Goal: Information Seeking & Learning: Learn about a topic

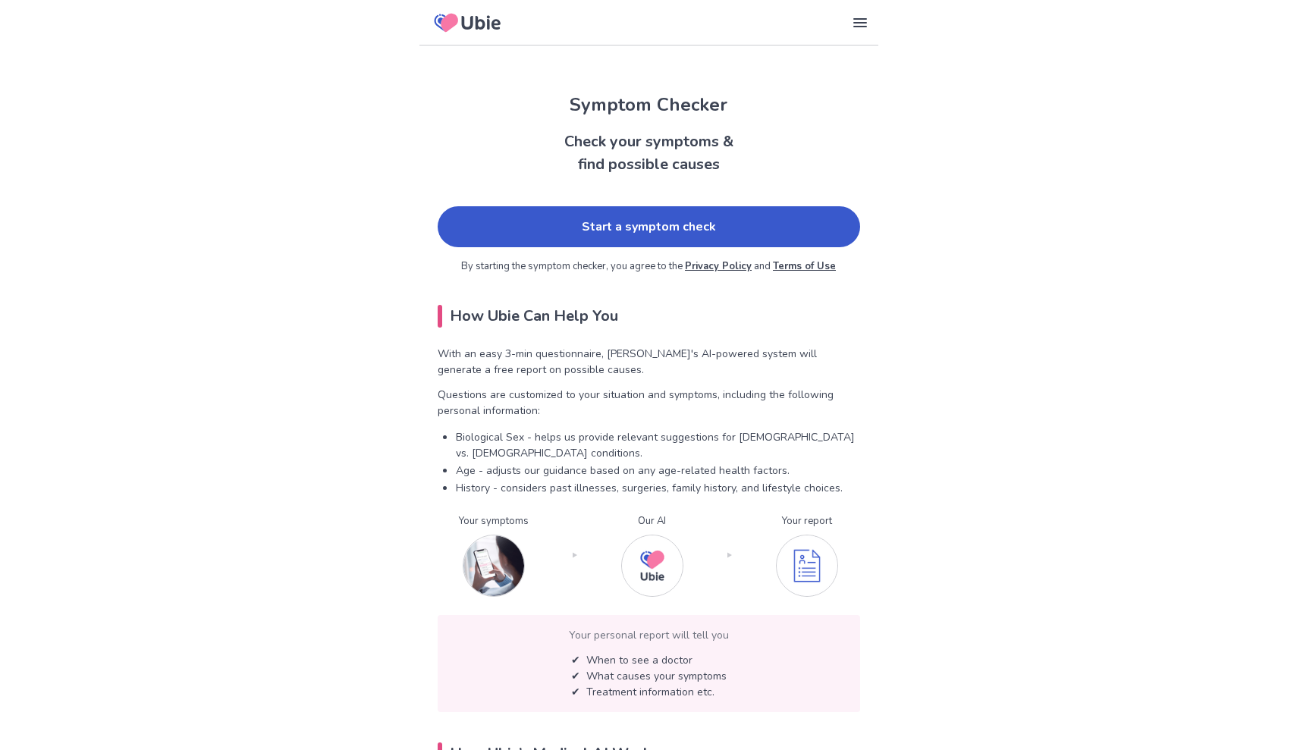
click at [658, 228] on link "Start a symptom check" at bounding box center [649, 226] width 422 height 41
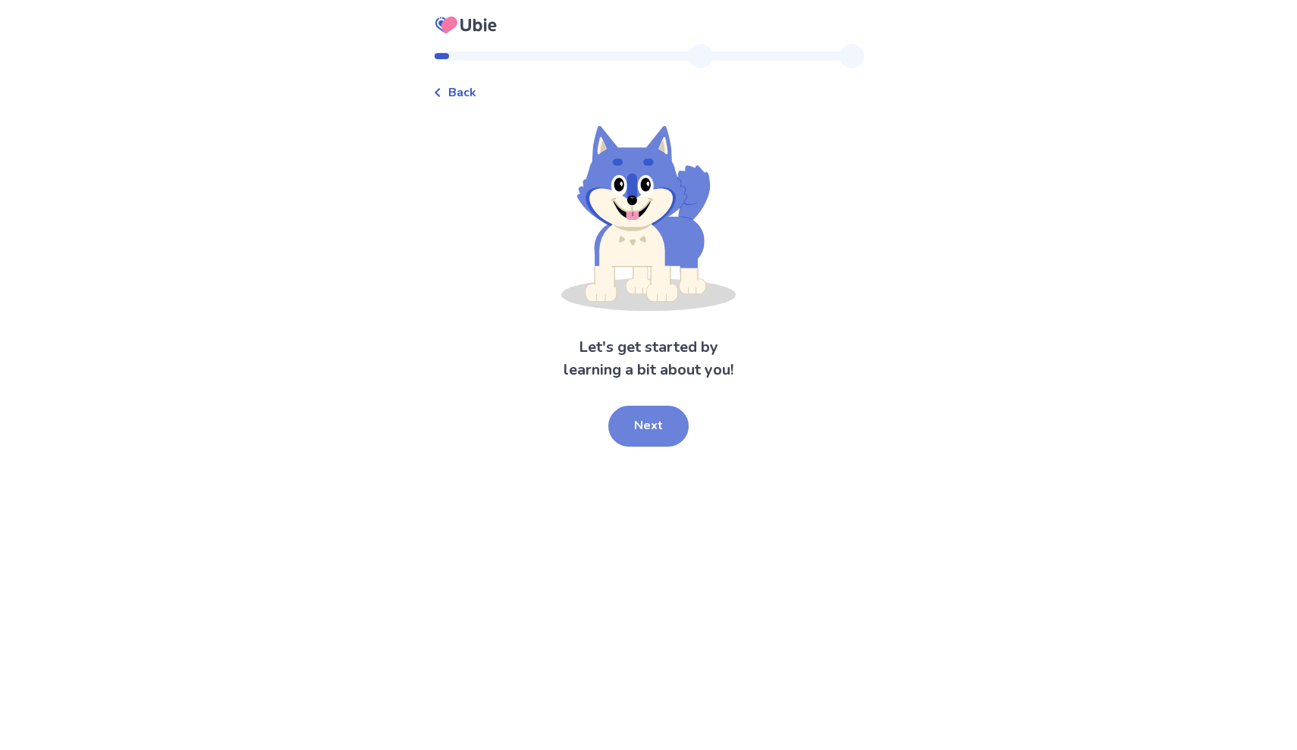
click at [644, 422] on button "Next" at bounding box center [648, 426] width 80 height 41
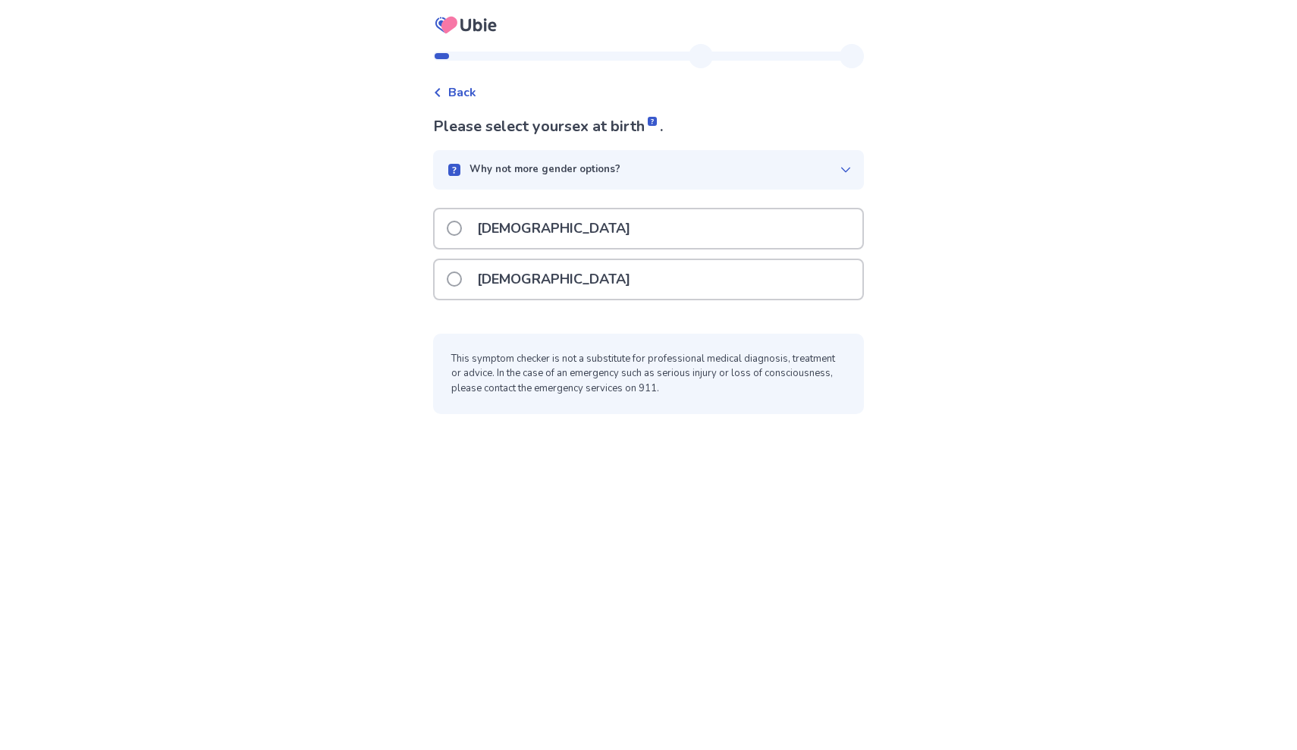
click at [649, 287] on div "[DEMOGRAPHIC_DATA]" at bounding box center [649, 279] width 428 height 39
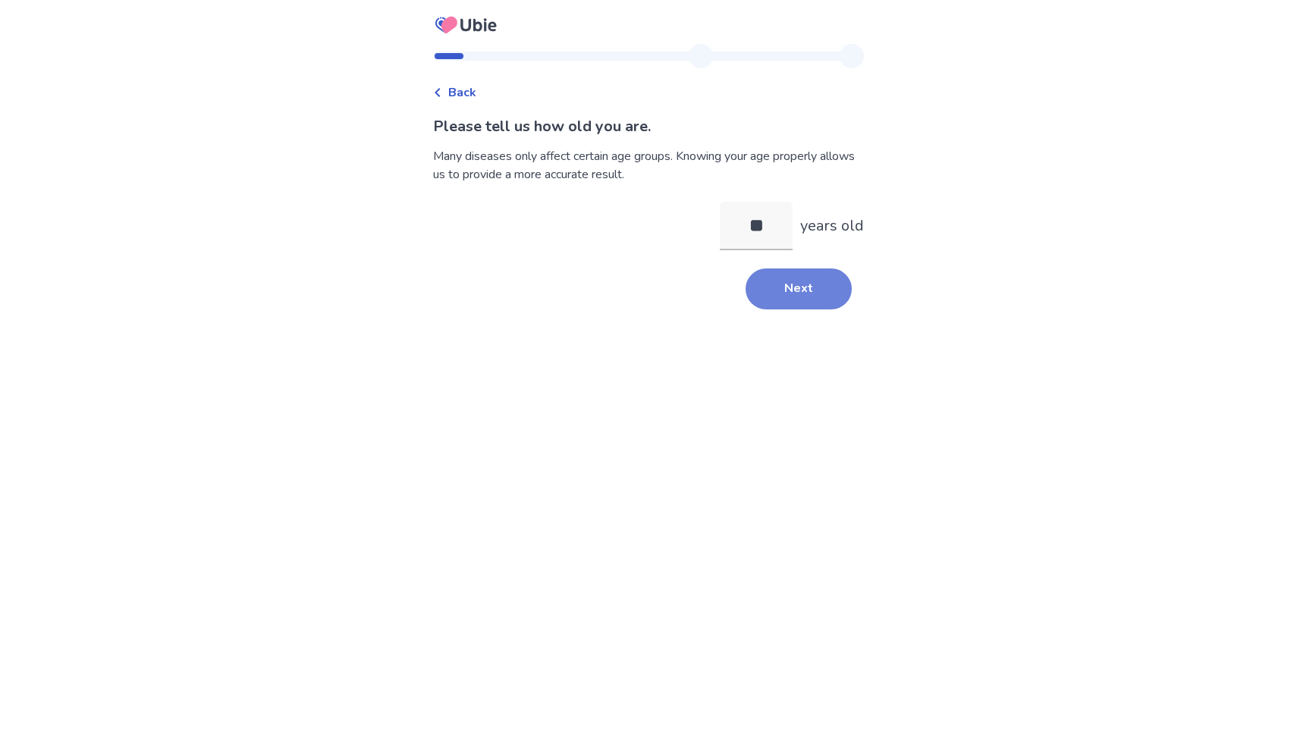
type input "**"
click at [777, 291] on button "Next" at bounding box center [799, 289] width 106 height 41
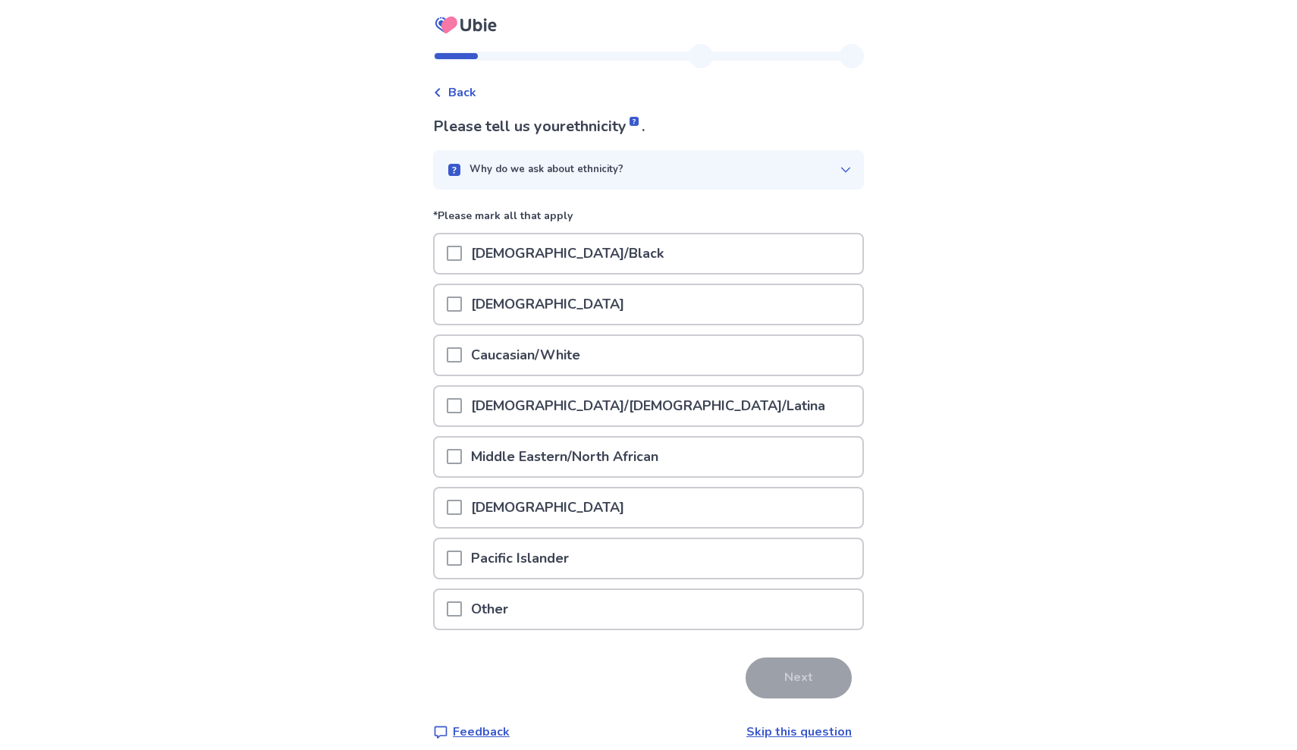
click at [690, 347] on div "Caucasian/White" at bounding box center [649, 355] width 428 height 39
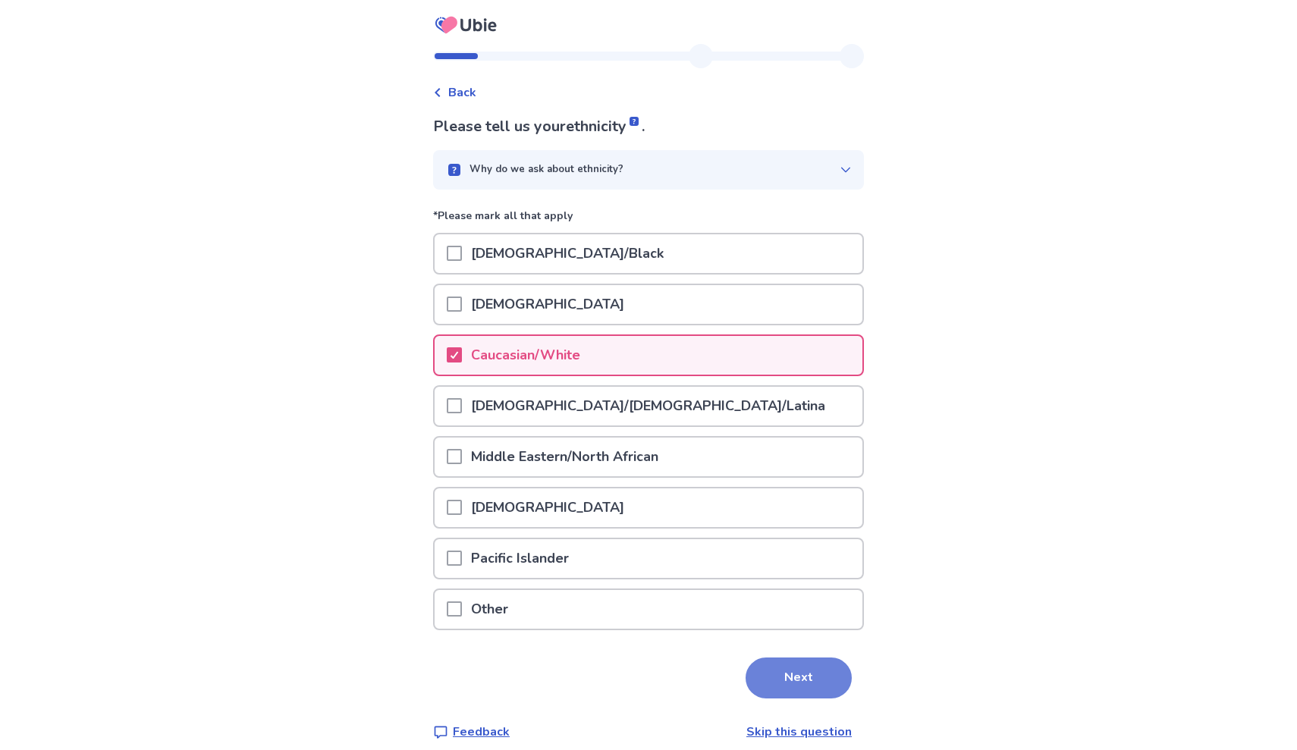
click at [791, 668] on button "Next" at bounding box center [799, 678] width 106 height 41
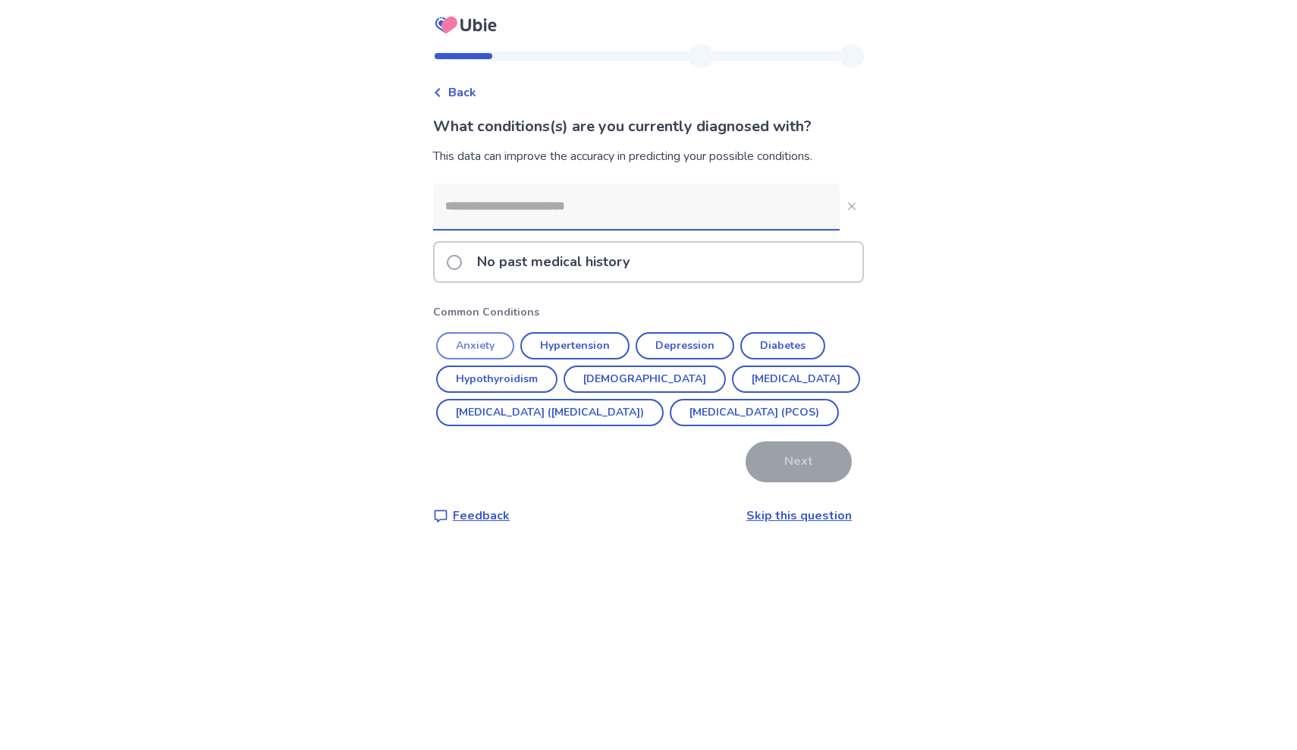
click at [514, 343] on button "Anxiety" at bounding box center [475, 345] width 78 height 27
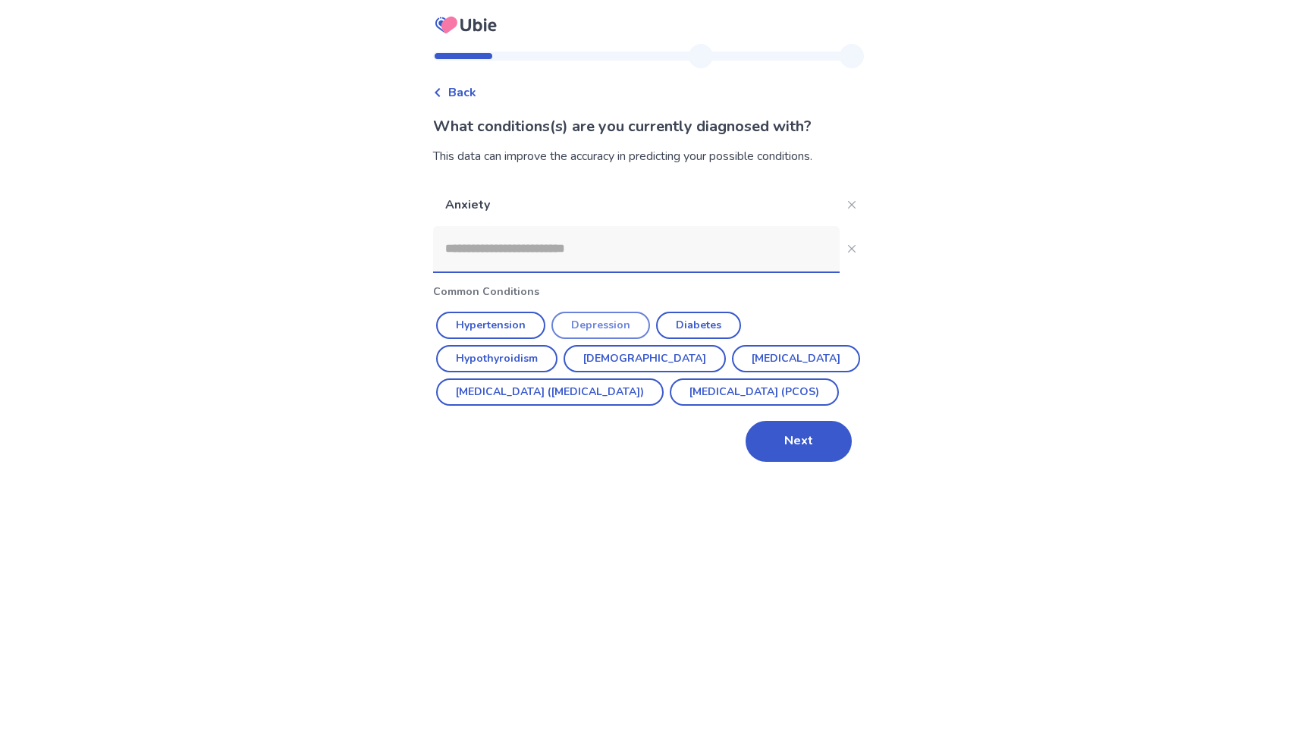
click at [581, 324] on button "Depression" at bounding box center [600, 325] width 99 height 27
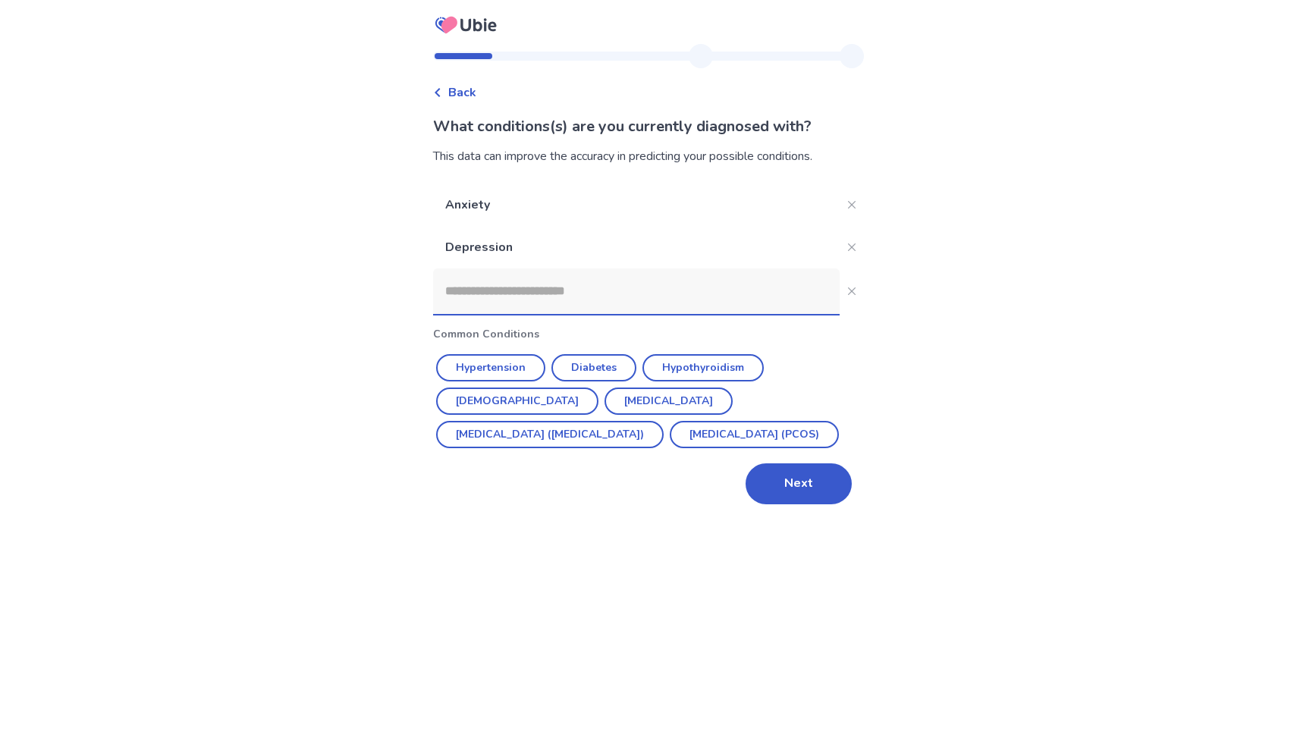
click at [683, 297] on input at bounding box center [636, 292] width 407 height 46
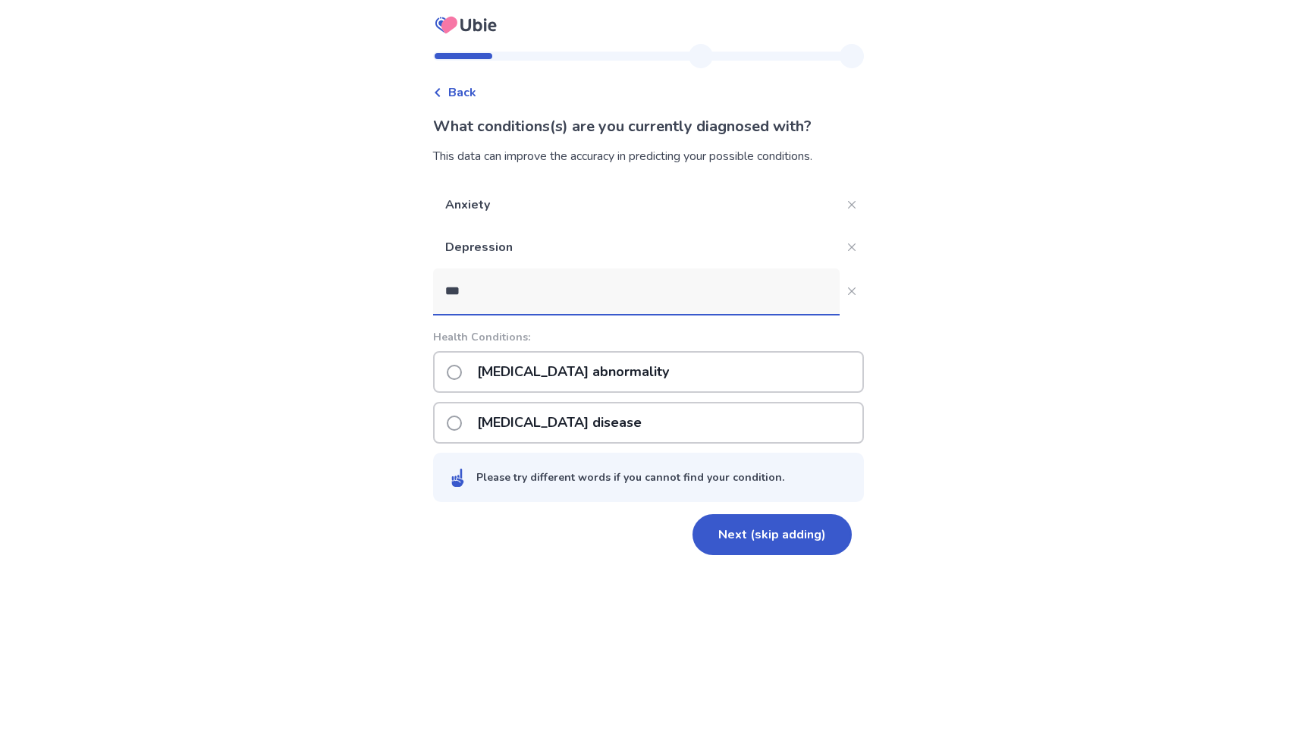
type input "***"
click at [652, 423] on div "[MEDICAL_DATA] disease" at bounding box center [648, 423] width 431 height 42
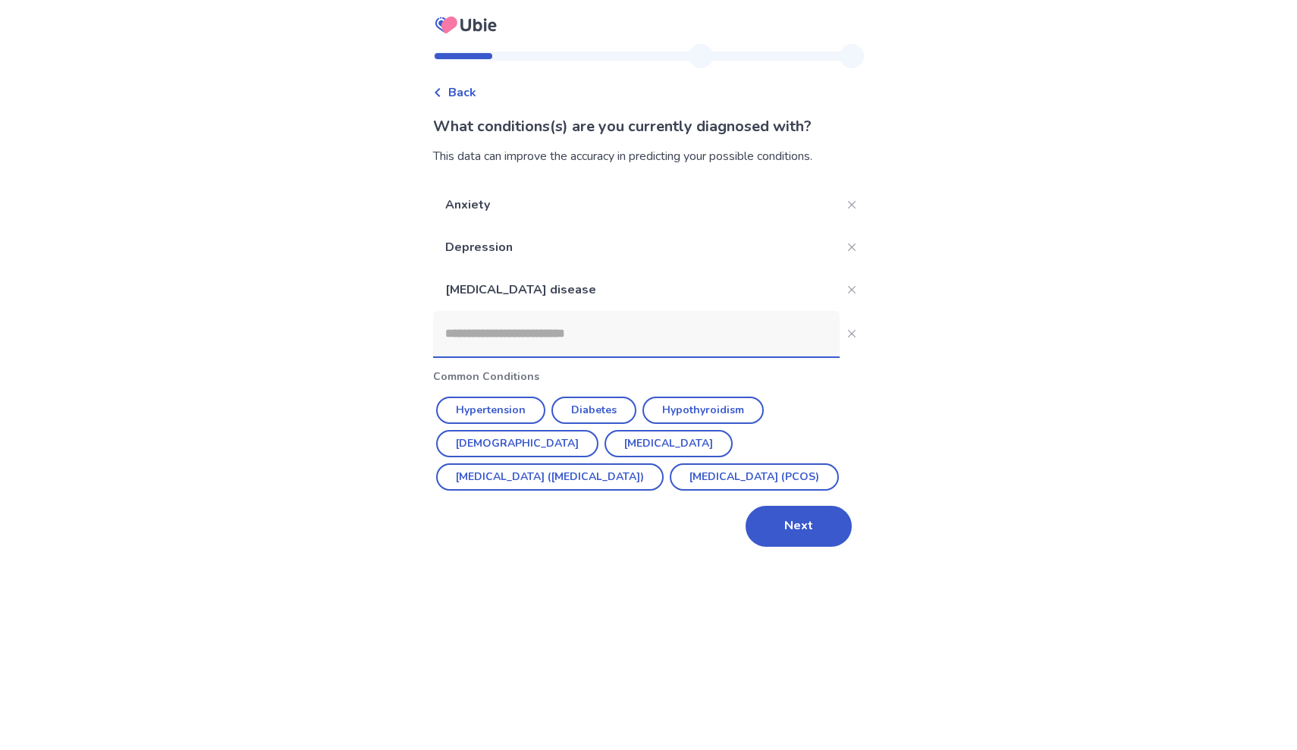
click at [658, 335] on input at bounding box center [636, 334] width 407 height 46
click at [801, 287] on p "[MEDICAL_DATA] disease" at bounding box center [636, 290] width 407 height 42
click at [722, 332] on input at bounding box center [636, 334] width 407 height 46
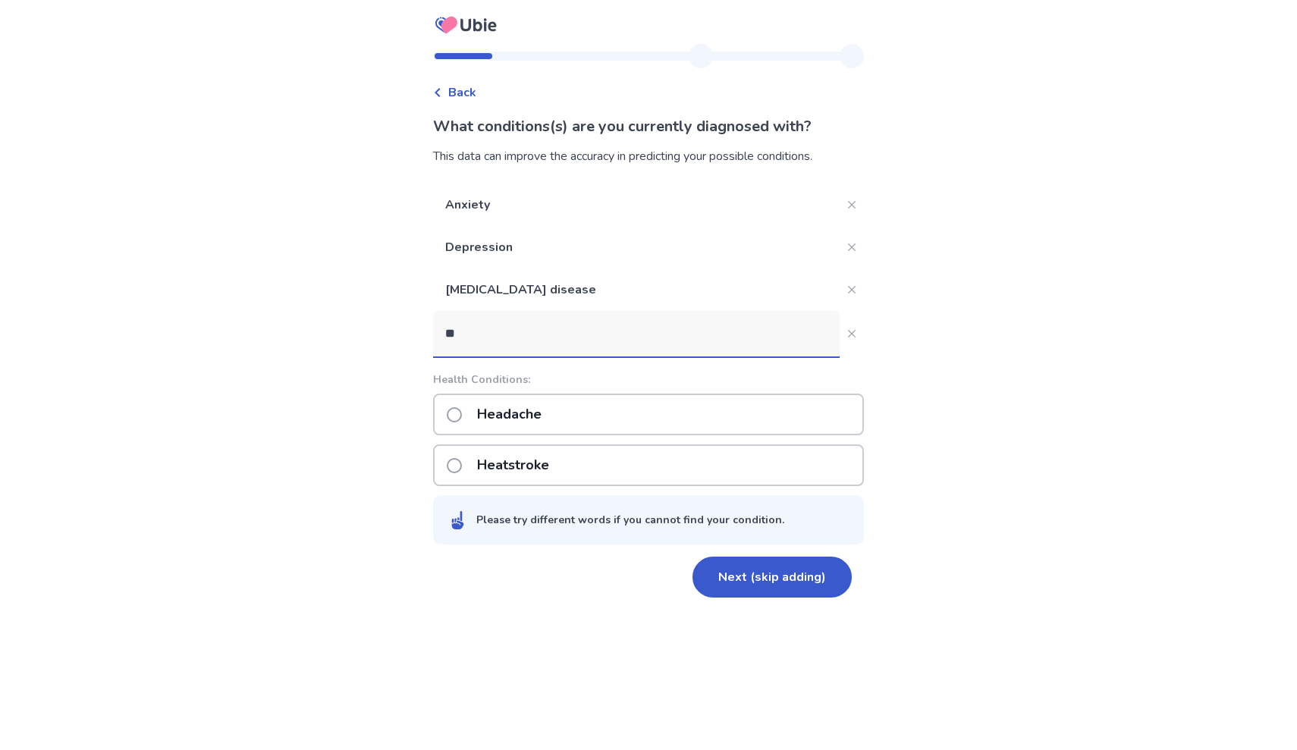
type input "*"
type input "****"
drag, startPoint x: 664, startPoint y: 320, endPoint x: 652, endPoint y: 425, distance: 105.5
click at [652, 425] on div "Migraine" at bounding box center [648, 415] width 431 height 42
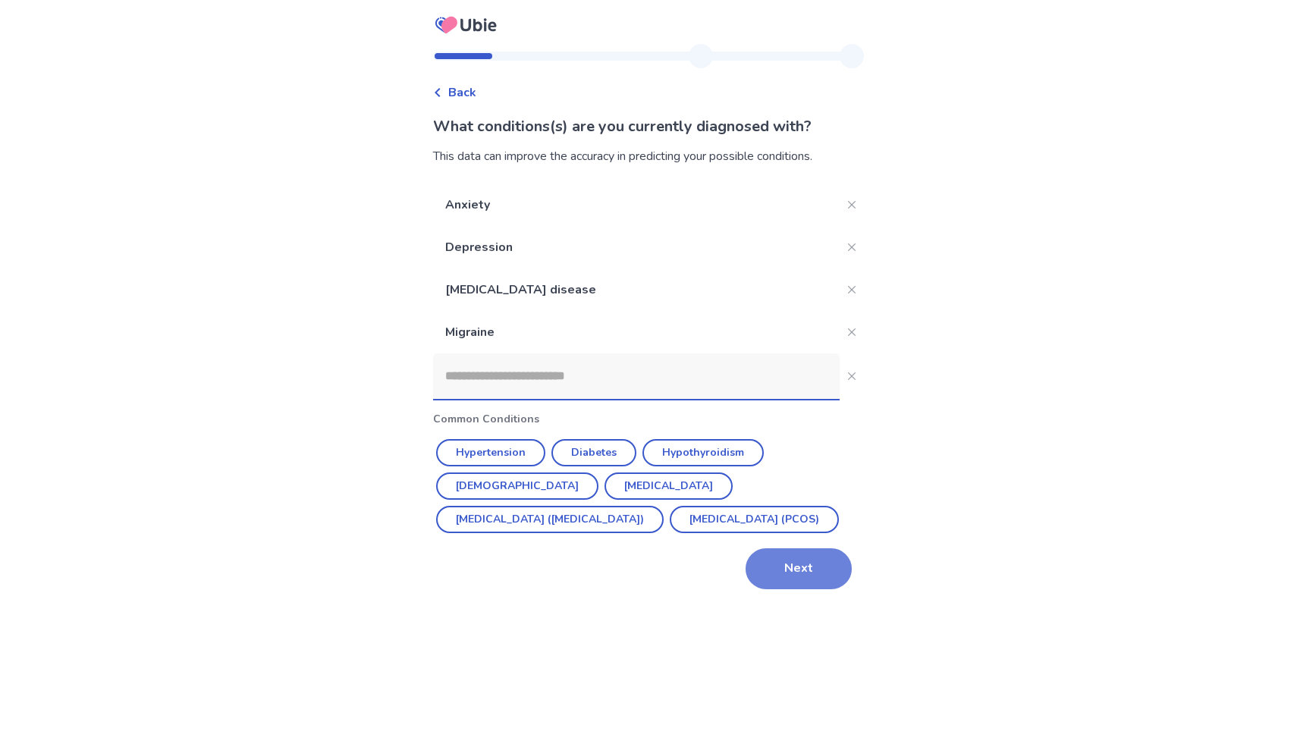
click at [774, 558] on button "Next" at bounding box center [799, 568] width 106 height 41
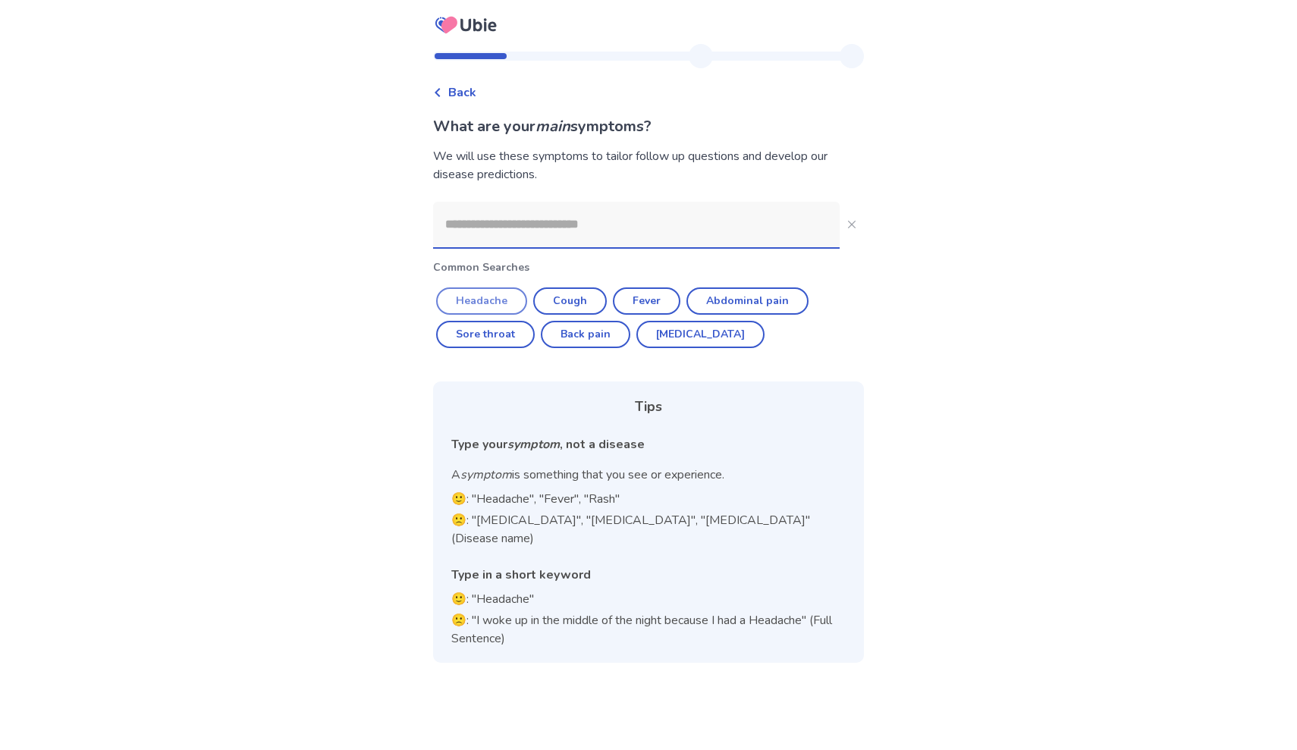
click at [503, 294] on button "Headache" at bounding box center [481, 300] width 91 height 27
type input "********"
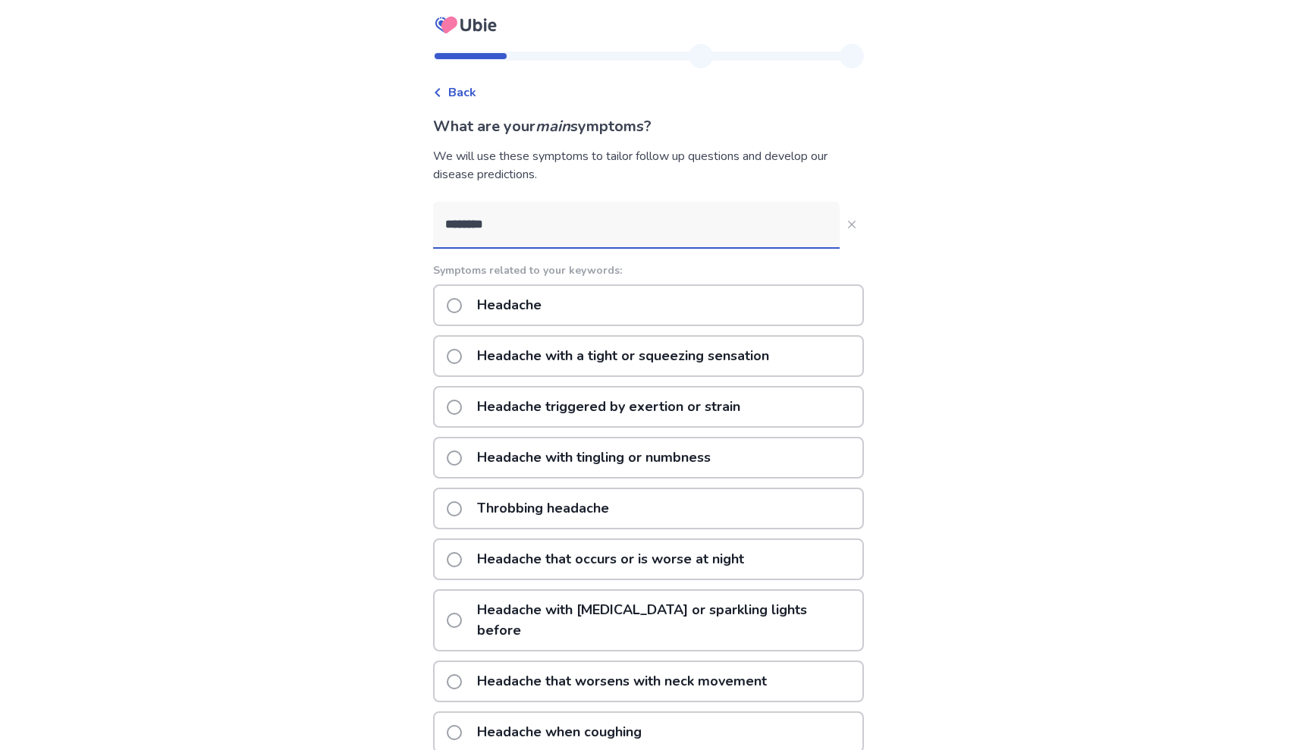
click at [630, 300] on div "Headache" at bounding box center [648, 305] width 431 height 42
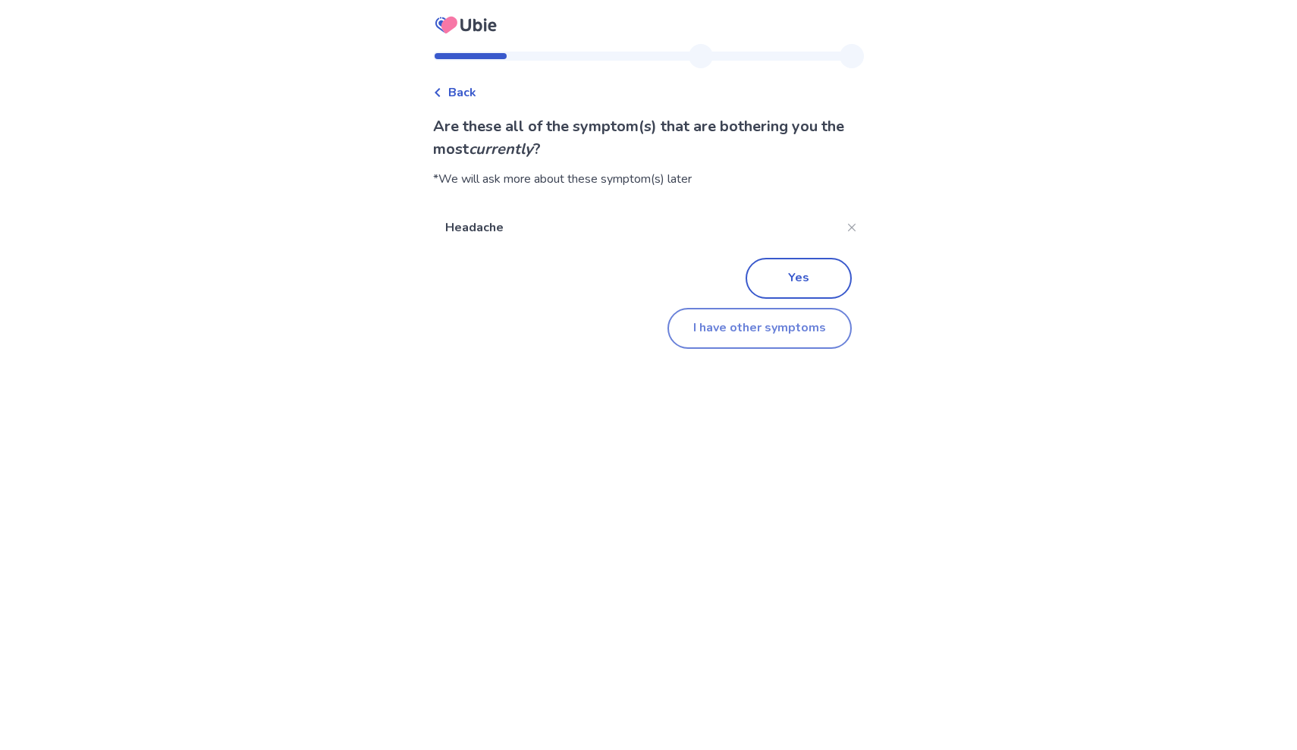
click at [766, 341] on button "I have other symptoms" at bounding box center [759, 328] width 184 height 41
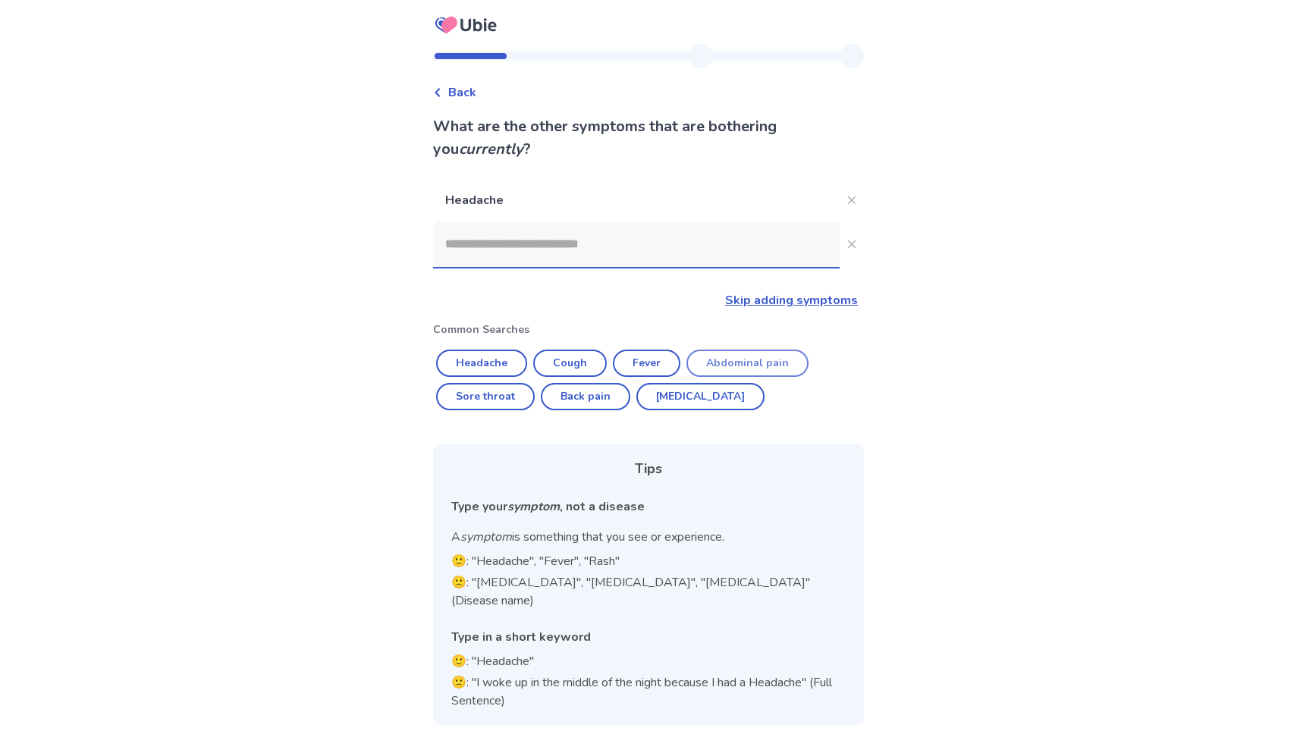
click at [737, 363] on button "Abdominal pain" at bounding box center [747, 363] width 122 height 27
type input "**********"
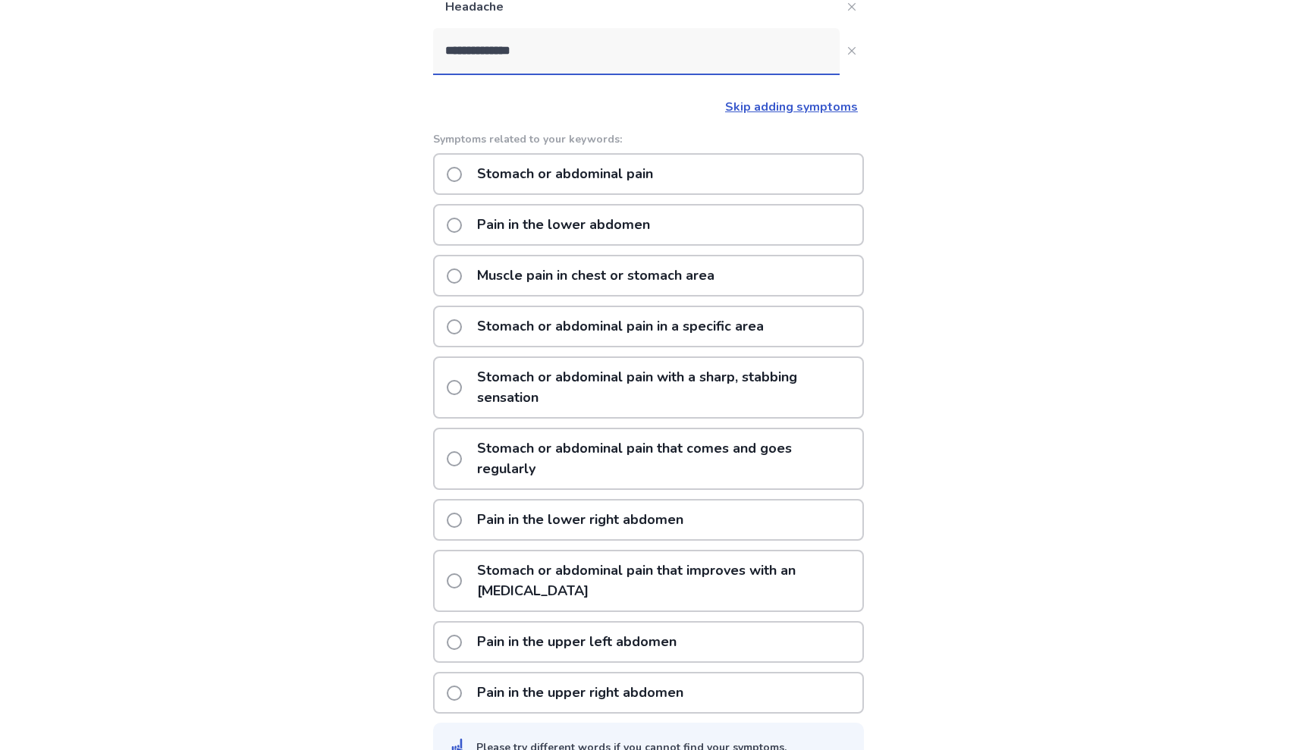
scroll to position [192, 0]
click at [676, 181] on div "Stomach or abdominal pain" at bounding box center [648, 176] width 431 height 42
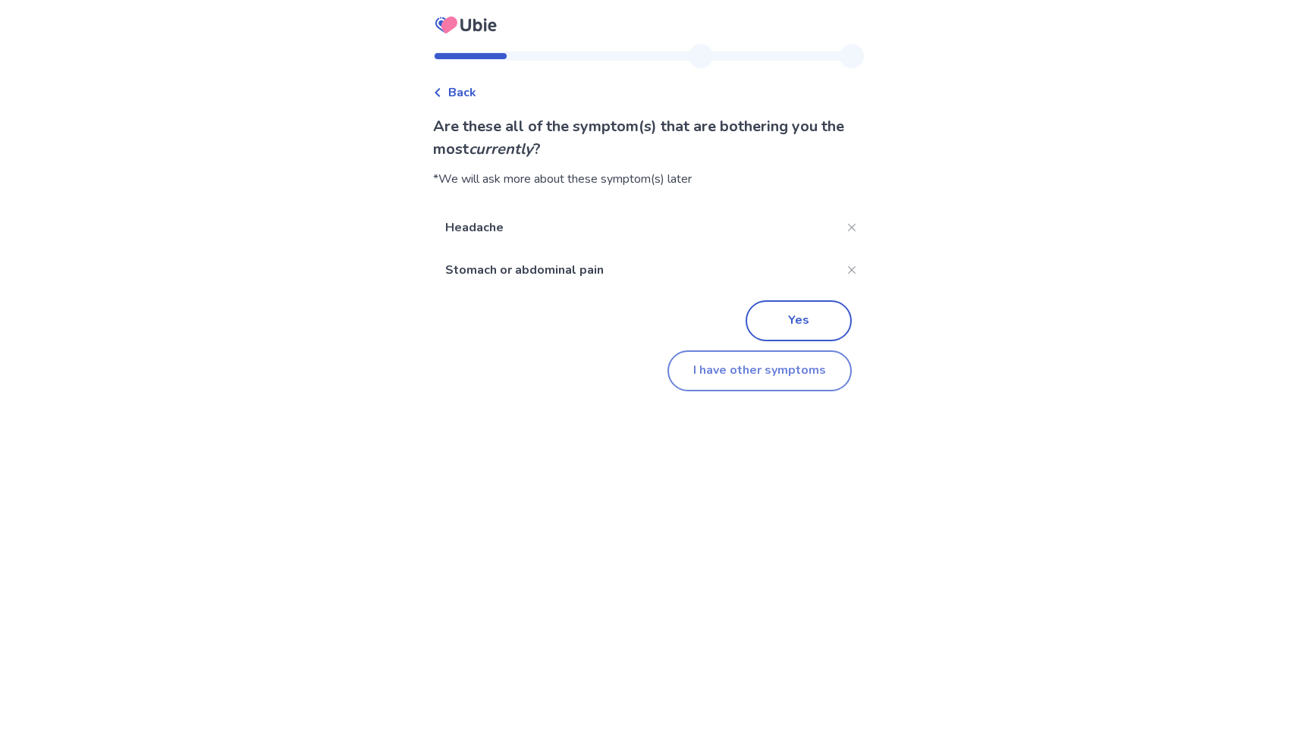
click at [761, 366] on button "I have other symptoms" at bounding box center [759, 370] width 184 height 41
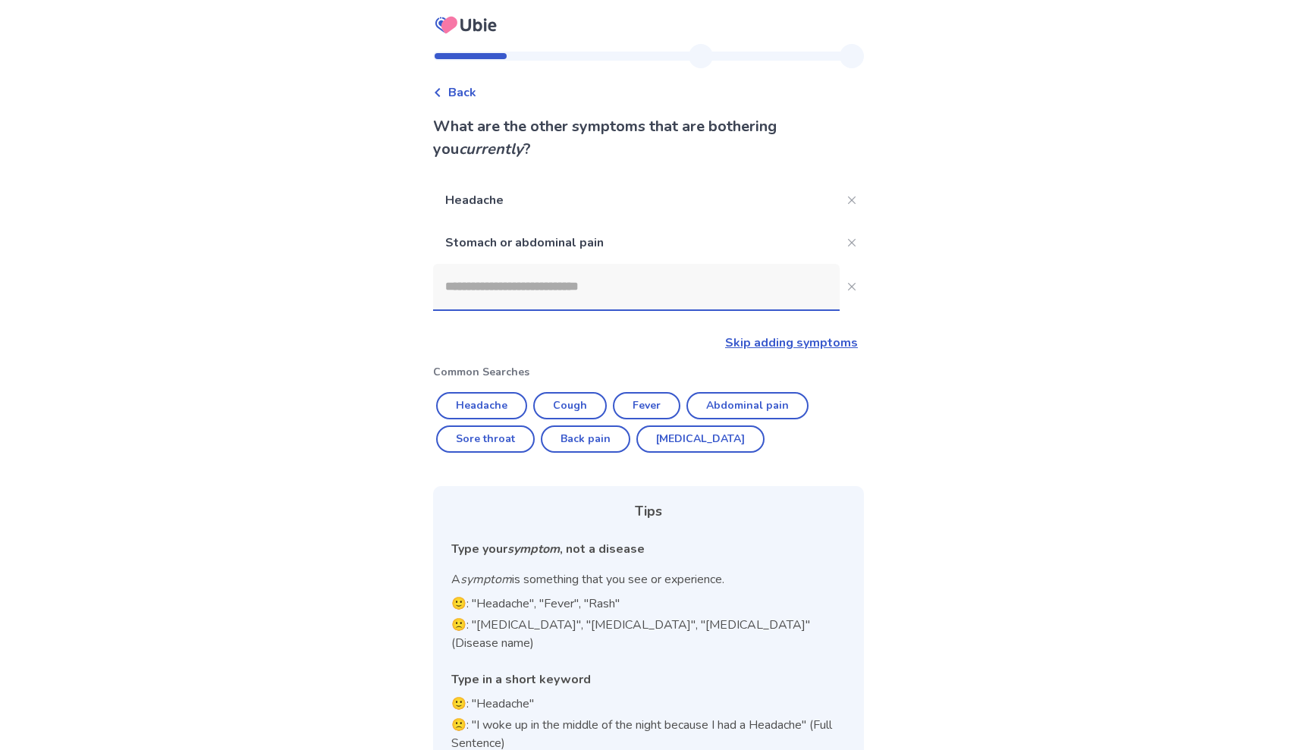
scroll to position [17, 0]
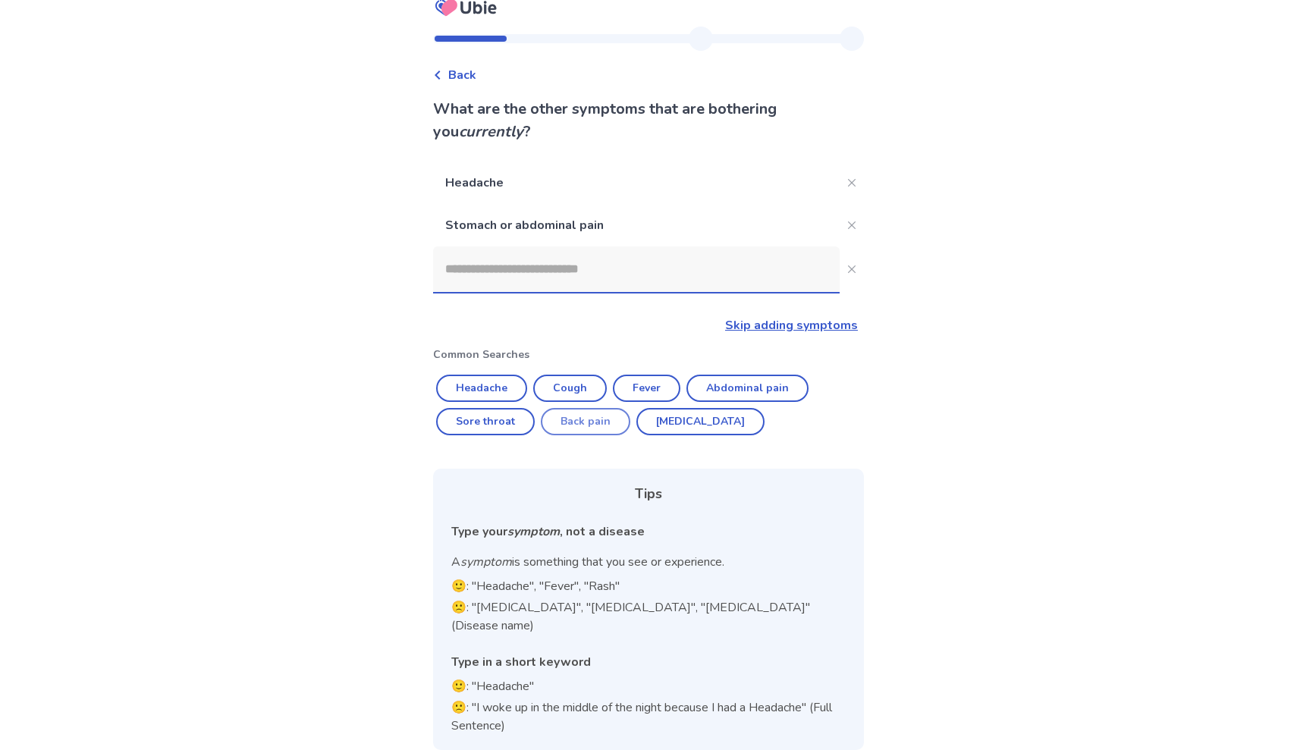
click at [595, 423] on button "Back pain" at bounding box center [586, 421] width 90 height 27
type input "*********"
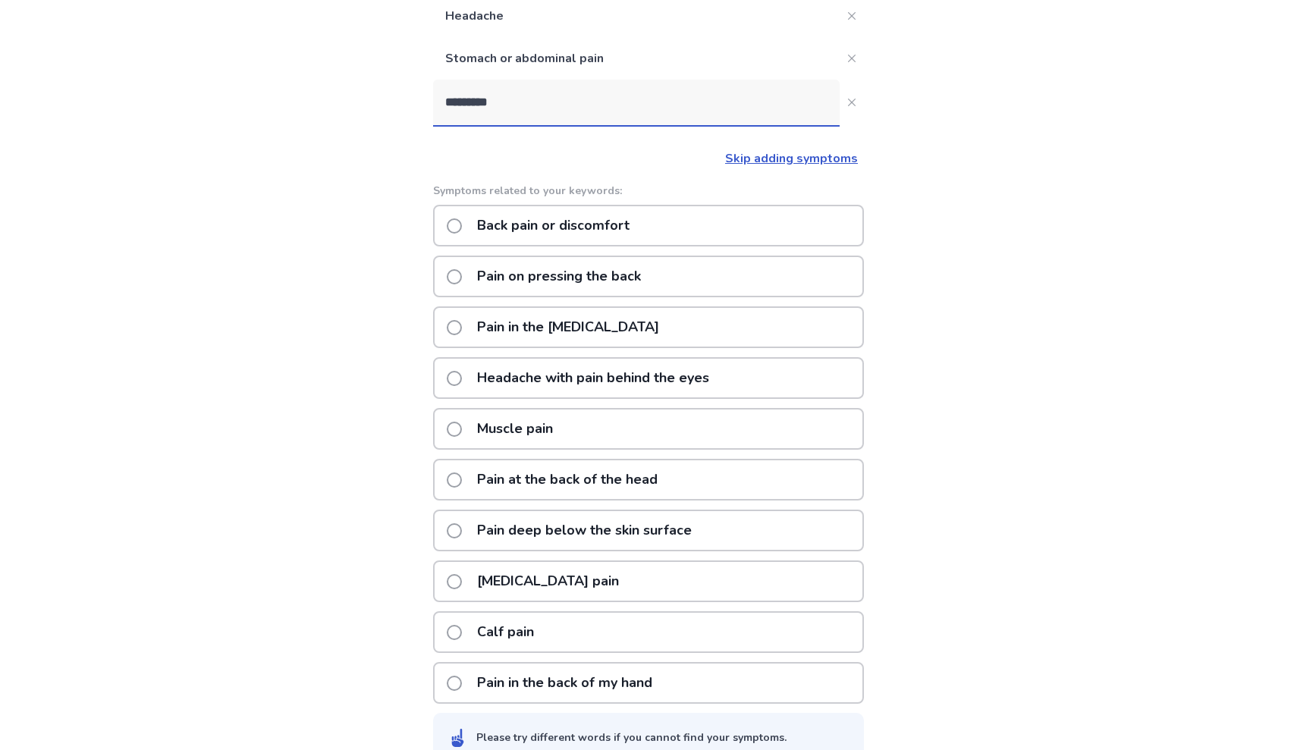
scroll to position [171, 0]
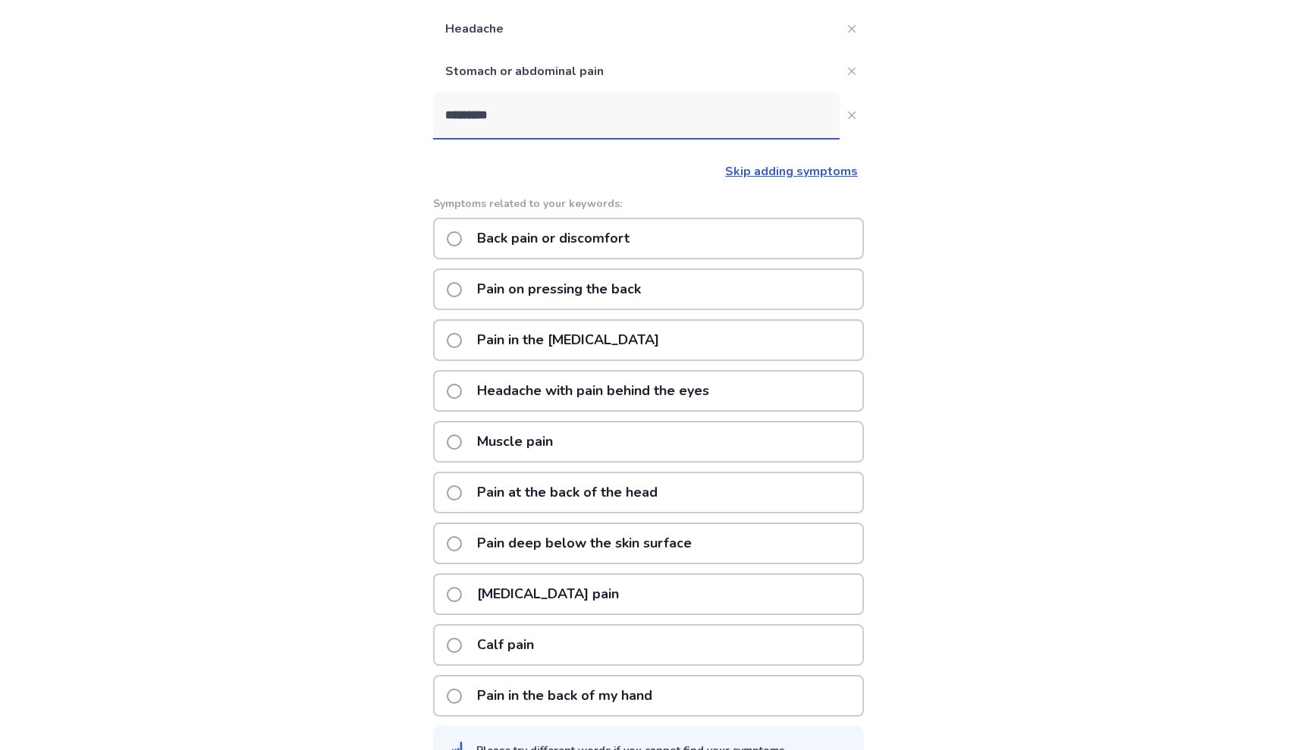
click at [734, 233] on div "Back pain or discomfort" at bounding box center [648, 239] width 431 height 42
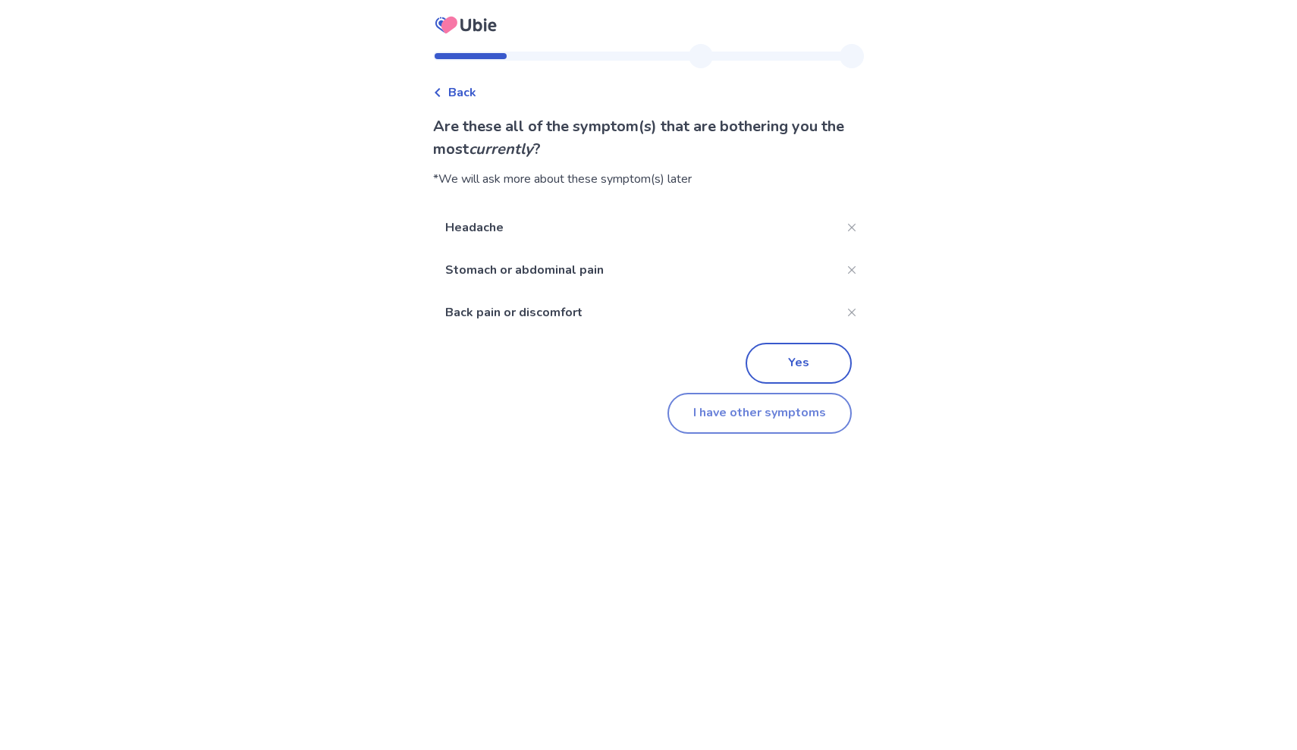
click at [777, 414] on button "I have other symptoms" at bounding box center [759, 413] width 184 height 41
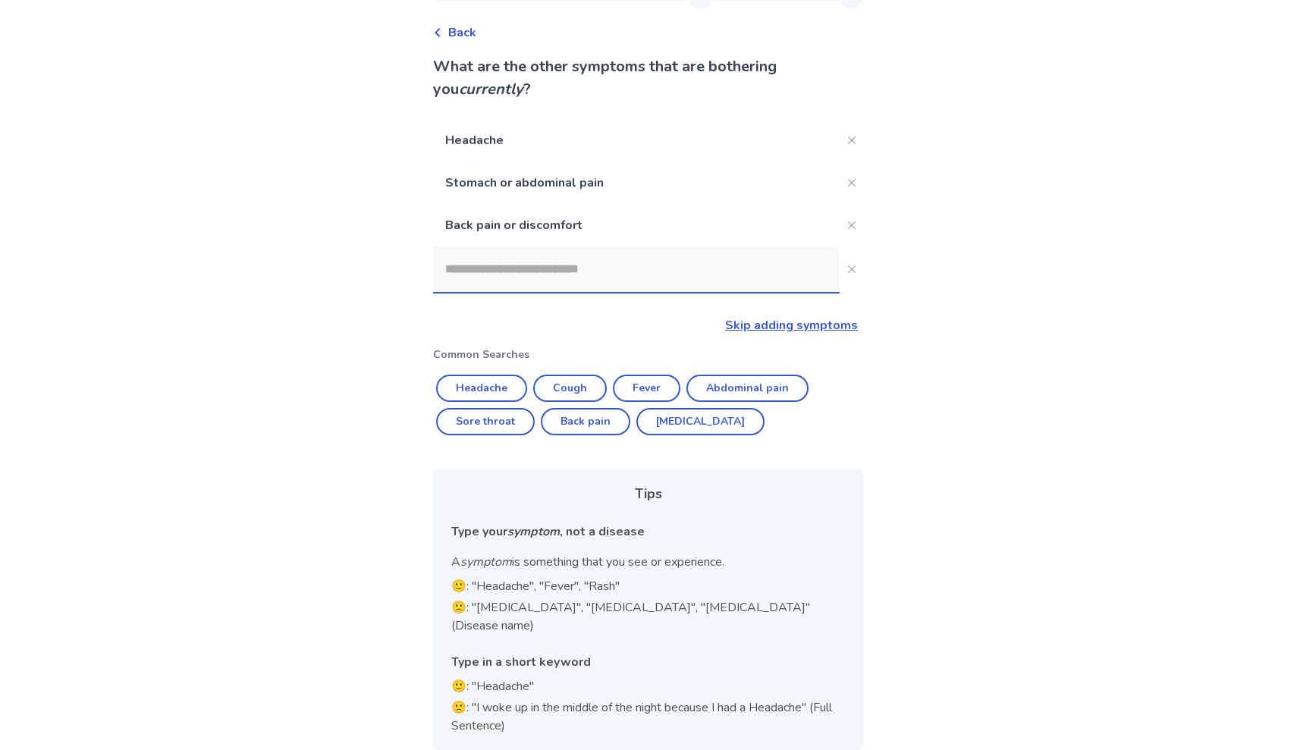
click at [653, 269] on input at bounding box center [636, 270] width 407 height 46
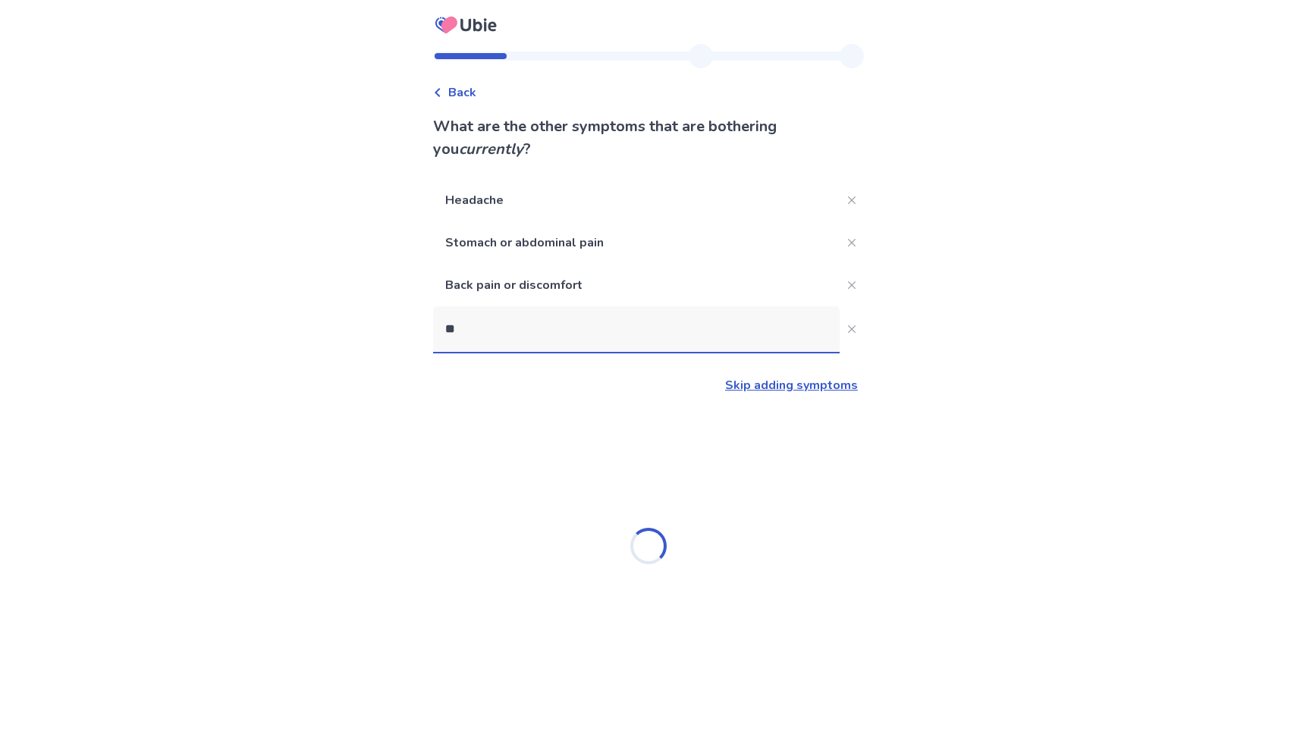
scroll to position [0, 0]
type input "*********"
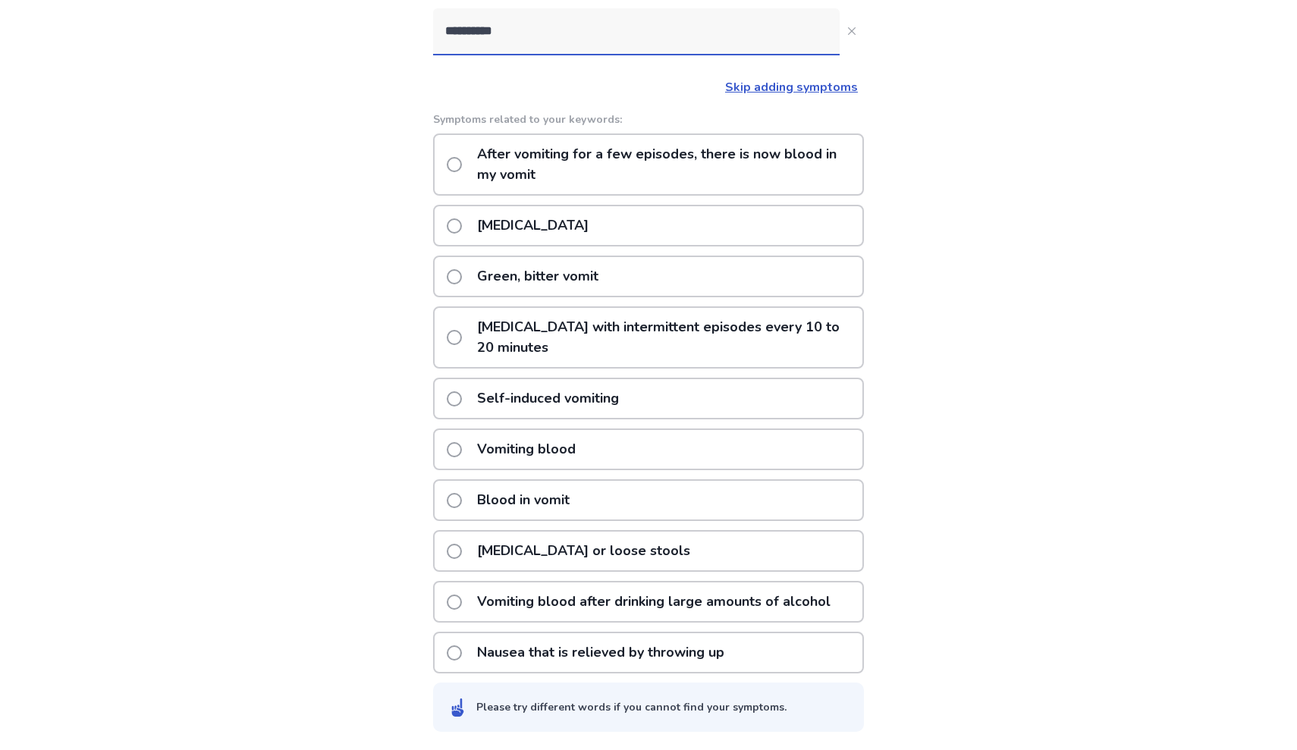
scroll to position [298, 0]
click at [593, 400] on p "Self-induced vomiting" at bounding box center [548, 398] width 160 height 39
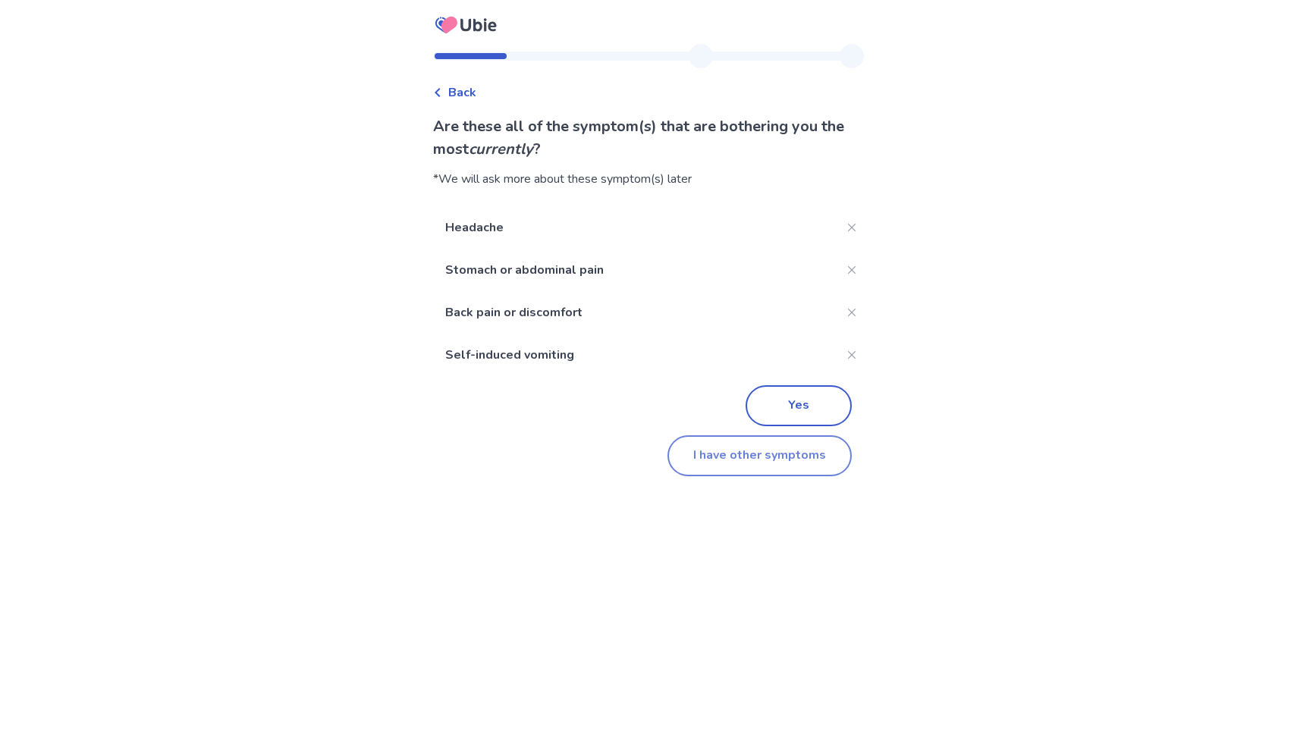
click at [729, 457] on button "I have other symptoms" at bounding box center [759, 455] width 184 height 41
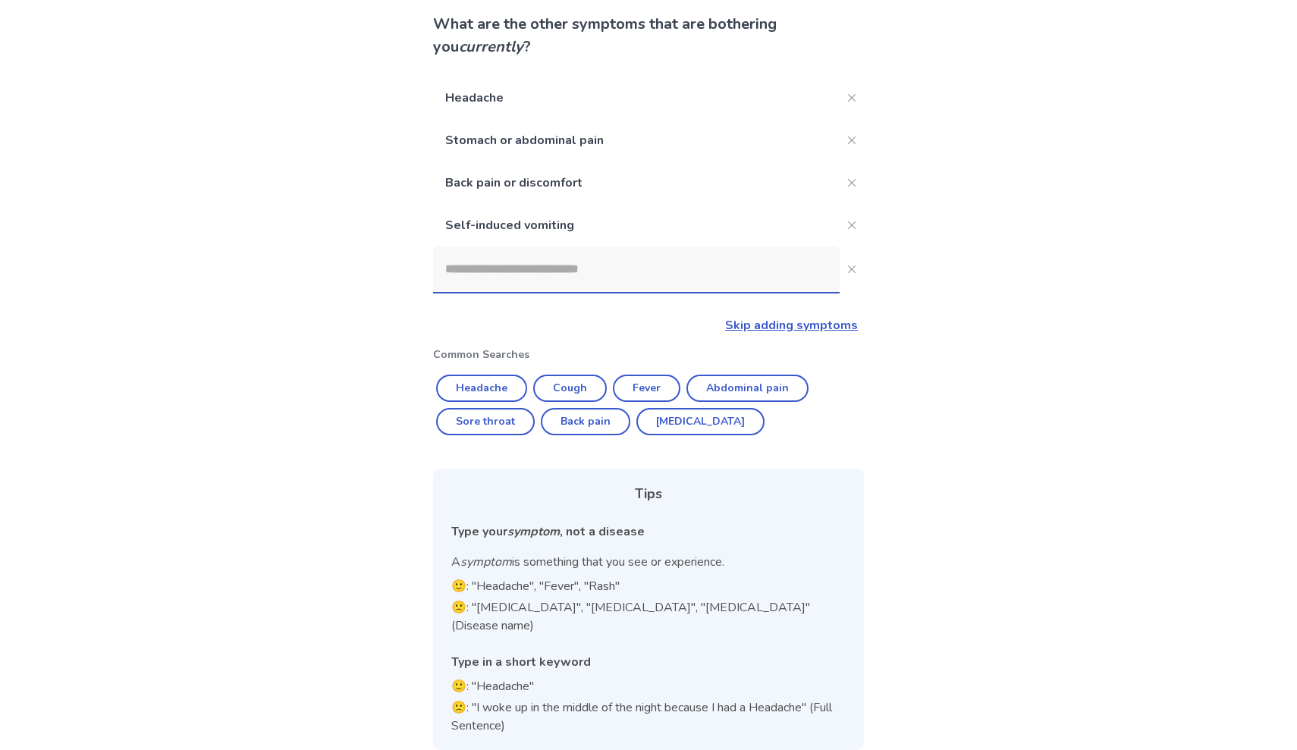
click at [601, 253] on input at bounding box center [636, 270] width 407 height 46
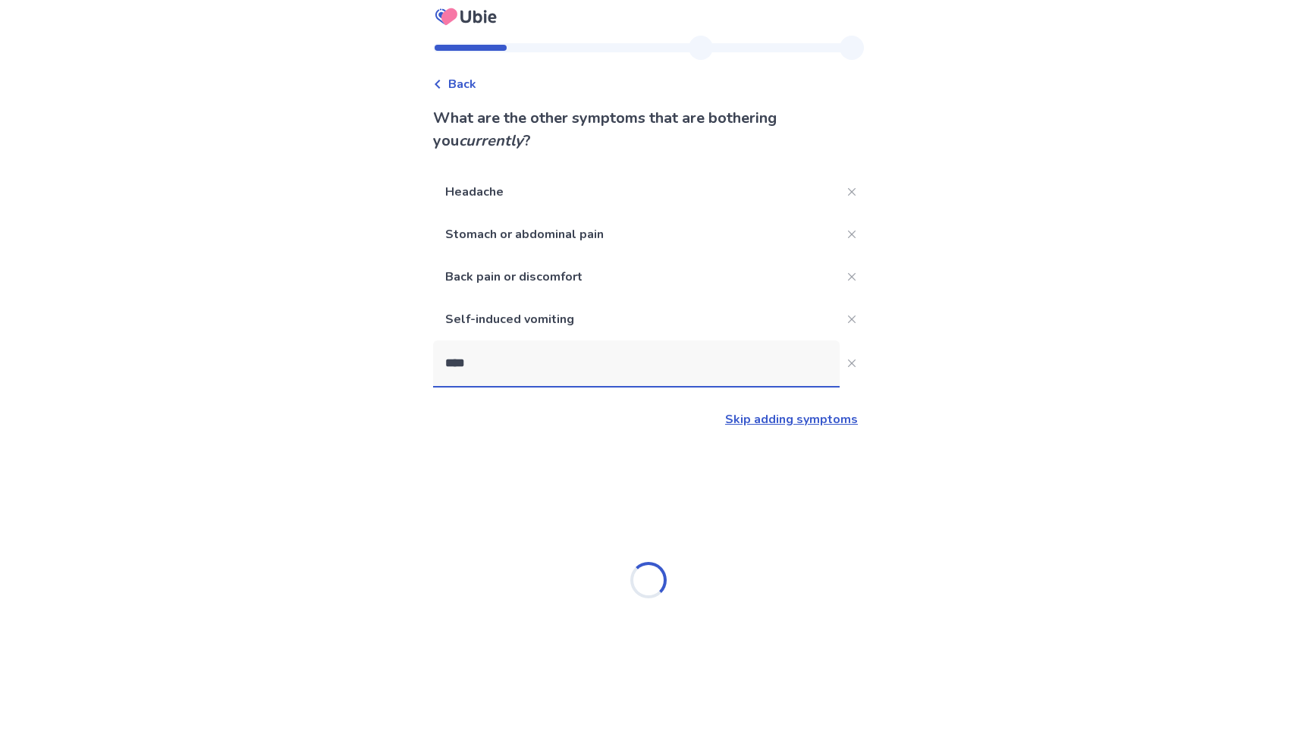
scroll to position [0, 0]
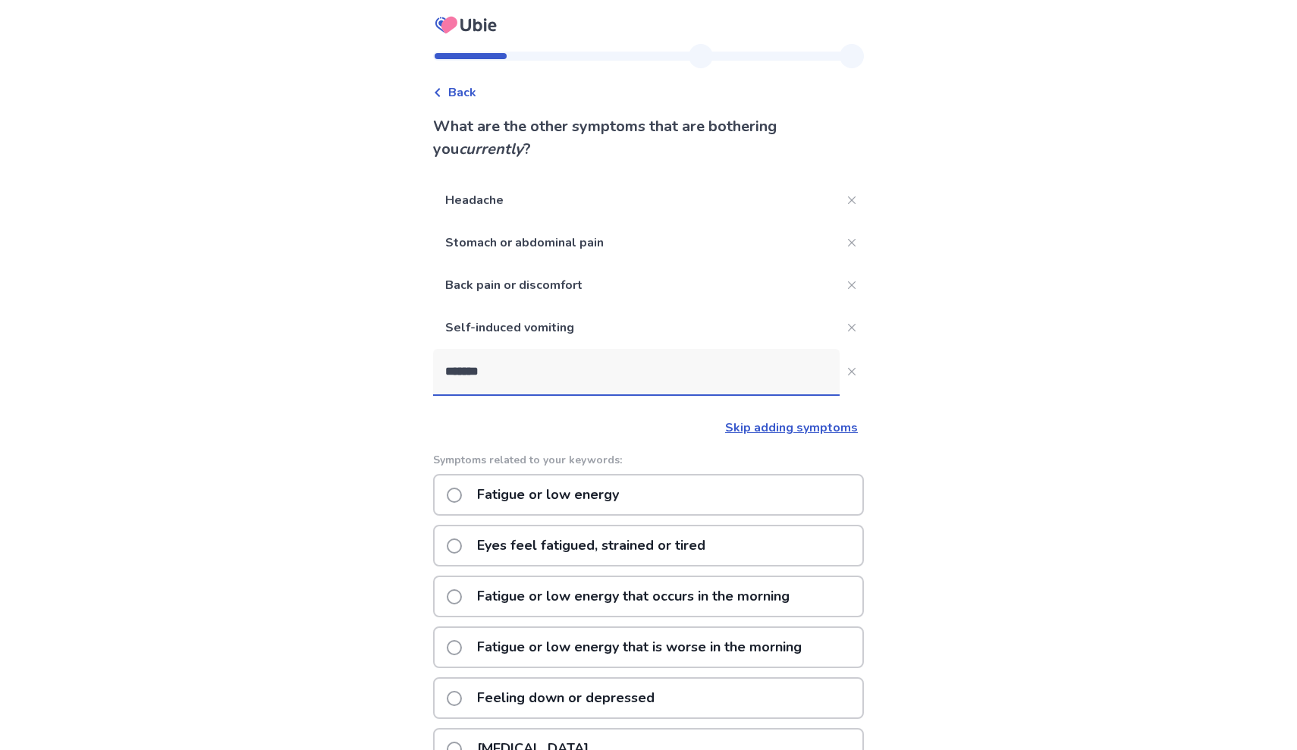
type input "*******"
click at [648, 494] on div "Fatigue or low energy" at bounding box center [648, 495] width 431 height 42
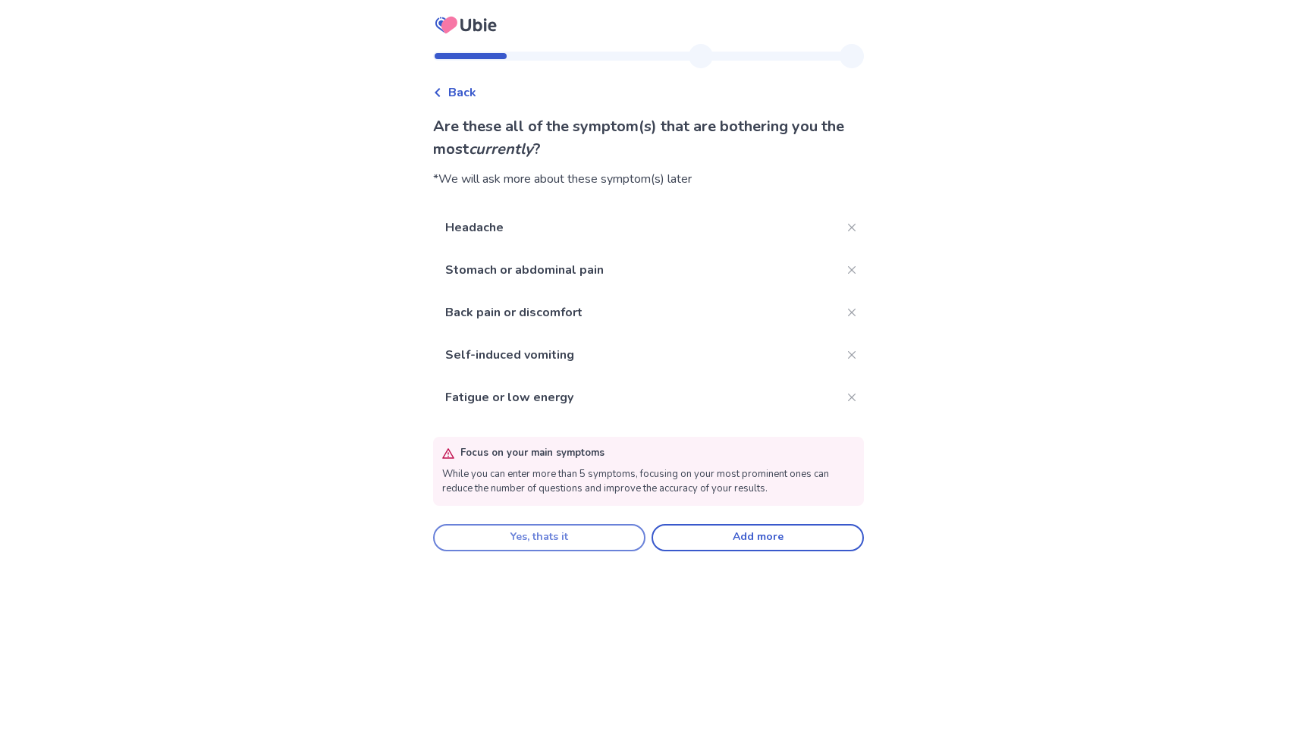
click at [600, 545] on button "Yes, thats it" at bounding box center [539, 537] width 212 height 27
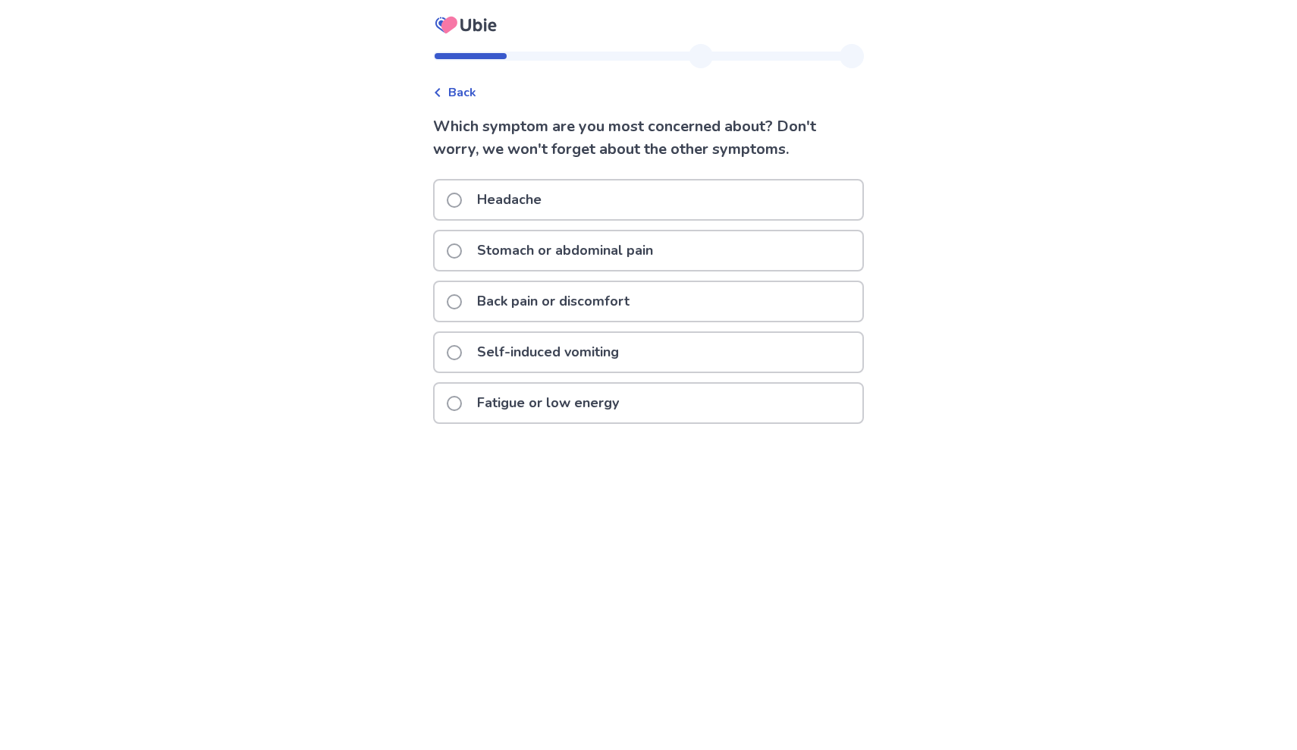
click at [570, 413] on p "Fatigue or low energy" at bounding box center [548, 403] width 160 height 39
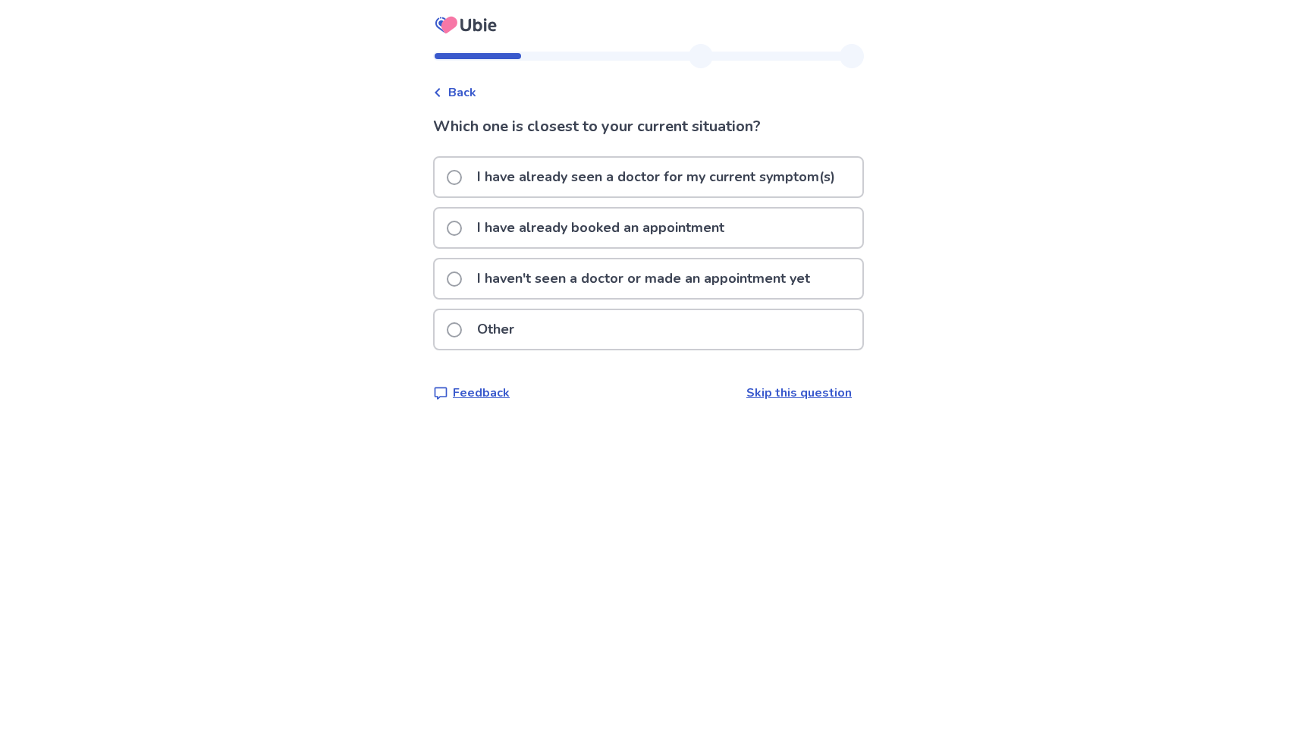
click at [603, 215] on p "I have already booked an appointment" at bounding box center [600, 228] width 265 height 39
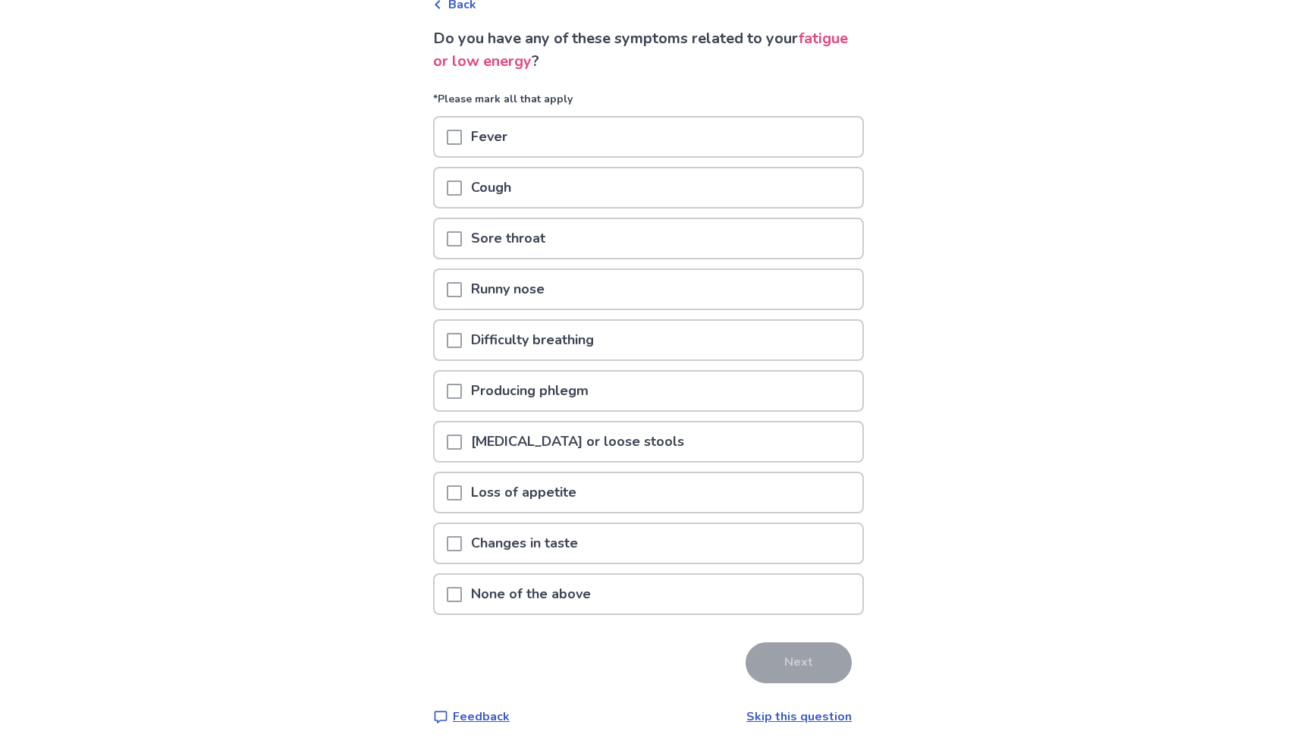
scroll to position [88, 0]
click at [626, 591] on div "None of the above" at bounding box center [649, 594] width 428 height 39
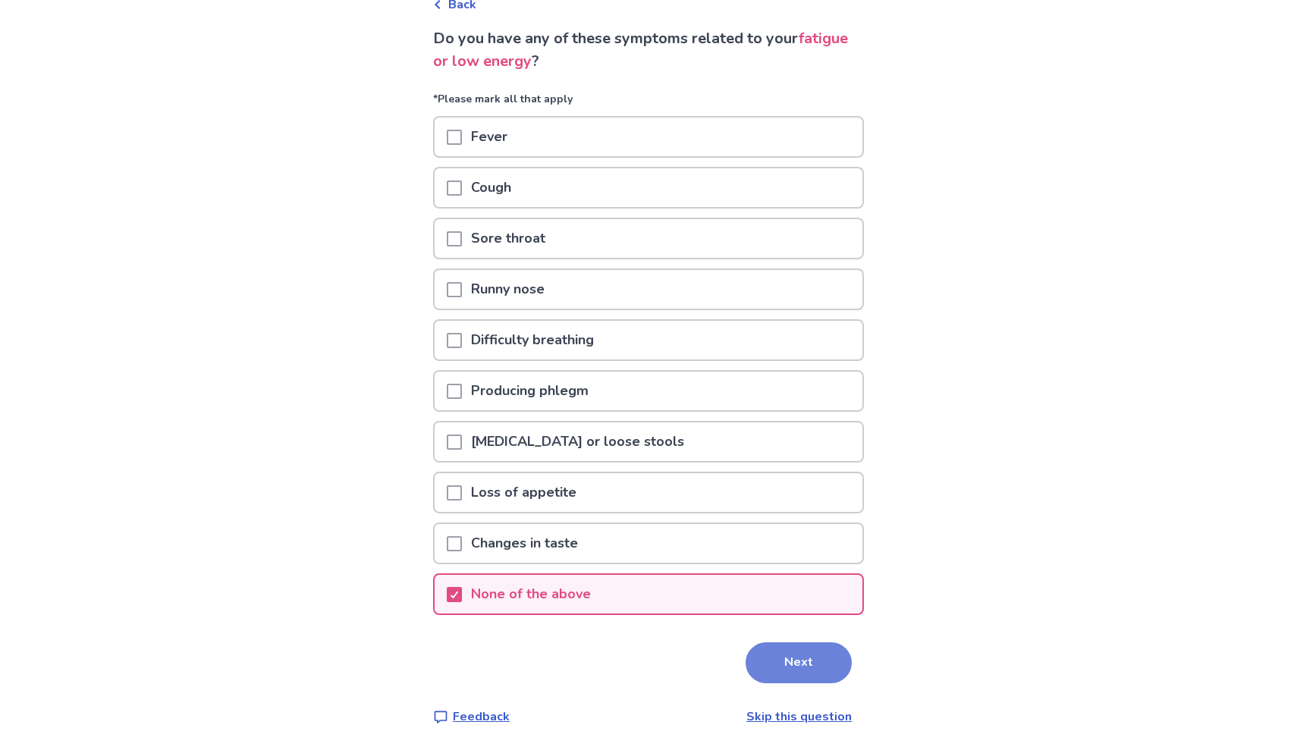
click at [784, 677] on button "Next" at bounding box center [799, 662] width 106 height 41
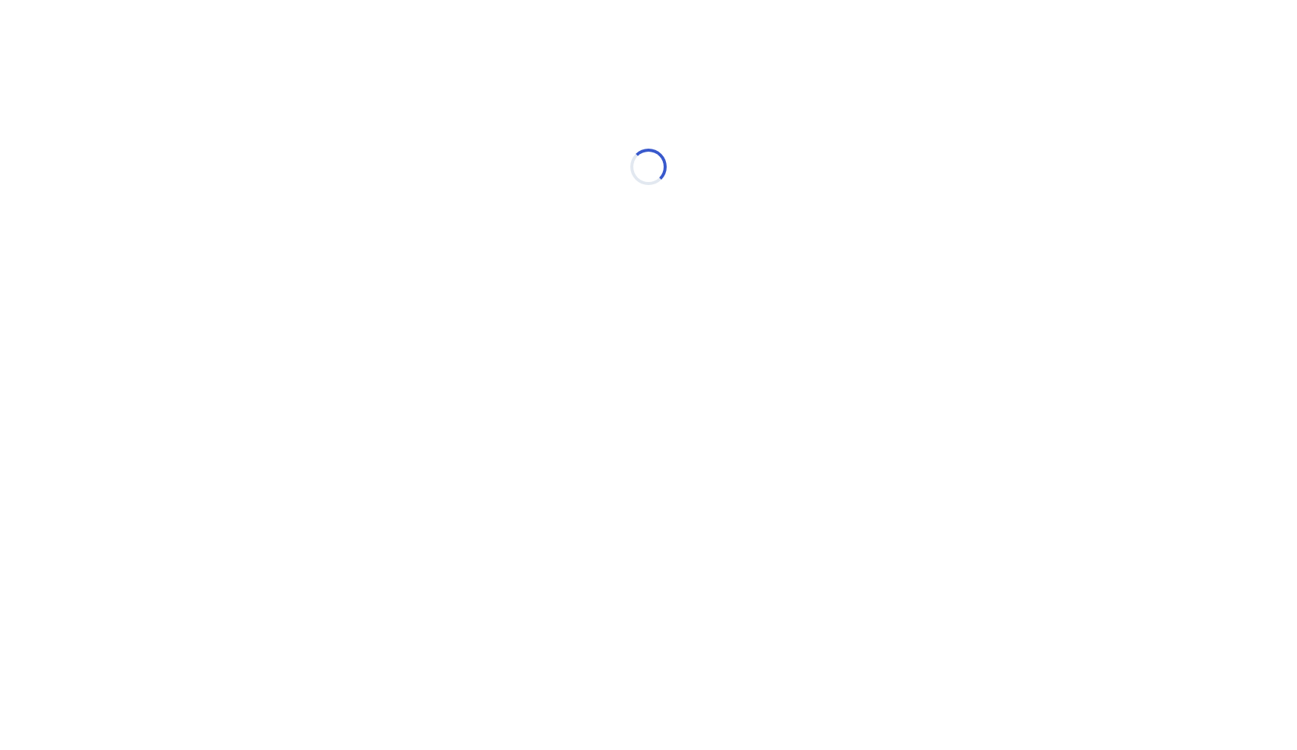
scroll to position [0, 0]
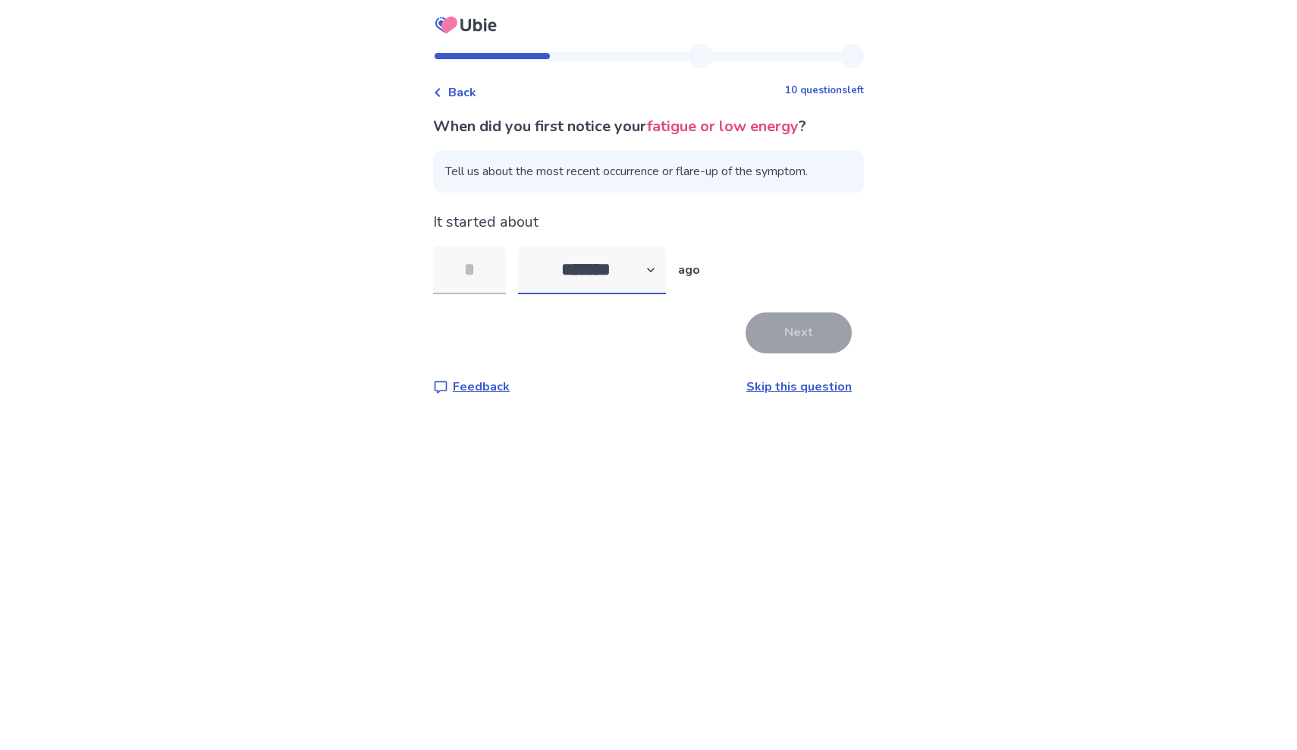
select select "*"
click at [495, 272] on input "tel" at bounding box center [469, 270] width 73 height 49
type input "*"
click at [799, 325] on button "Next" at bounding box center [799, 333] width 106 height 41
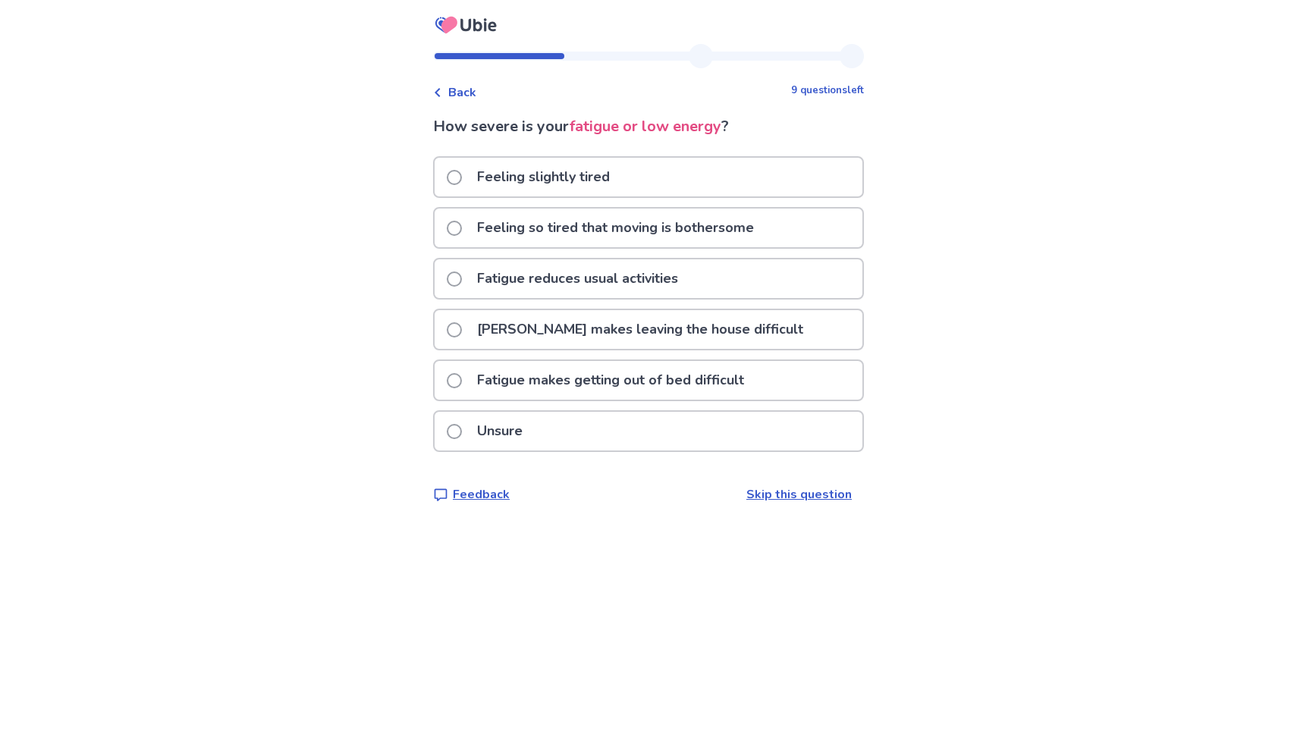
click at [570, 310] on p "[PERSON_NAME] makes leaving the house difficult" at bounding box center [640, 329] width 344 height 39
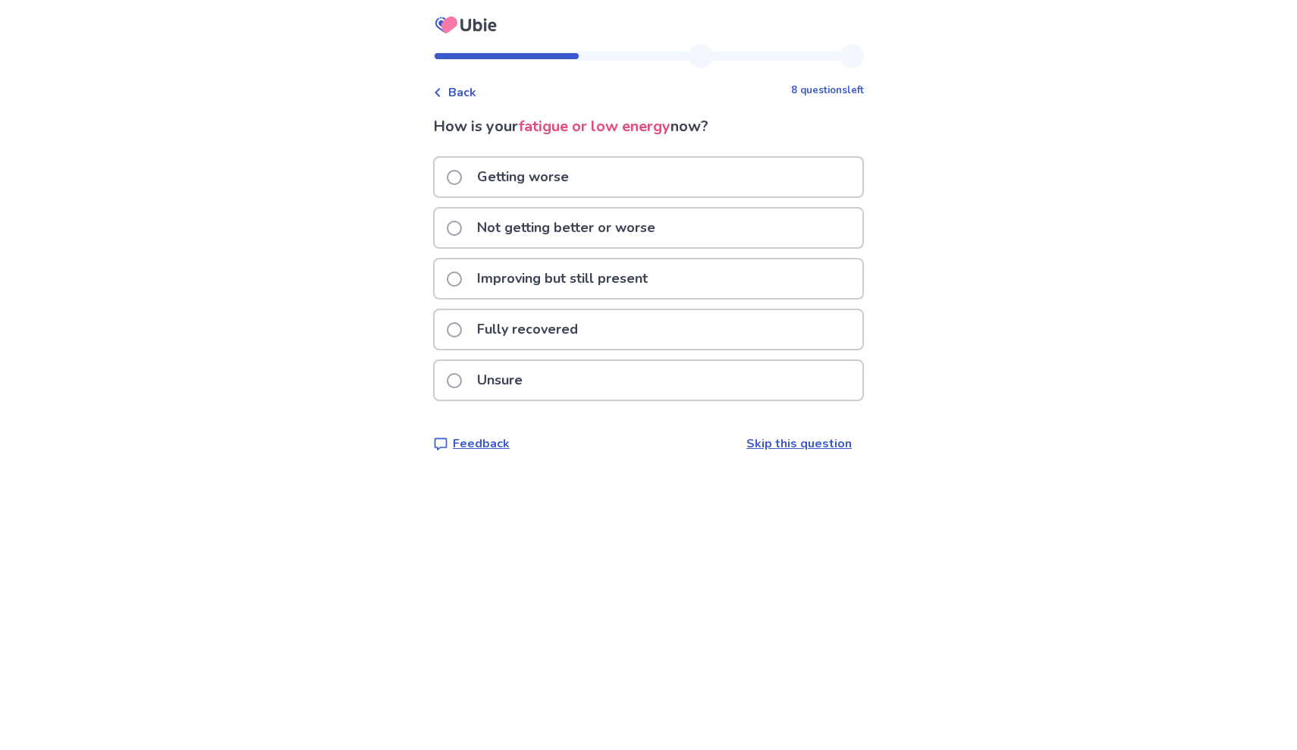
click at [593, 177] on div "Getting worse" at bounding box center [649, 177] width 428 height 39
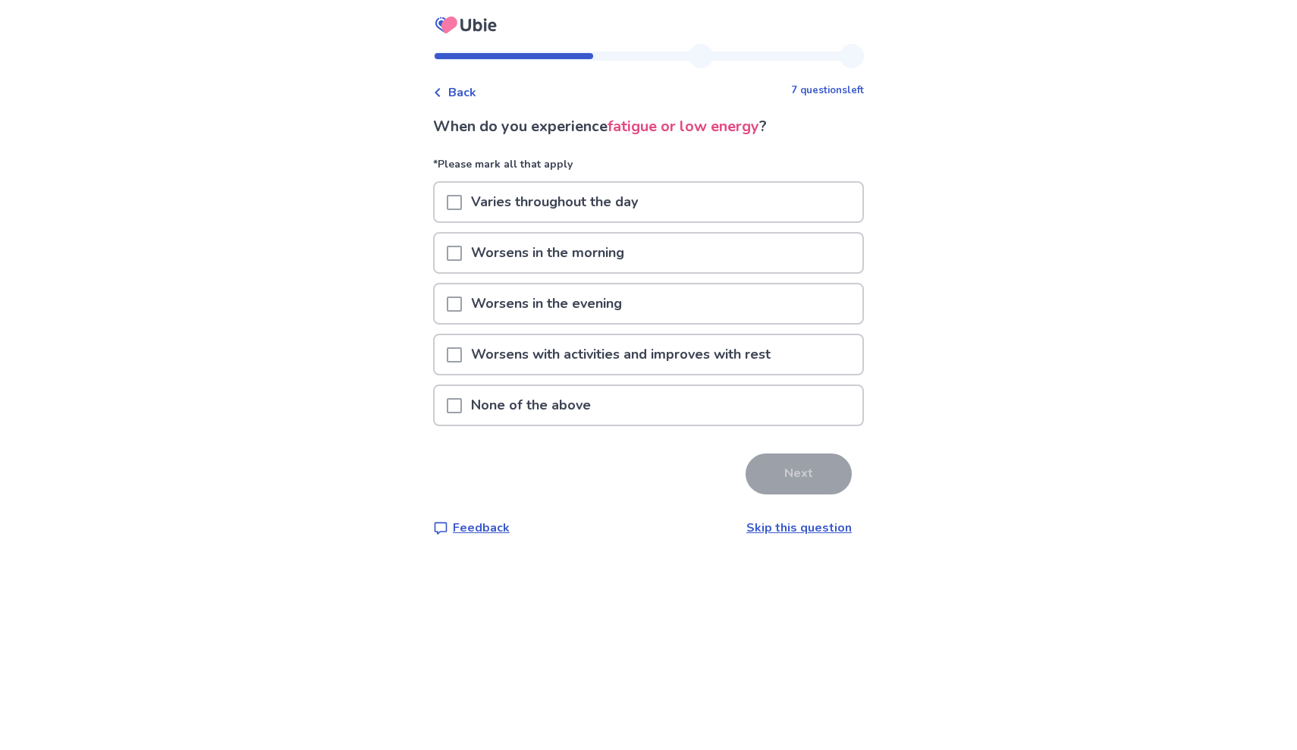
click at [461, 198] on span at bounding box center [454, 202] width 15 height 15
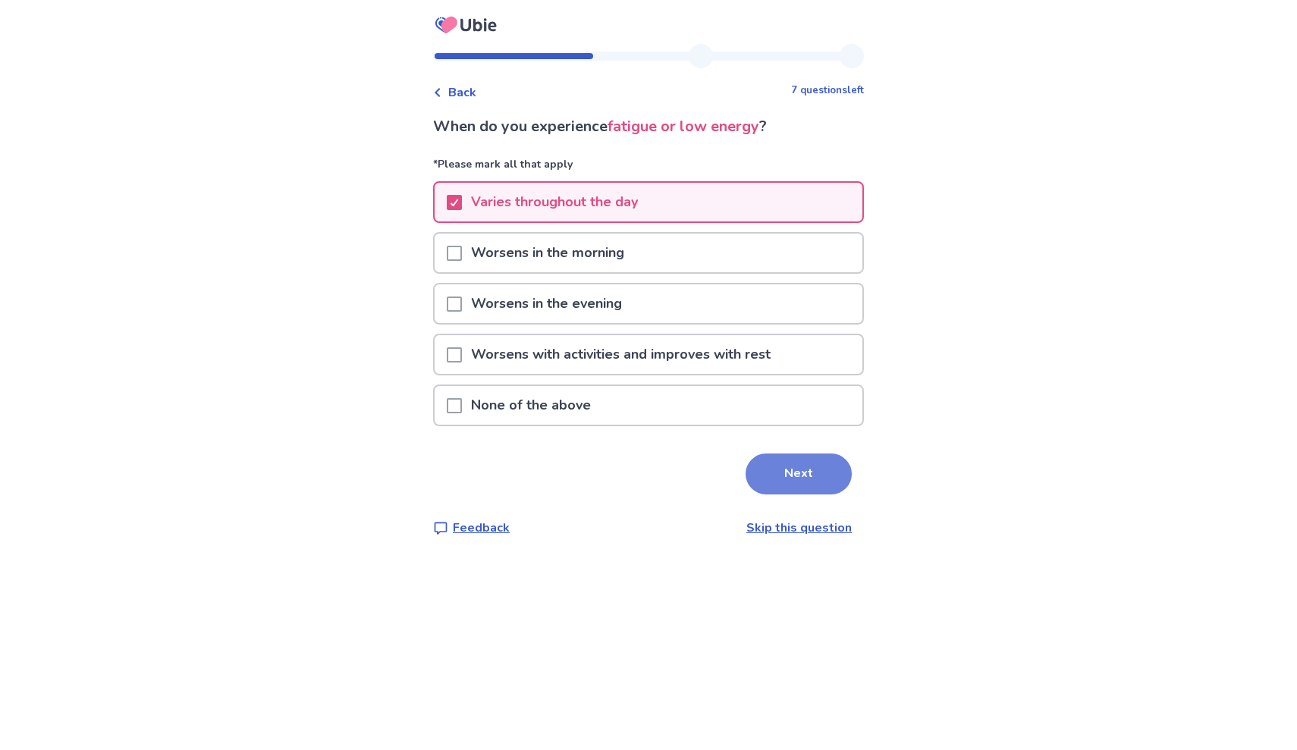
click at [761, 467] on button "Next" at bounding box center [799, 474] width 106 height 41
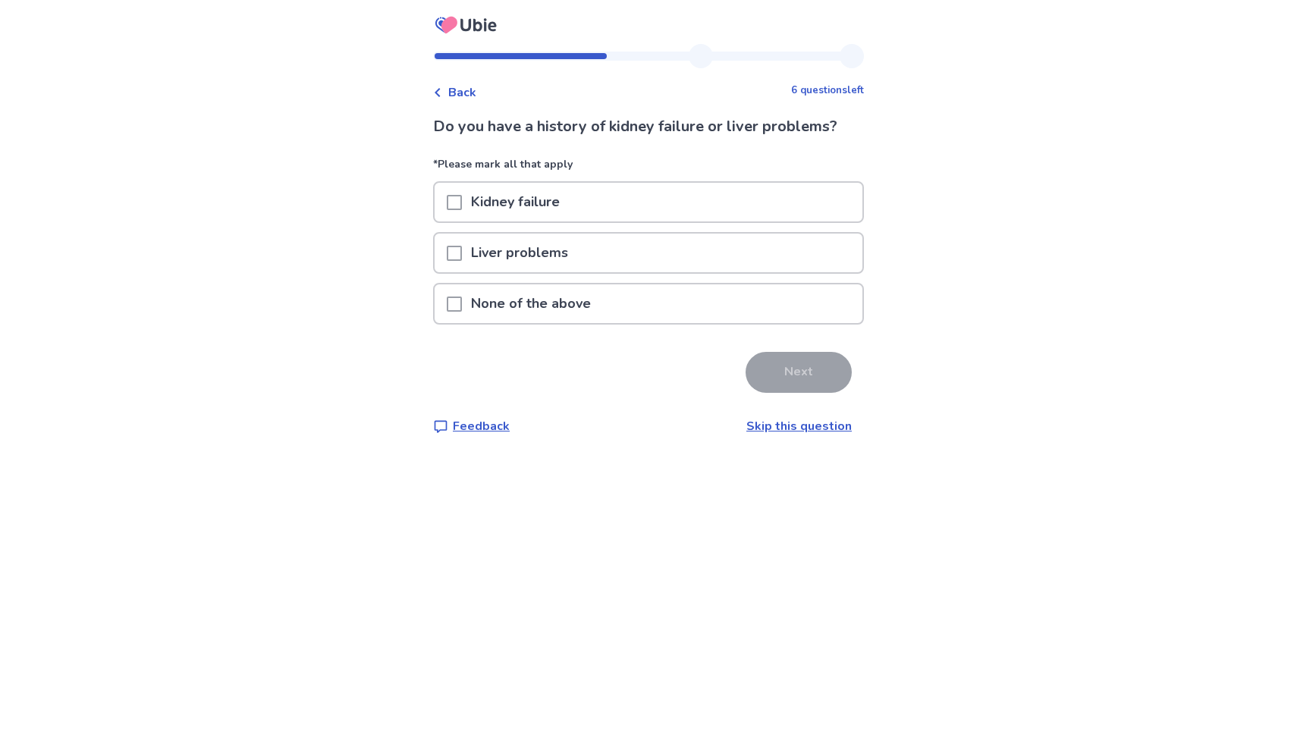
click at [524, 302] on p "None of the above" at bounding box center [531, 303] width 138 height 39
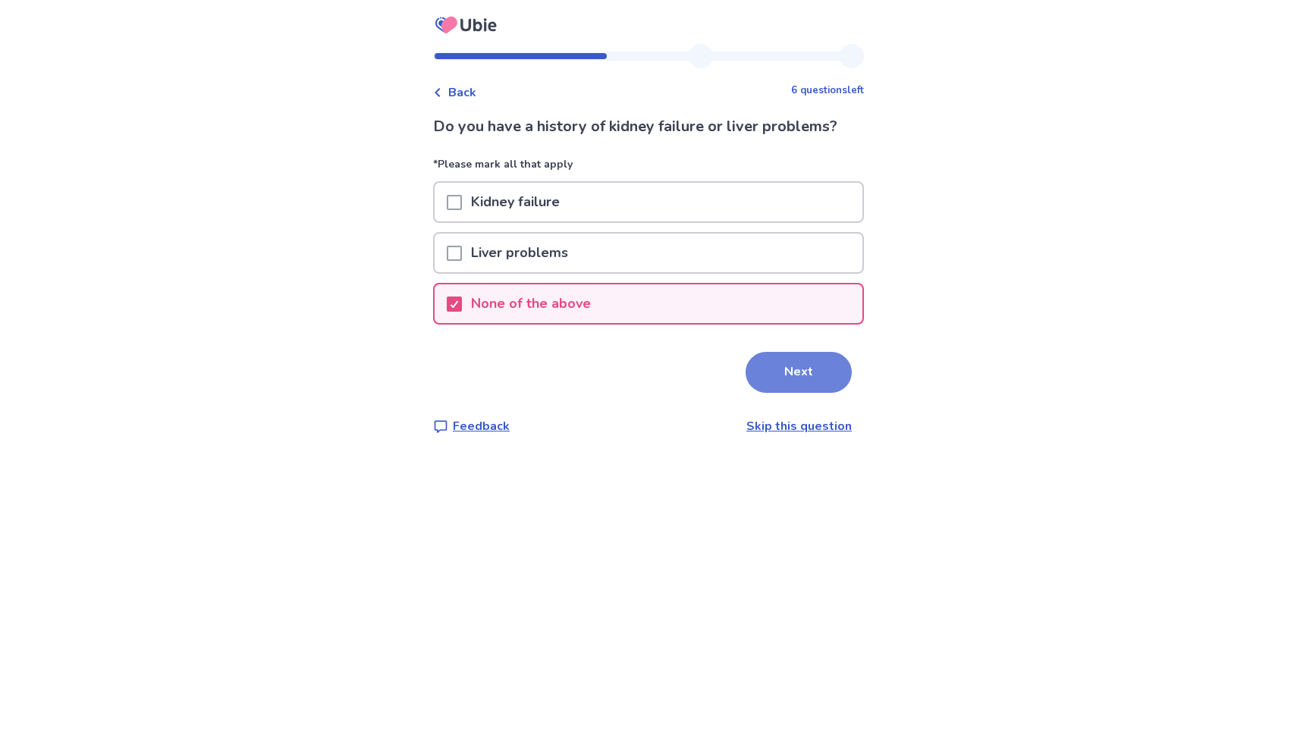
click at [781, 380] on button "Next" at bounding box center [799, 372] width 106 height 41
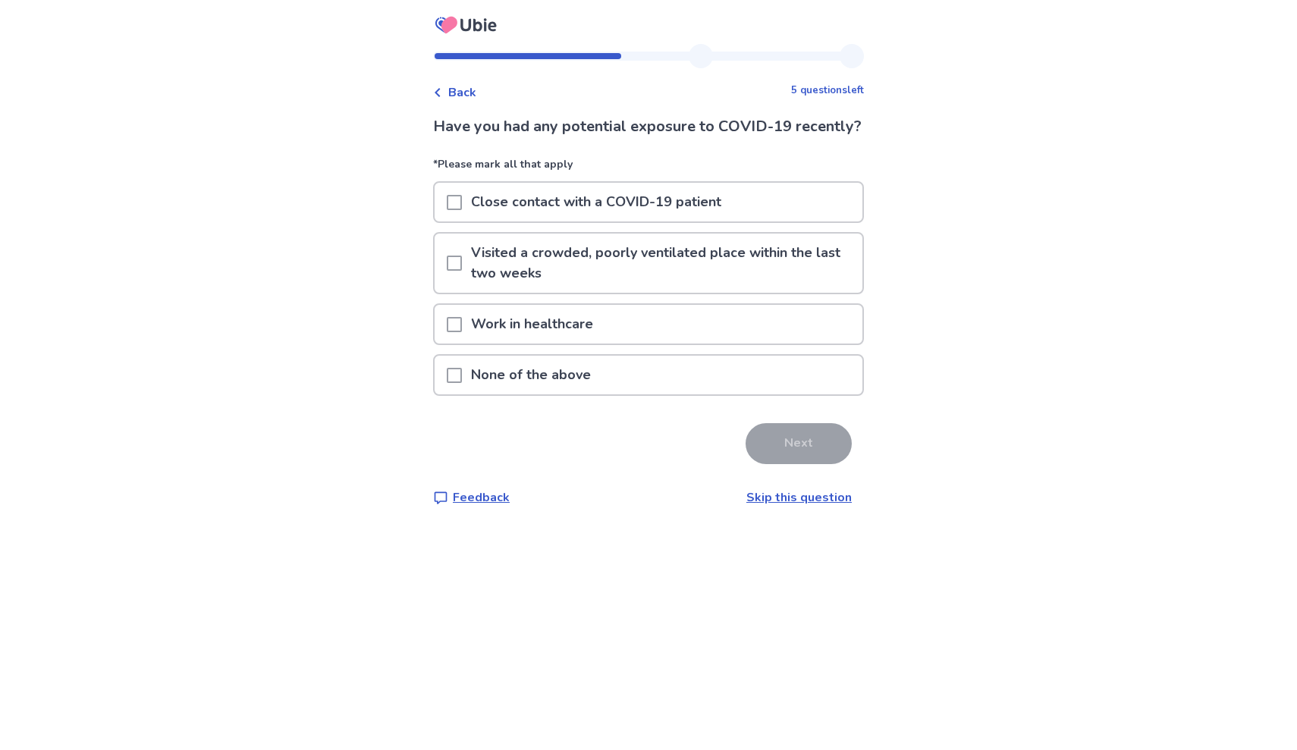
click at [462, 383] on span at bounding box center [454, 375] width 15 height 15
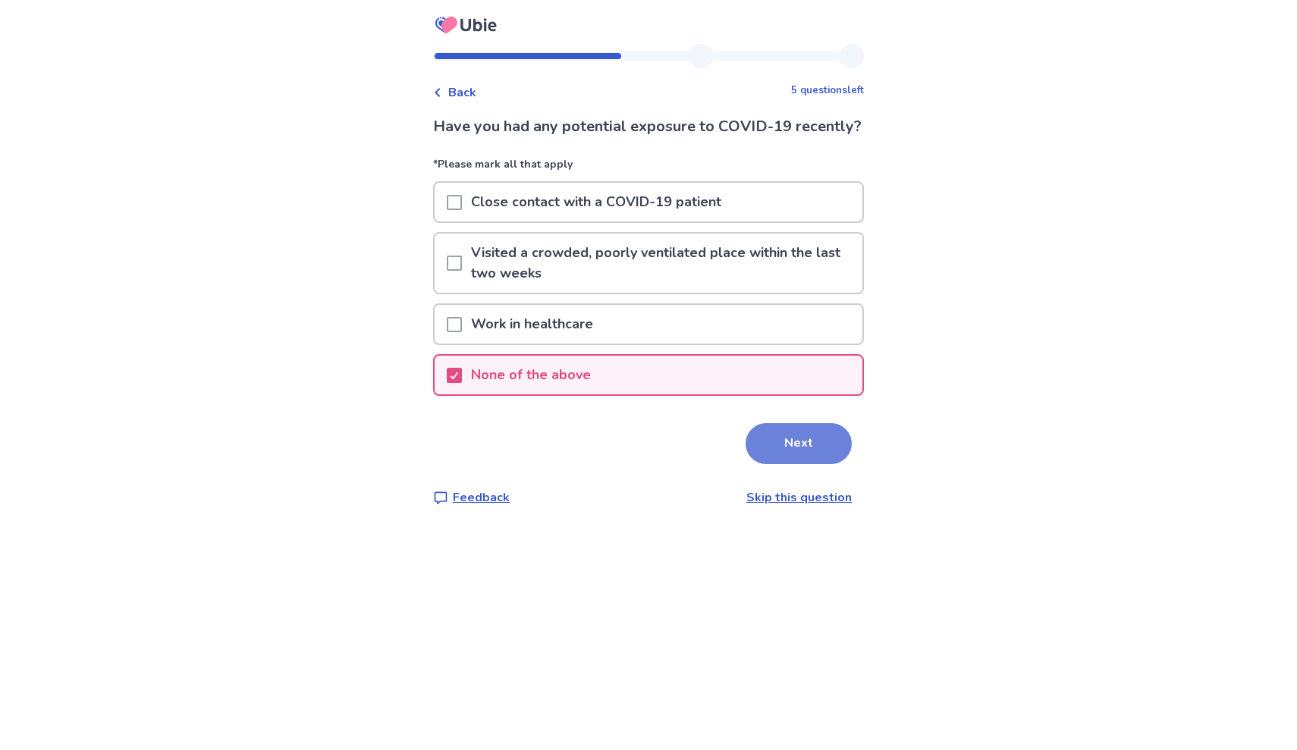
click at [757, 464] on button "Next" at bounding box center [799, 443] width 106 height 41
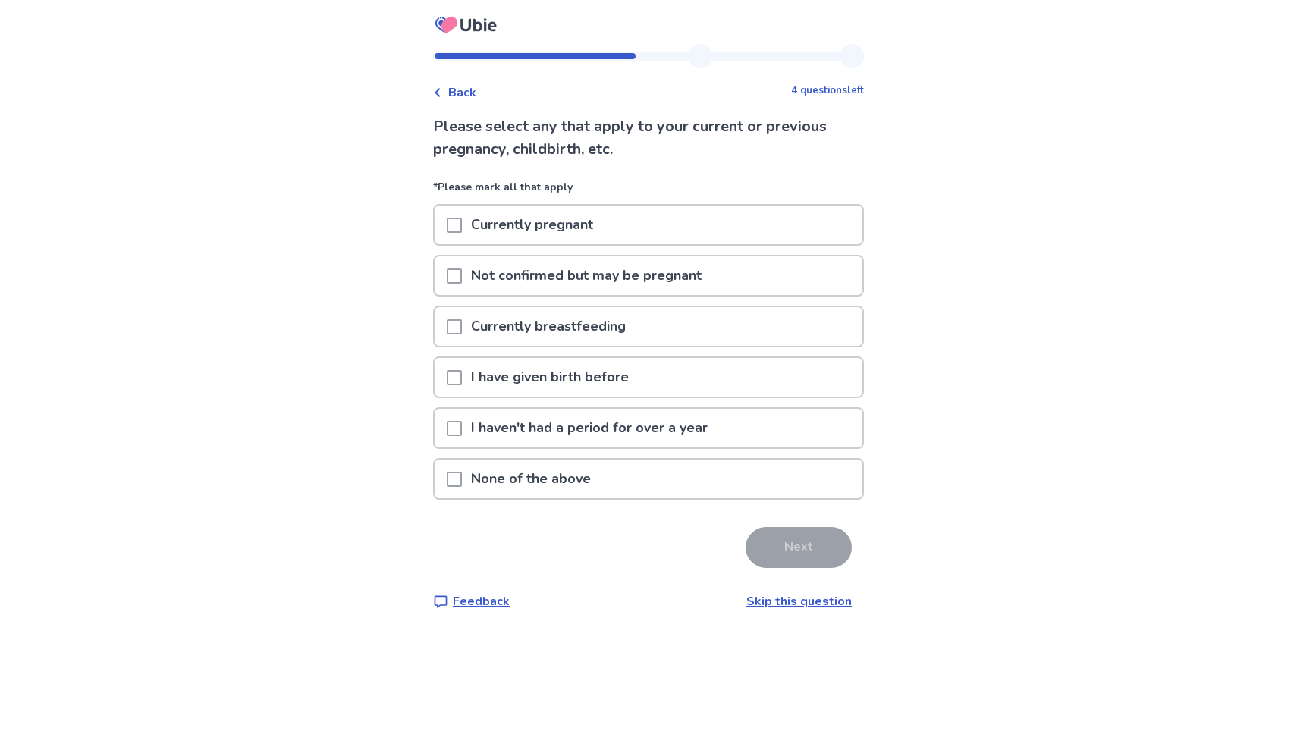
click at [455, 485] on div "None of the above" at bounding box center [649, 479] width 428 height 39
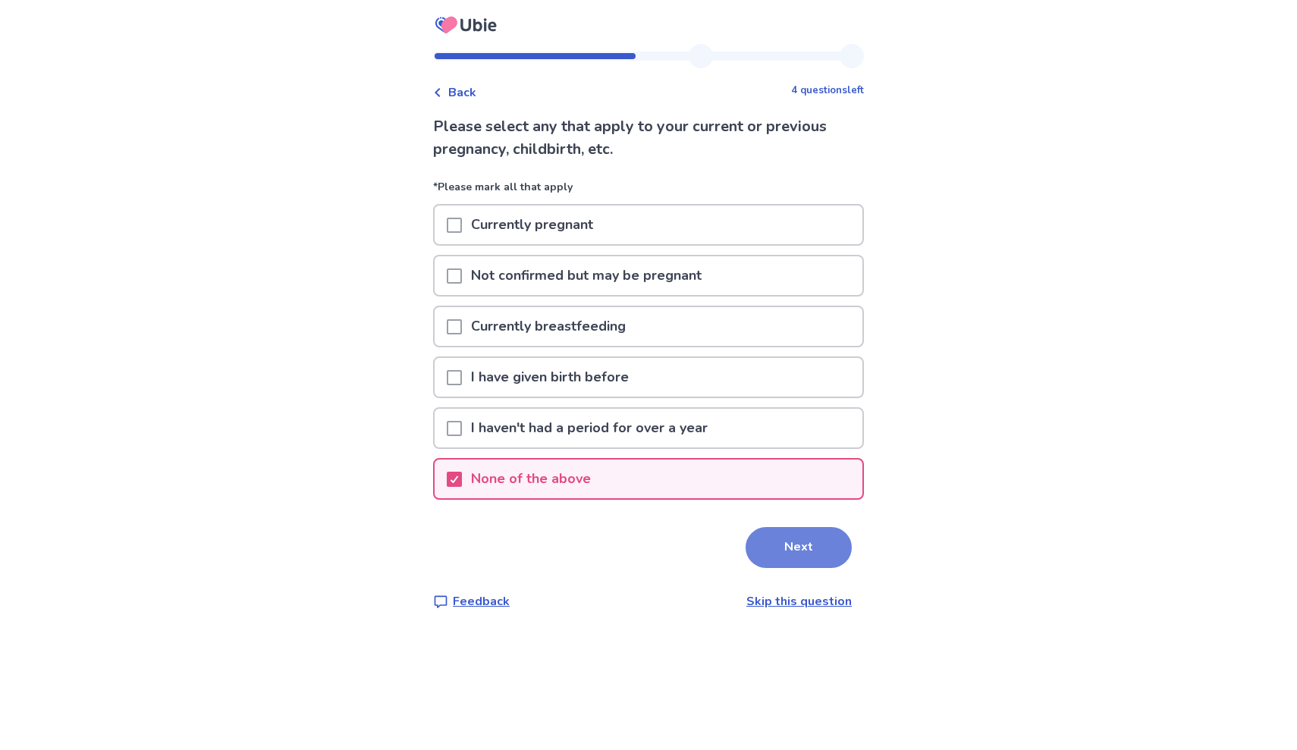
click at [793, 551] on button "Next" at bounding box center [799, 547] width 106 height 41
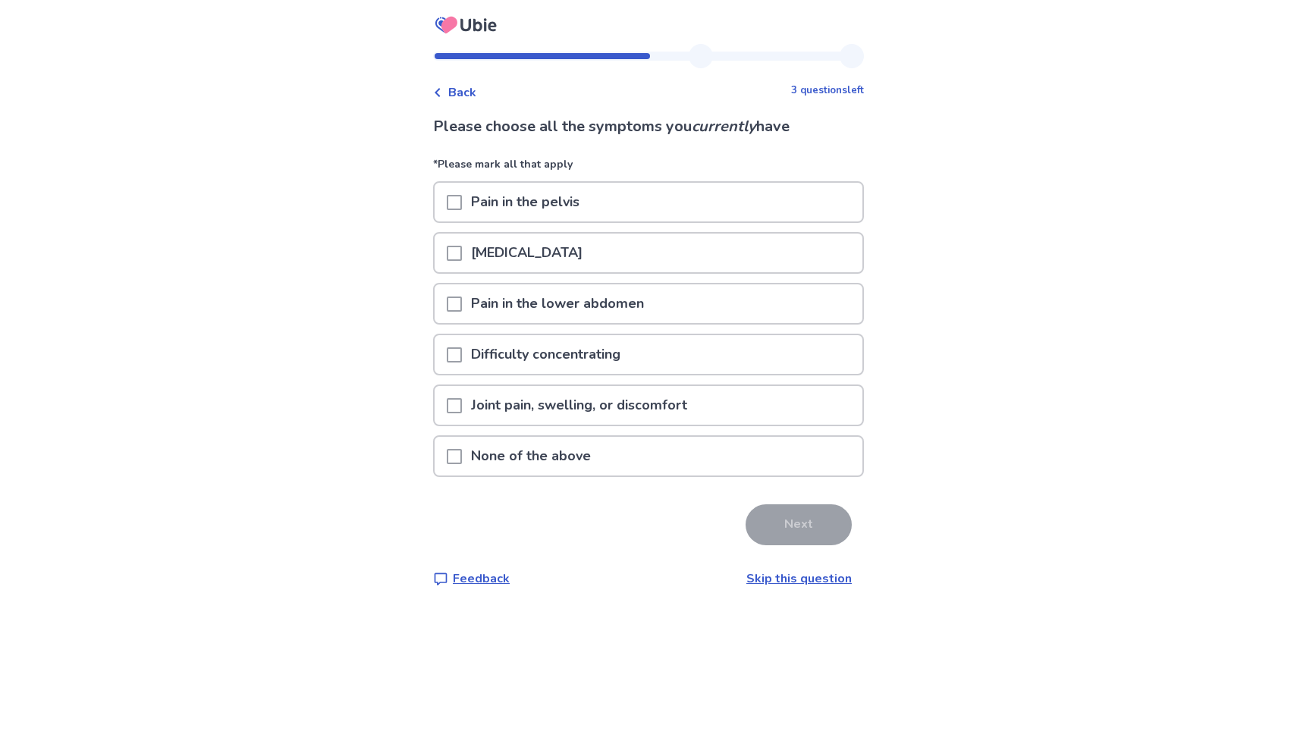
click at [462, 451] on span at bounding box center [454, 456] width 15 height 15
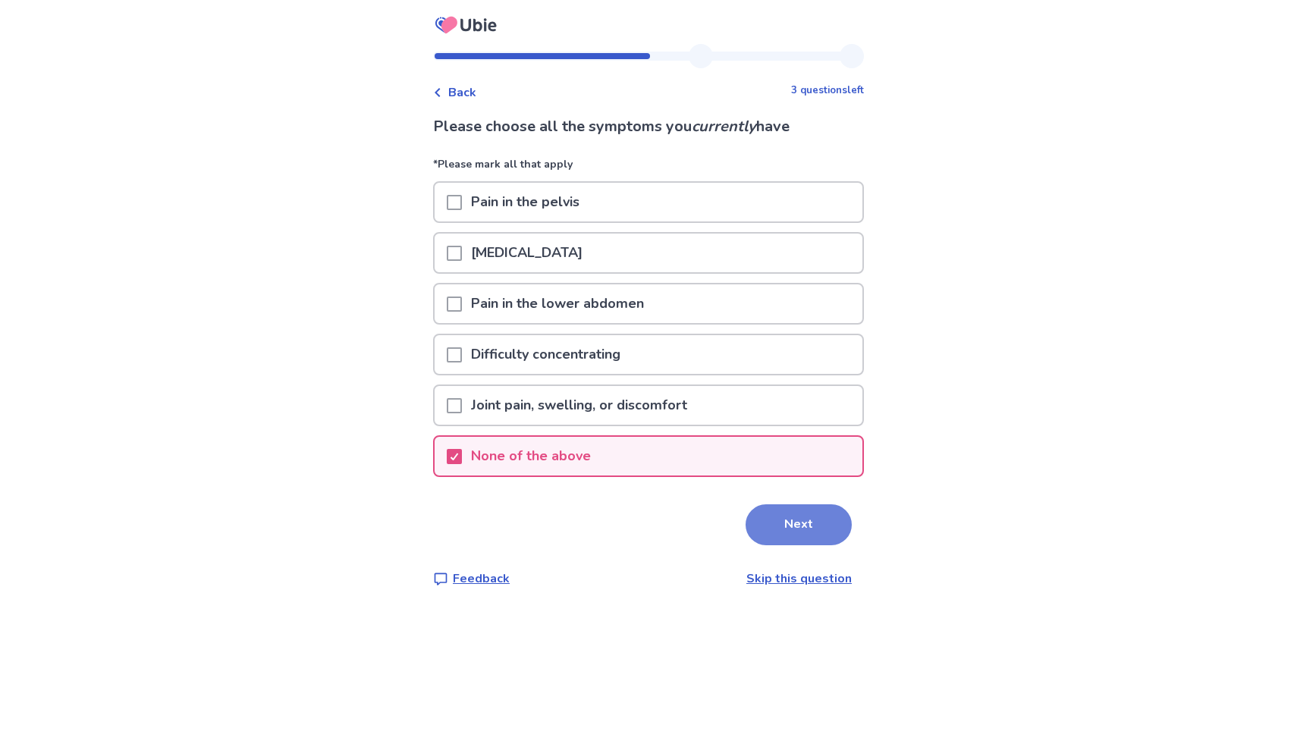
click at [804, 542] on button "Next" at bounding box center [799, 524] width 106 height 41
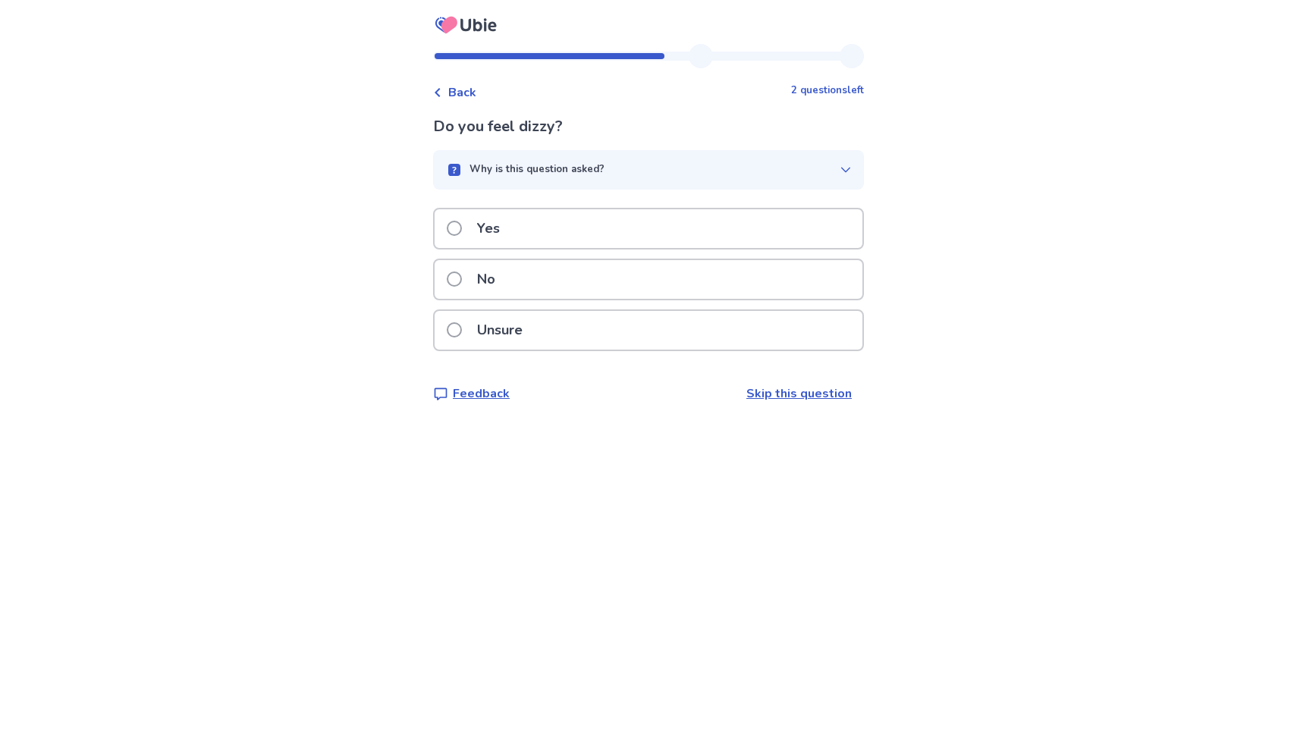
click at [460, 221] on span at bounding box center [454, 228] width 15 height 15
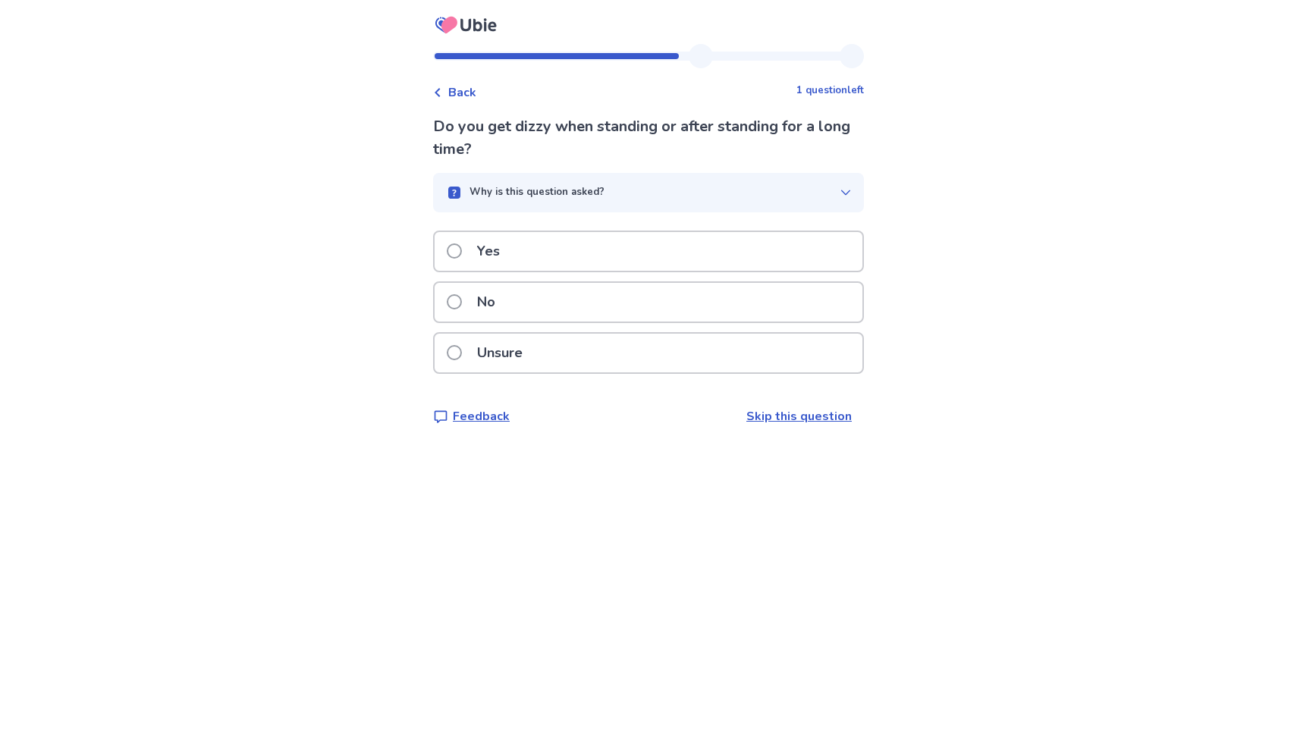
click at [462, 253] on span at bounding box center [454, 250] width 15 height 15
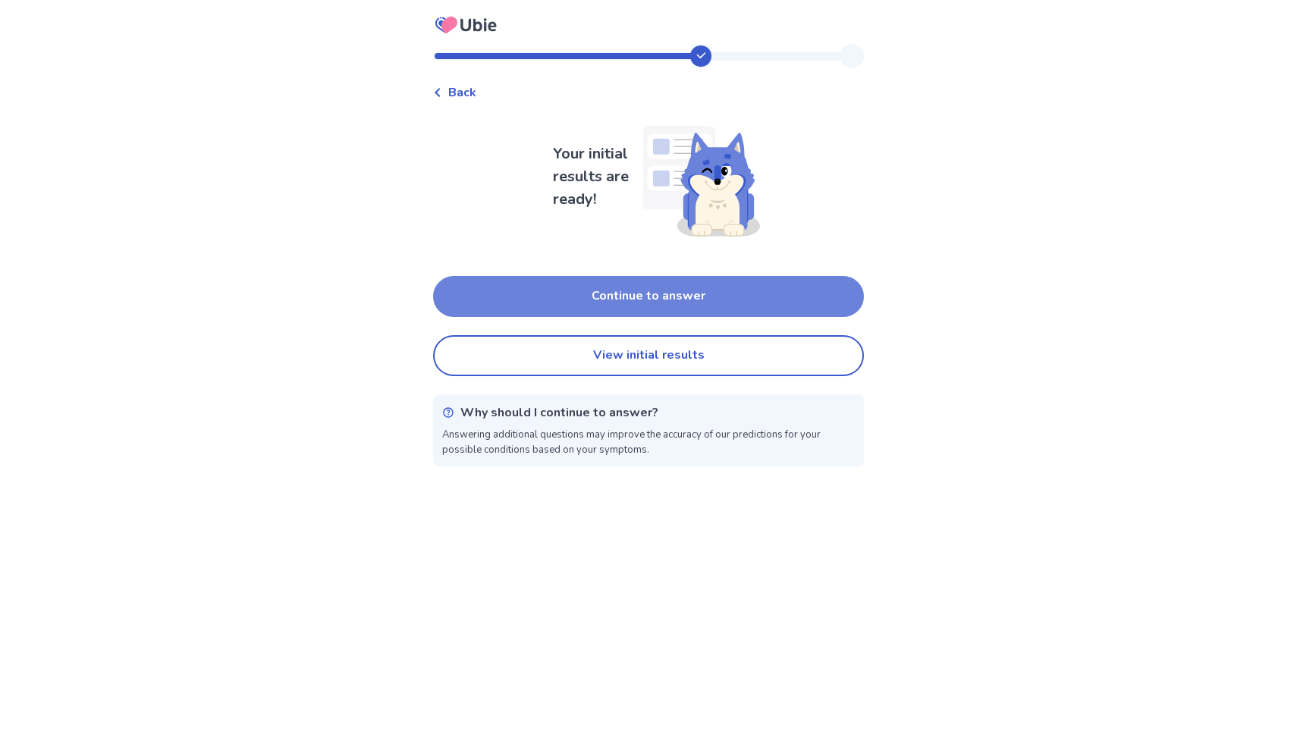
click at [584, 300] on button "Continue to answer" at bounding box center [648, 296] width 431 height 41
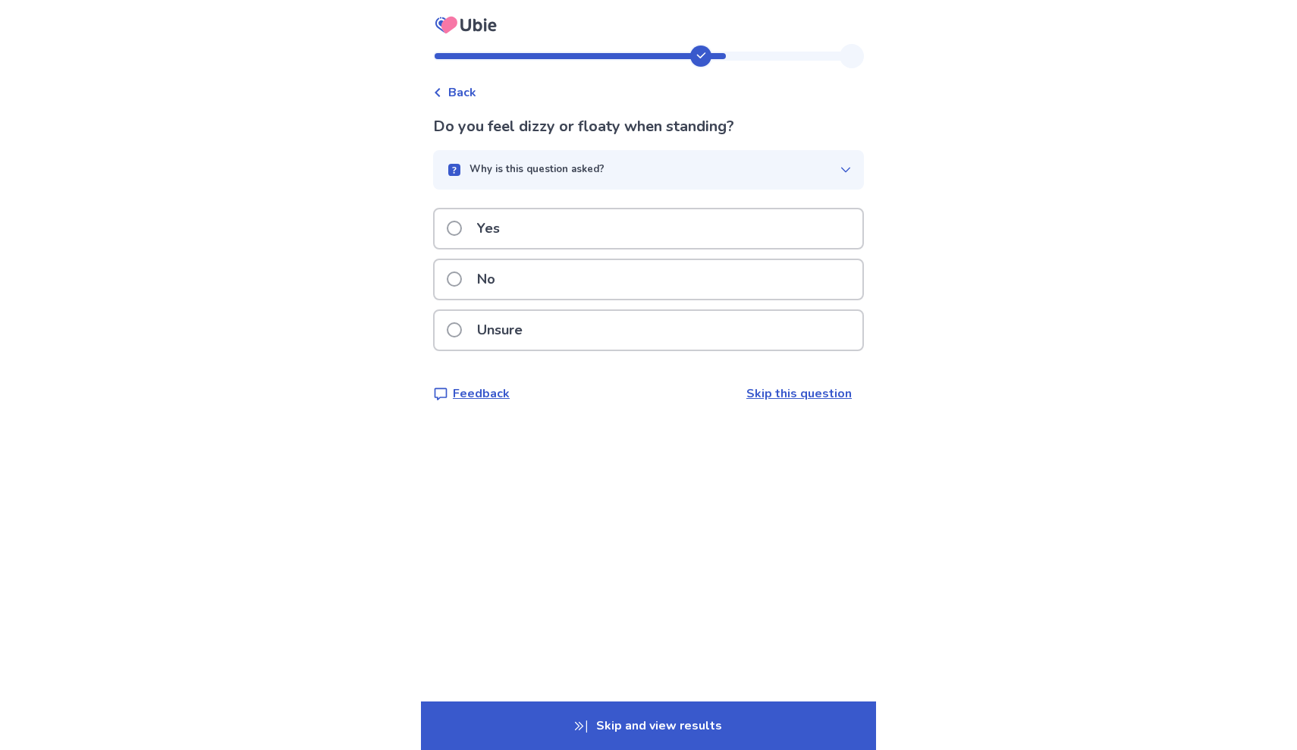
click at [461, 276] on span at bounding box center [454, 279] width 15 height 15
click at [462, 233] on span at bounding box center [454, 228] width 15 height 15
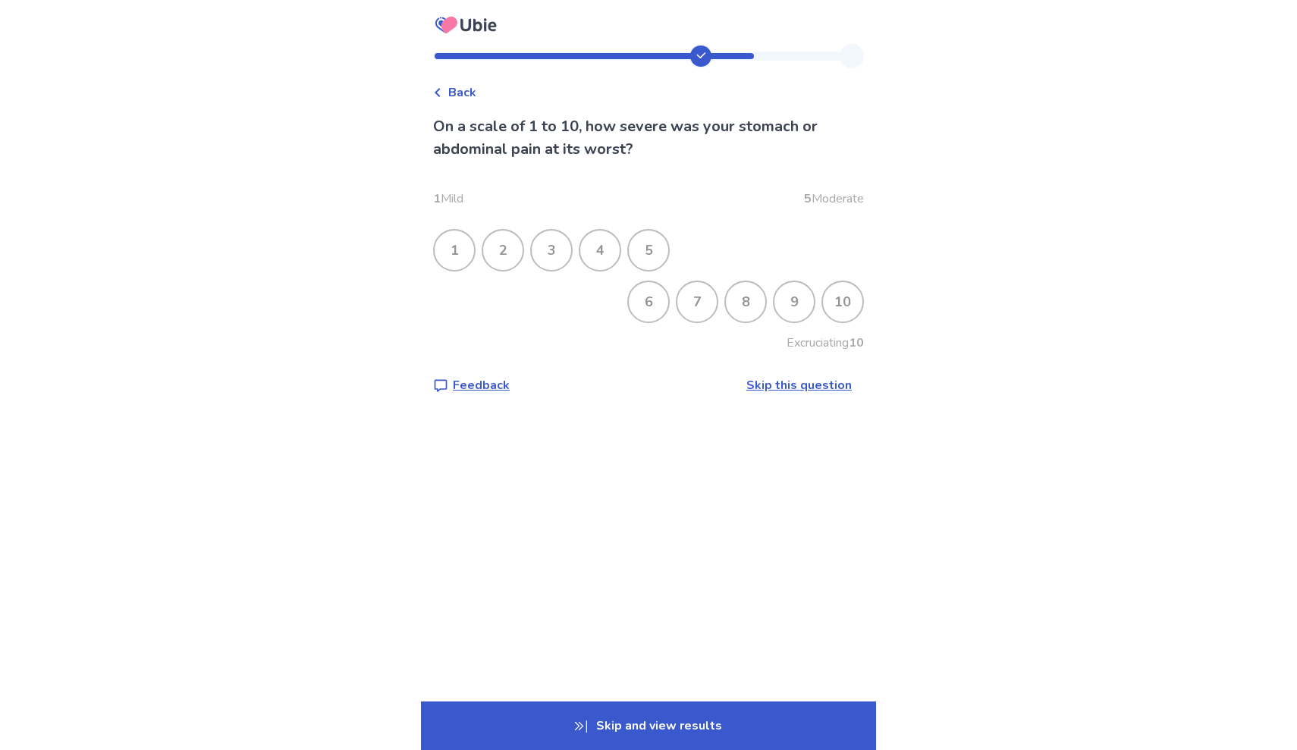
click at [785, 305] on div "9" at bounding box center [793, 301] width 39 height 39
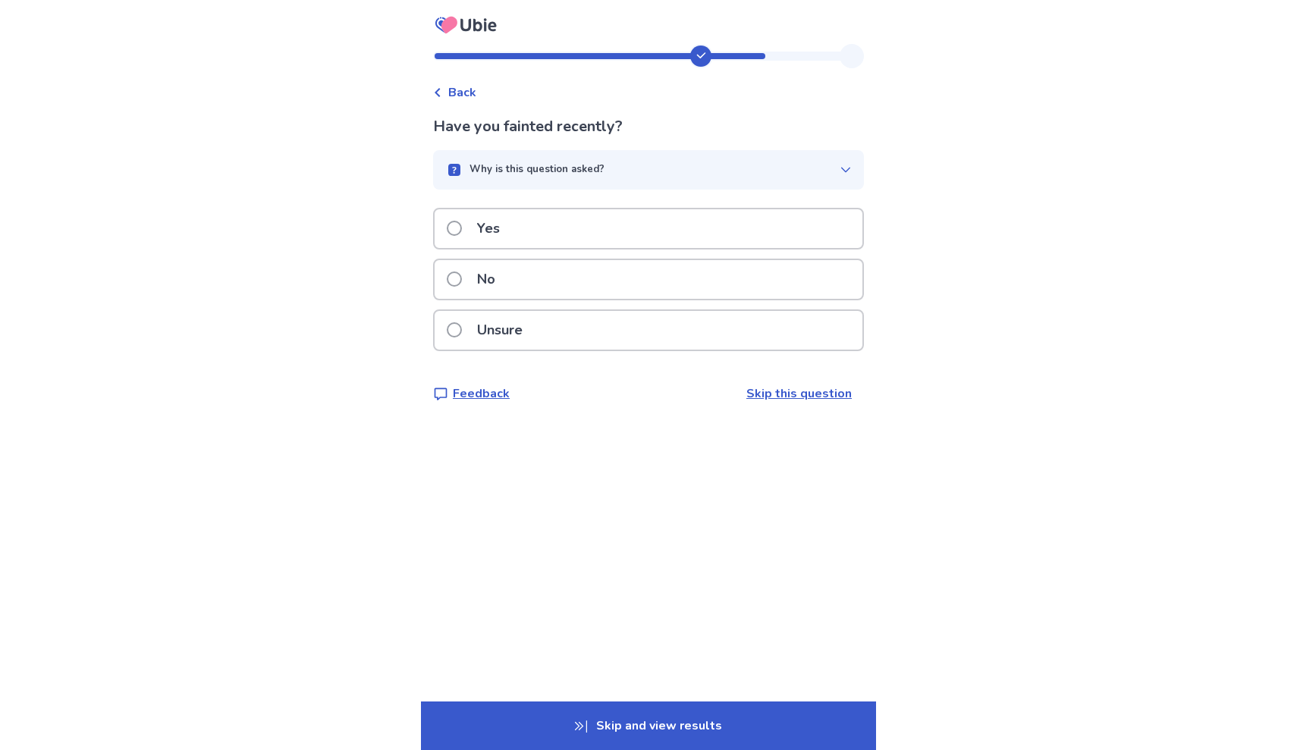
click at [785, 305] on div "No" at bounding box center [648, 284] width 431 height 51
click at [744, 277] on div "No" at bounding box center [649, 279] width 428 height 39
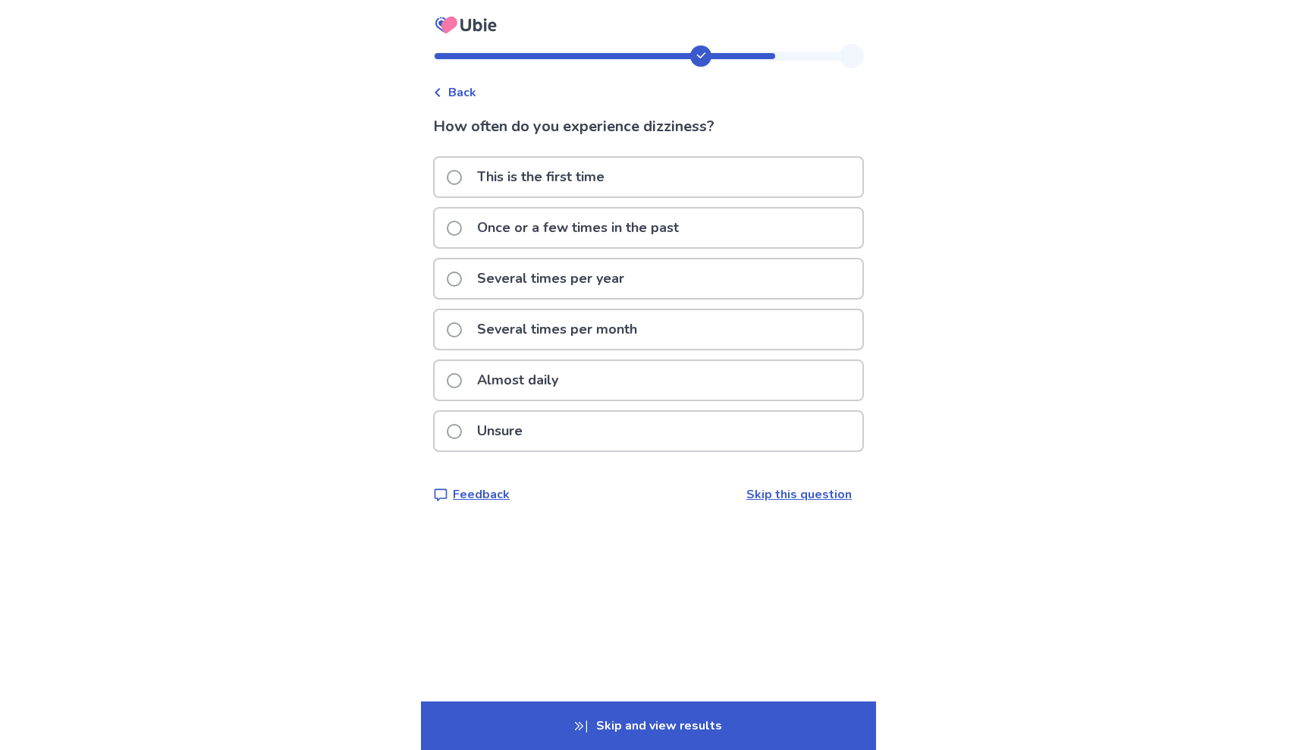
click at [634, 370] on div "Almost daily" at bounding box center [649, 380] width 428 height 39
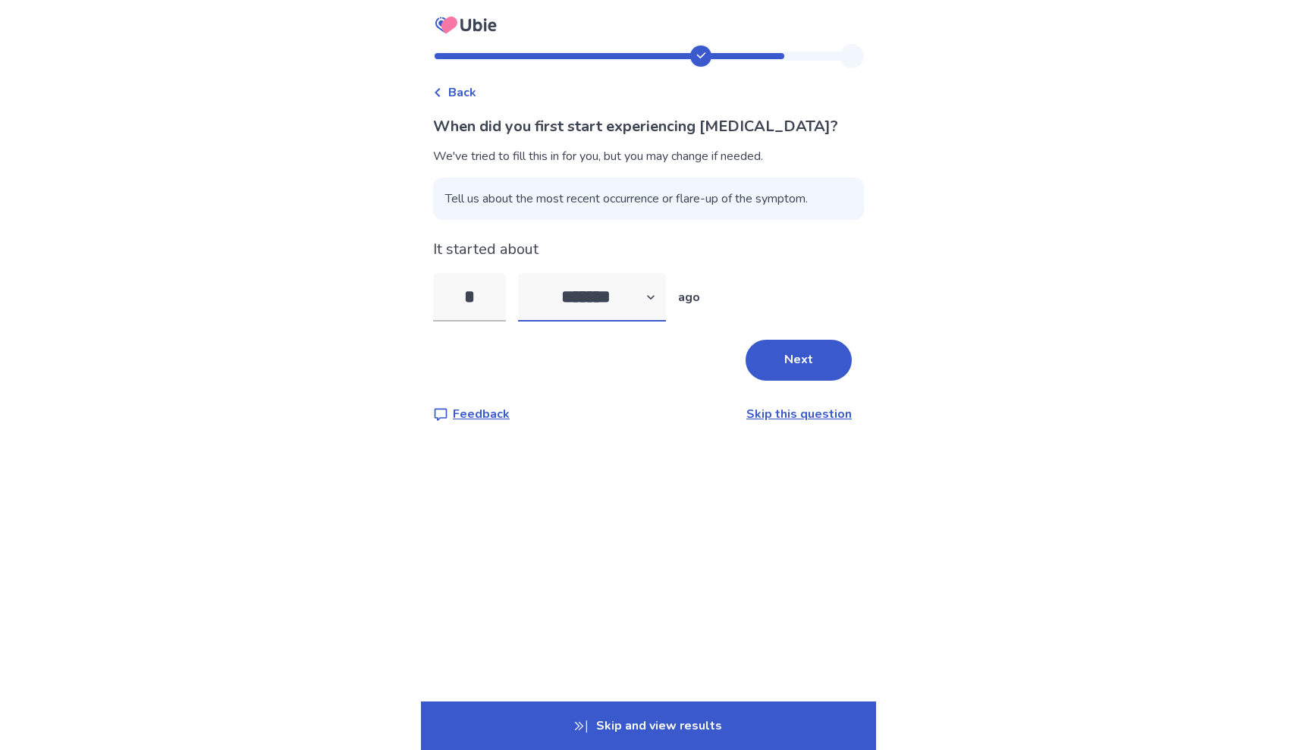
select select "*"
click at [472, 303] on input "*" at bounding box center [469, 297] width 73 height 49
type input "*"
click at [778, 367] on button "Next" at bounding box center [799, 360] width 106 height 41
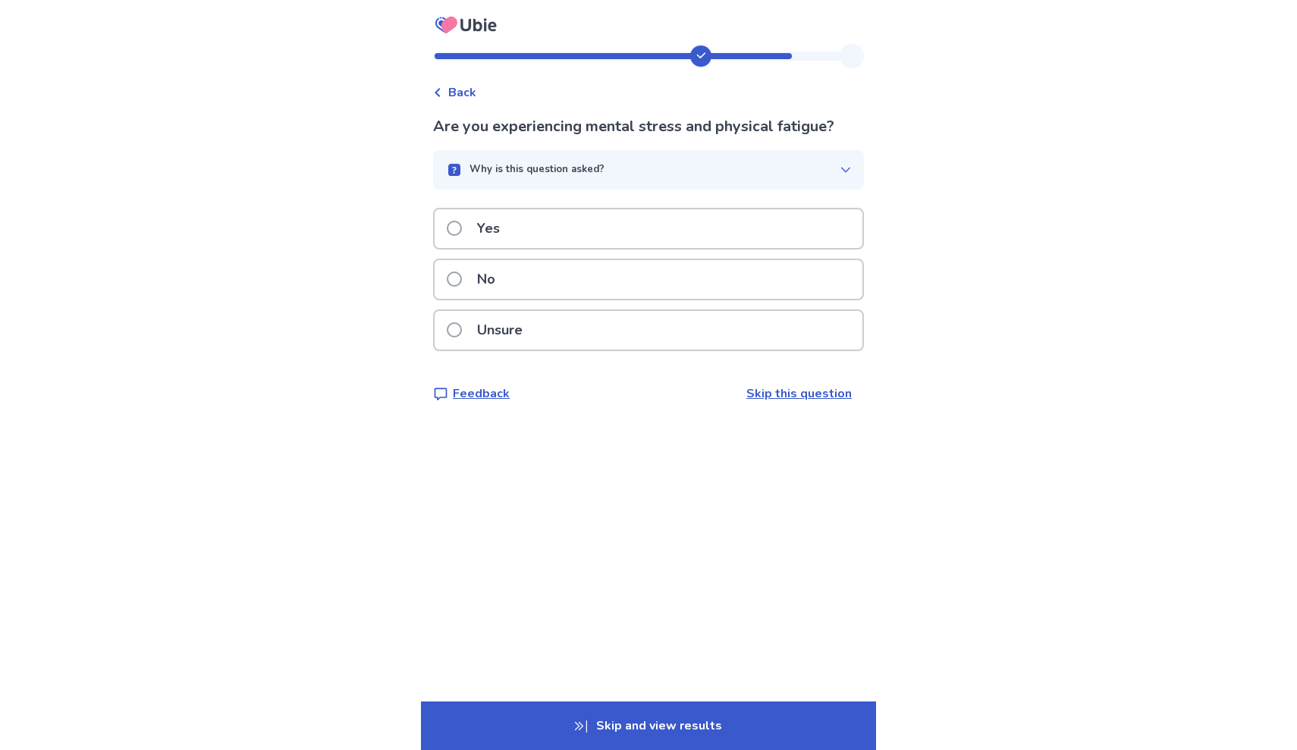
click at [462, 225] on span at bounding box center [454, 228] width 15 height 15
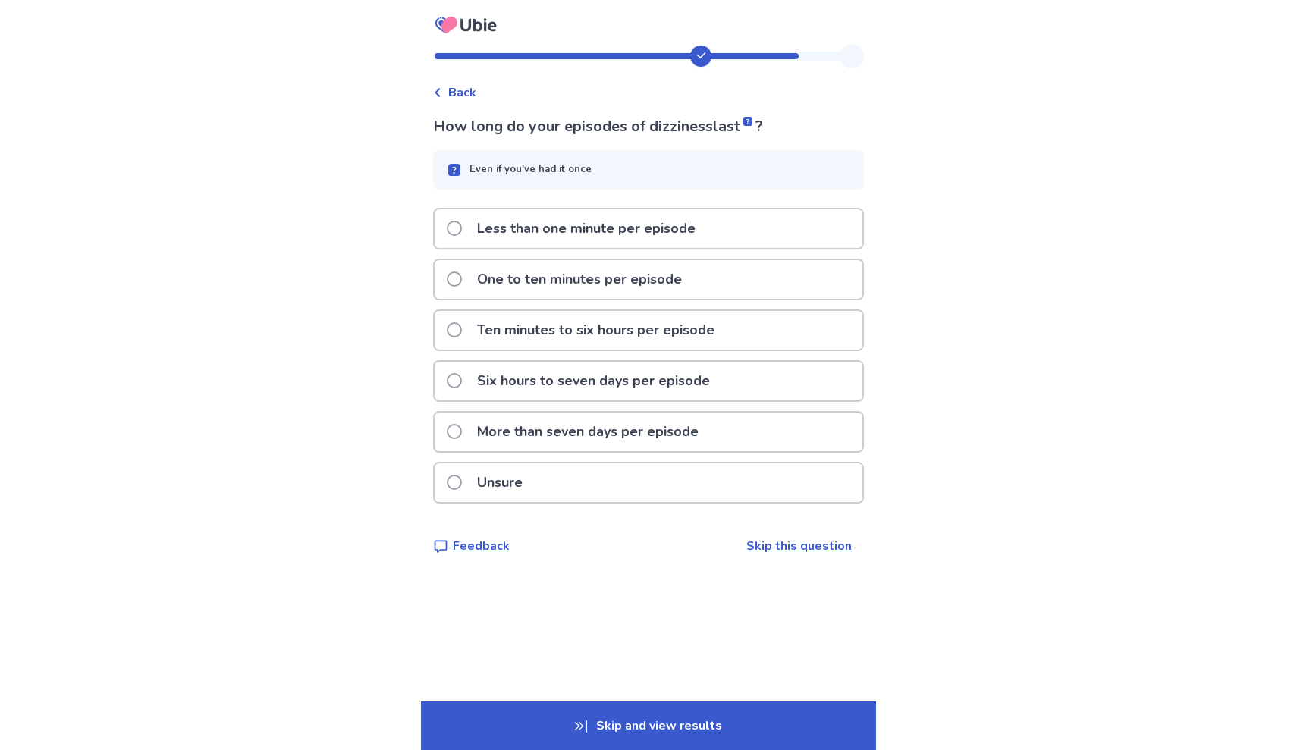
click at [462, 321] on label "Ten minutes to six hours per episode" at bounding box center [585, 330] width 277 height 39
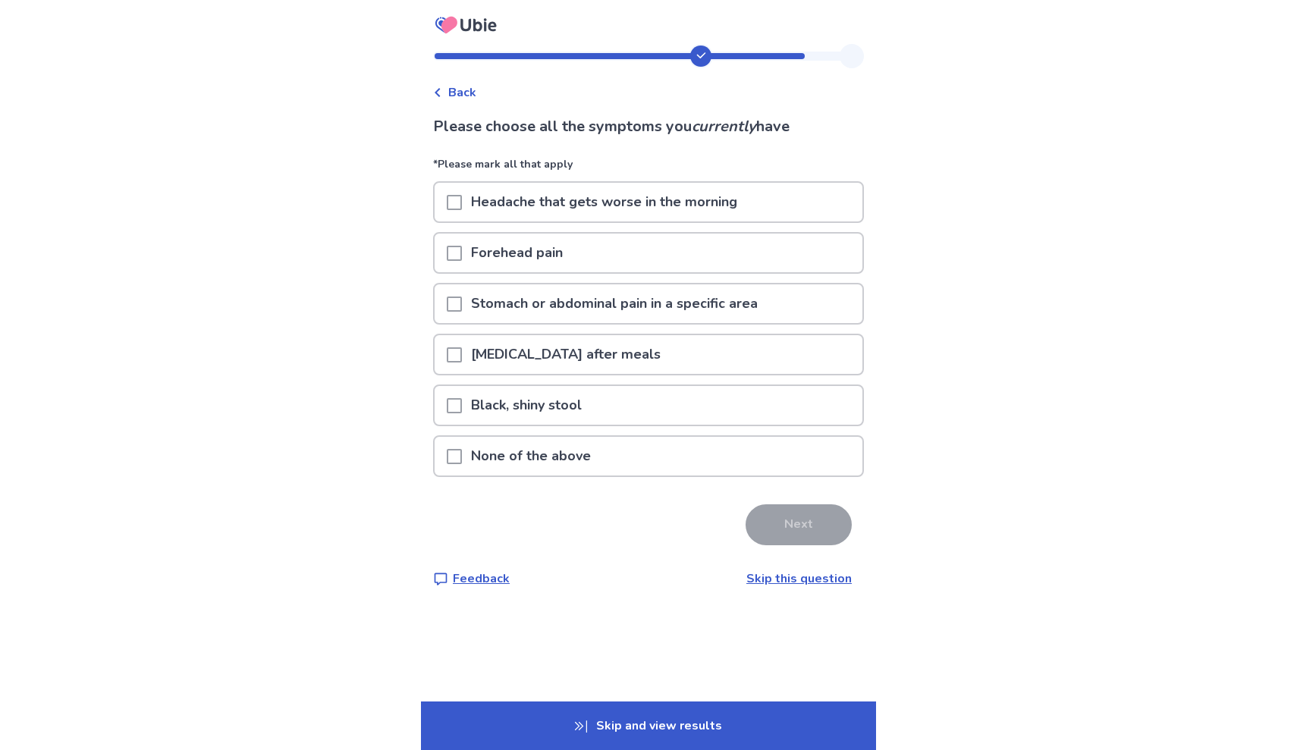
click at [459, 302] on span at bounding box center [454, 304] width 15 height 15
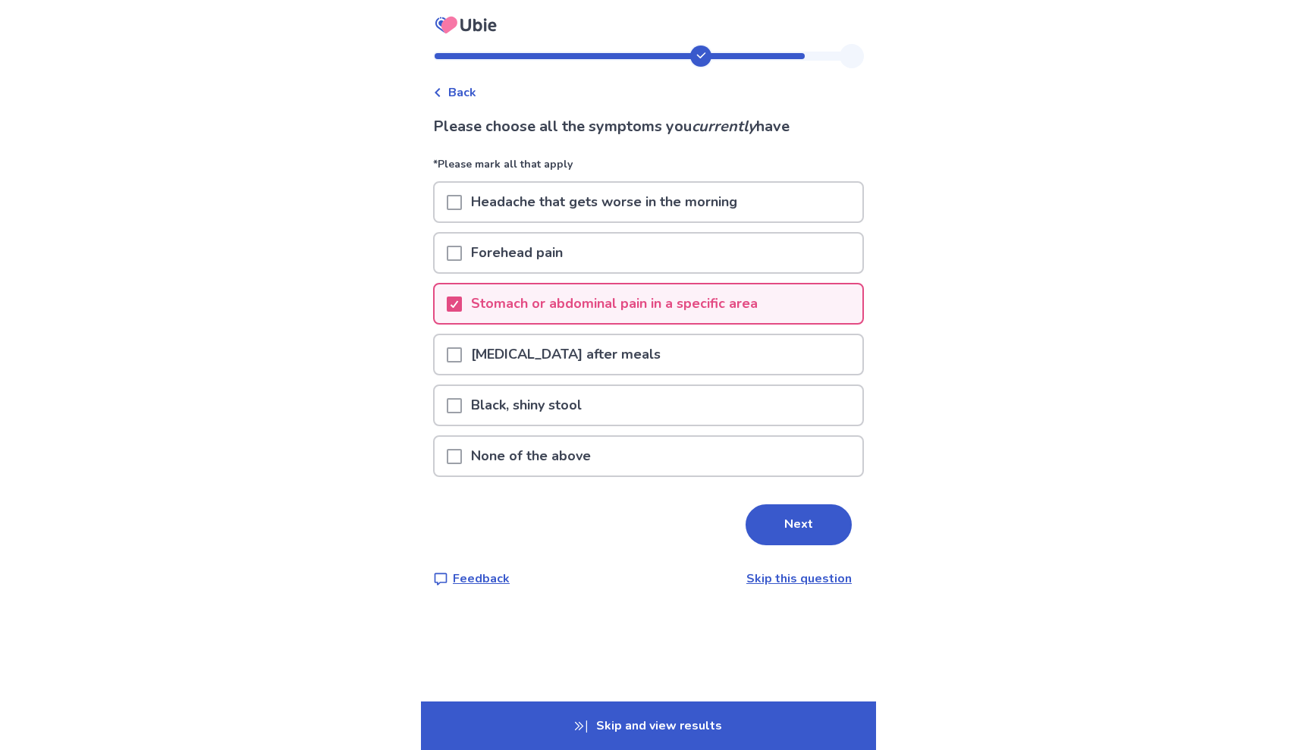
click at [462, 256] on span at bounding box center [454, 253] width 15 height 15
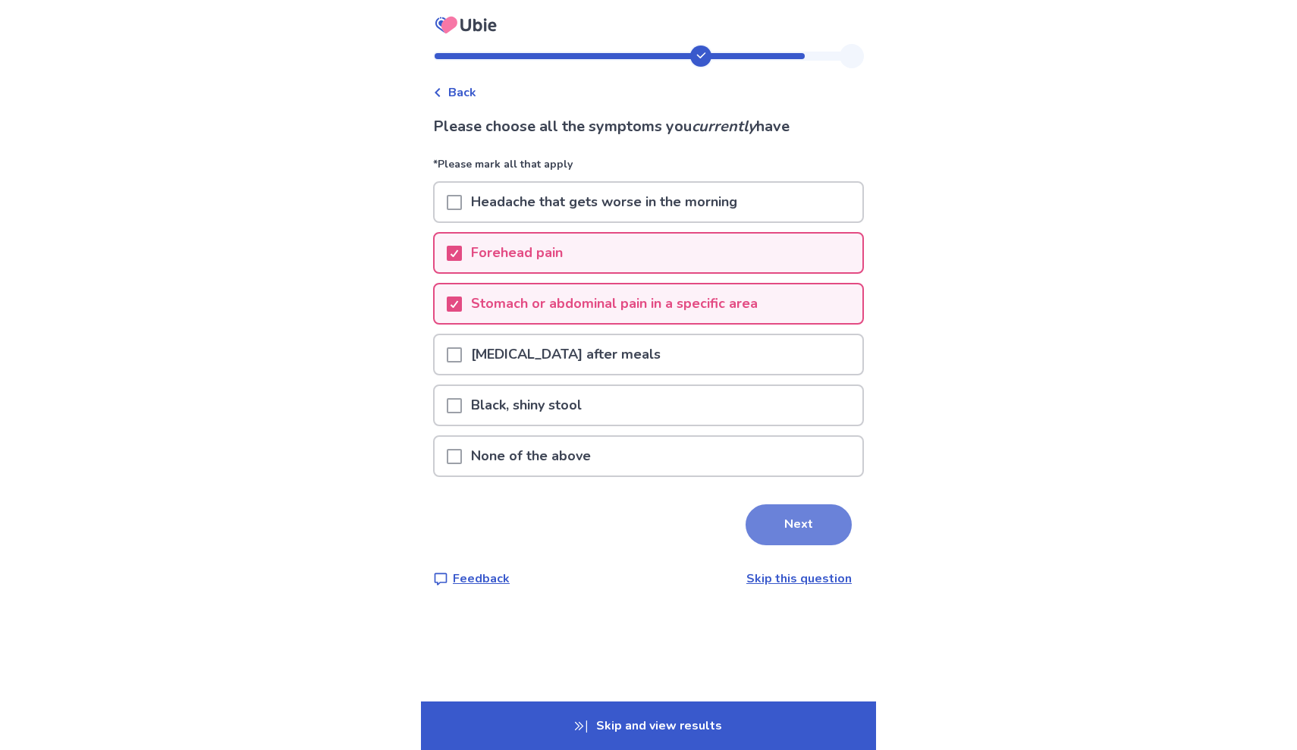
click at [767, 515] on button "Next" at bounding box center [799, 524] width 106 height 41
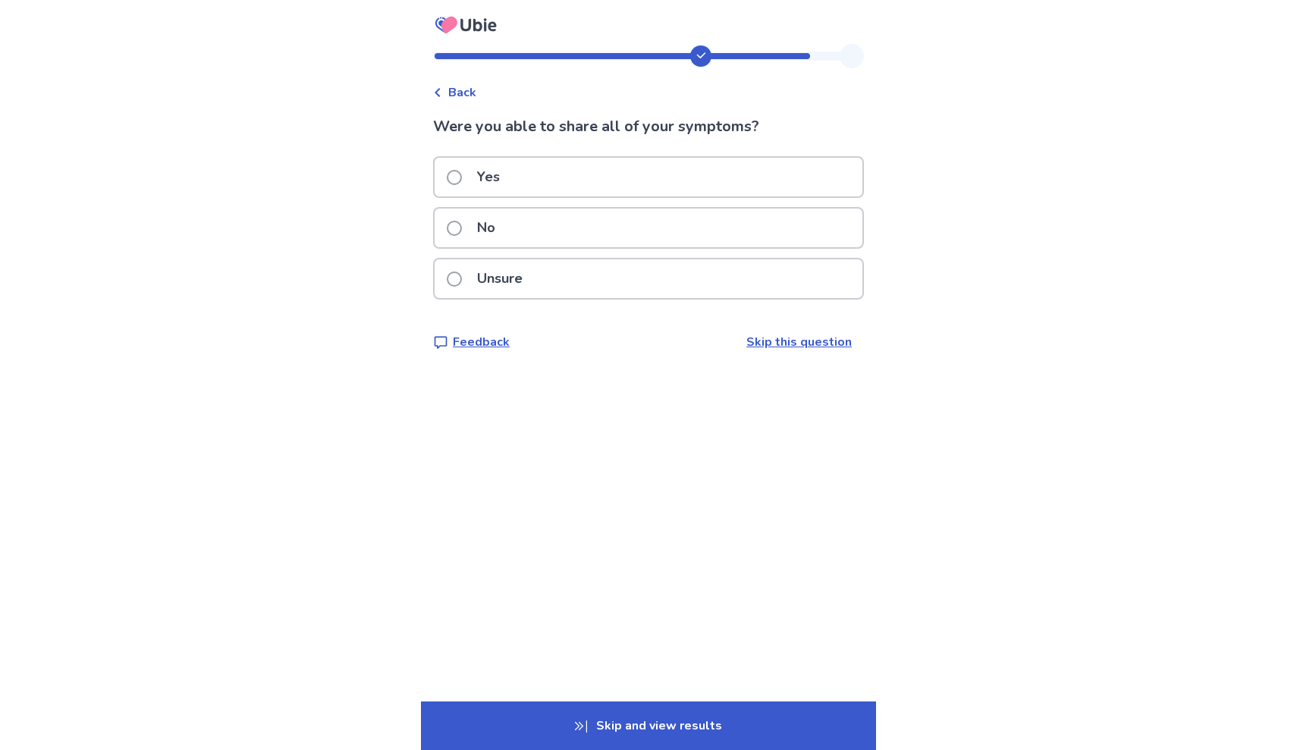
click at [462, 171] on span at bounding box center [454, 177] width 15 height 15
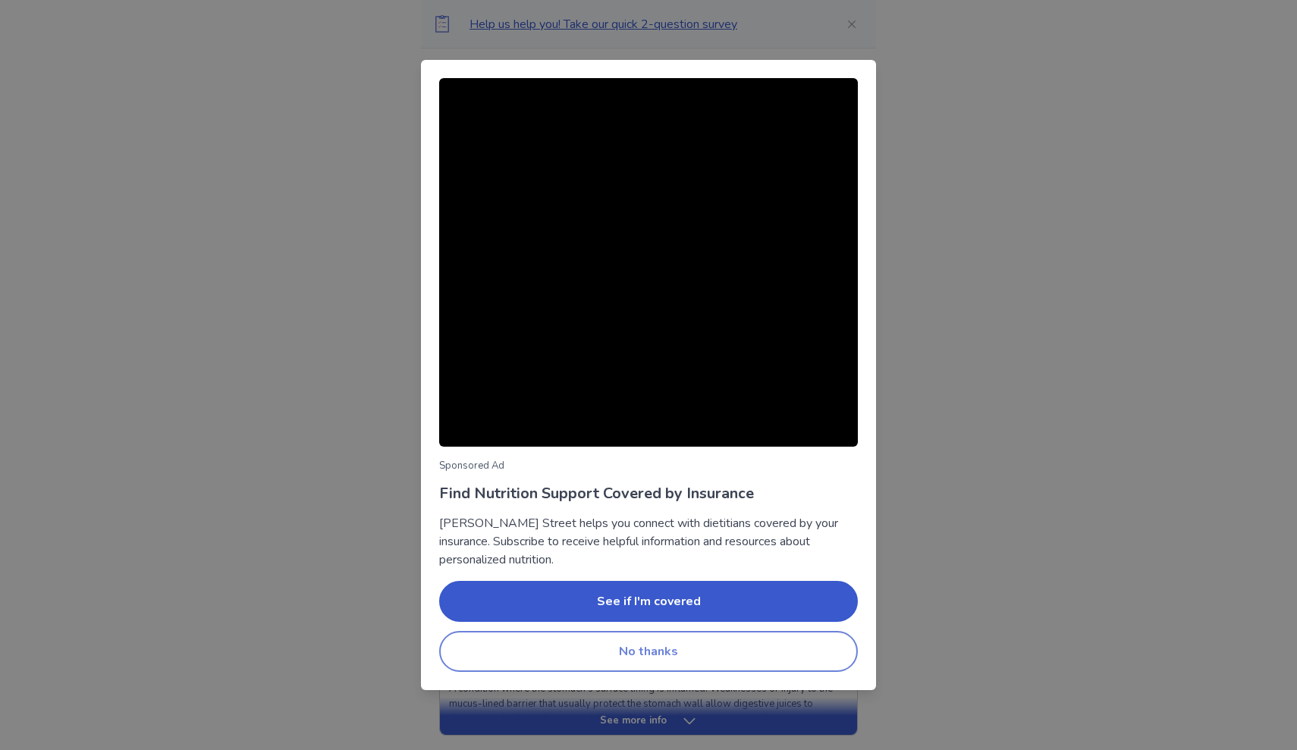
click at [614, 660] on button "No thanks" at bounding box center [648, 651] width 419 height 41
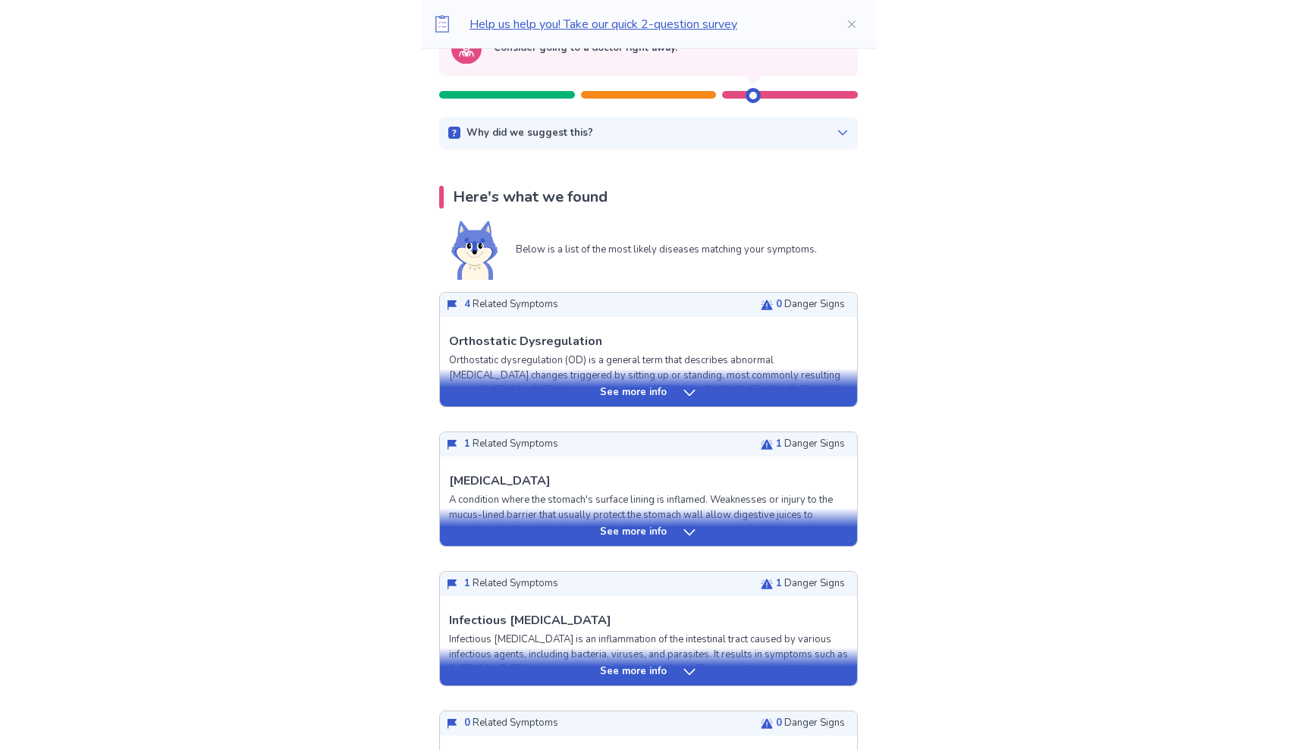
scroll to position [99, 0]
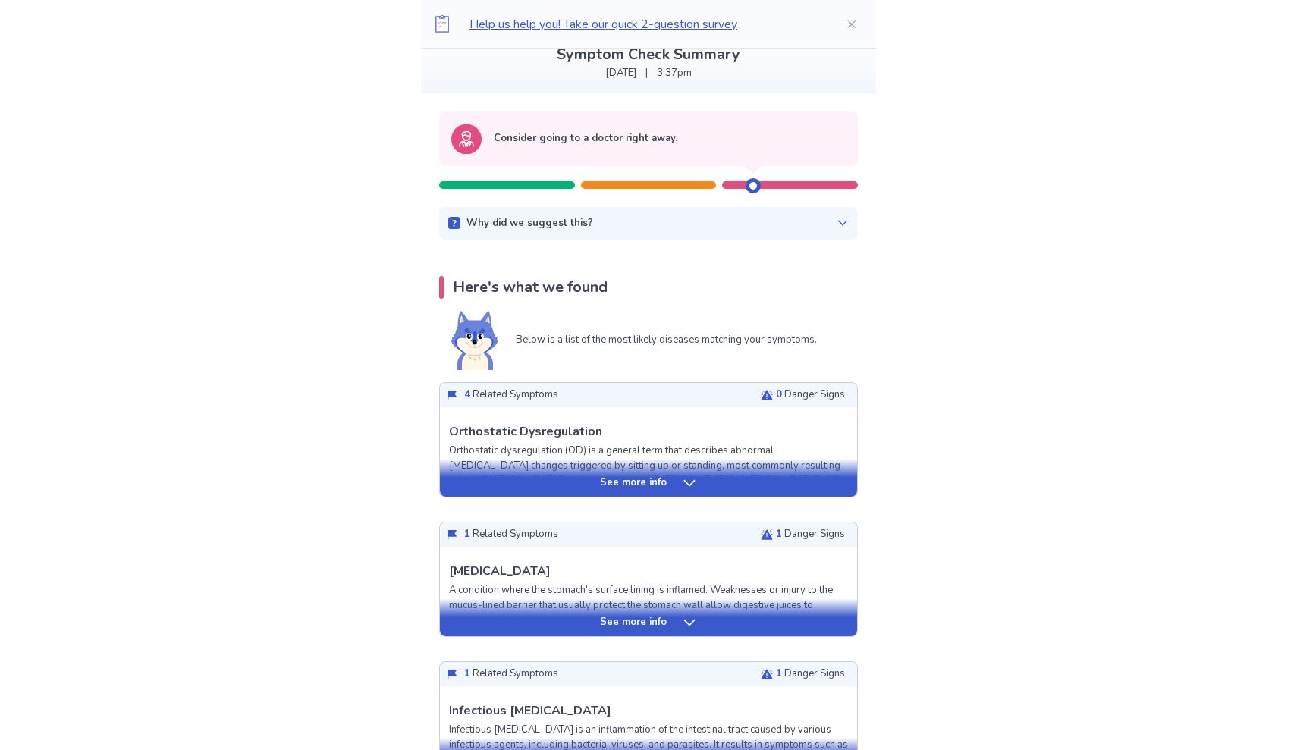
click at [685, 486] on icon at bounding box center [689, 483] width 15 height 15
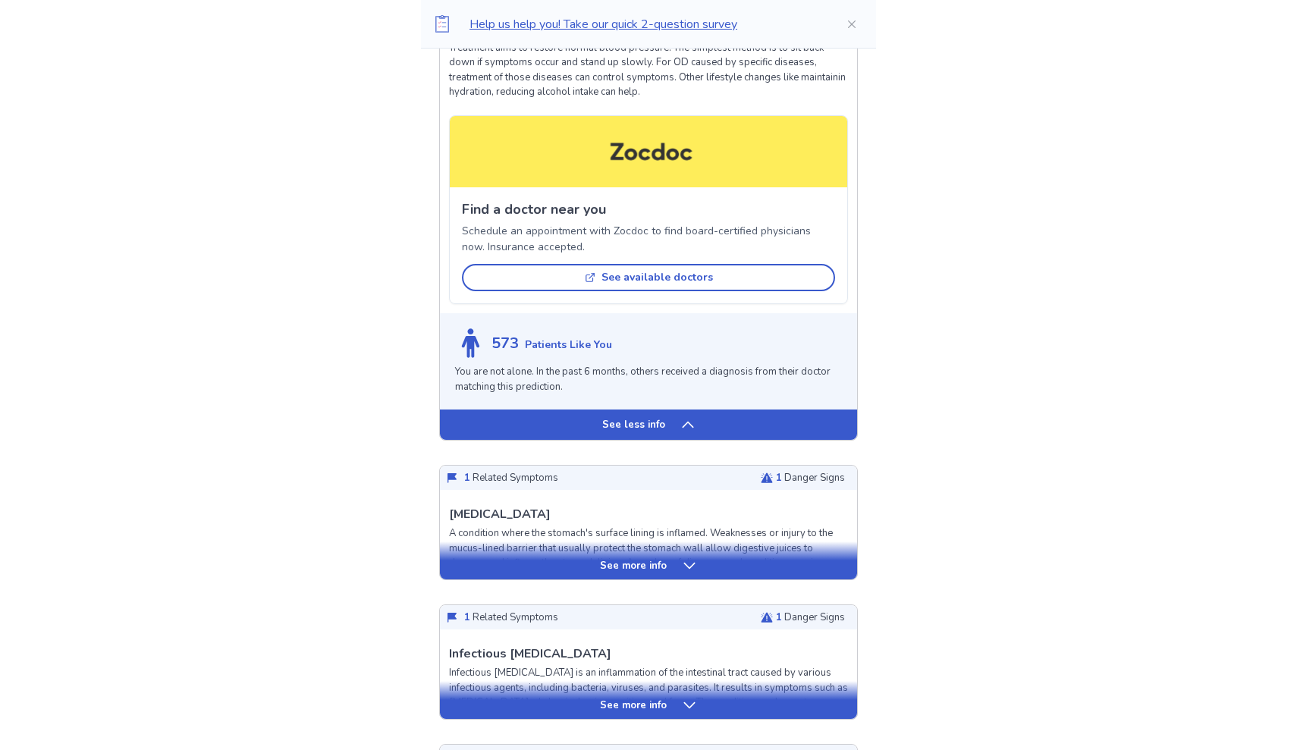
scroll to position [1129, 0]
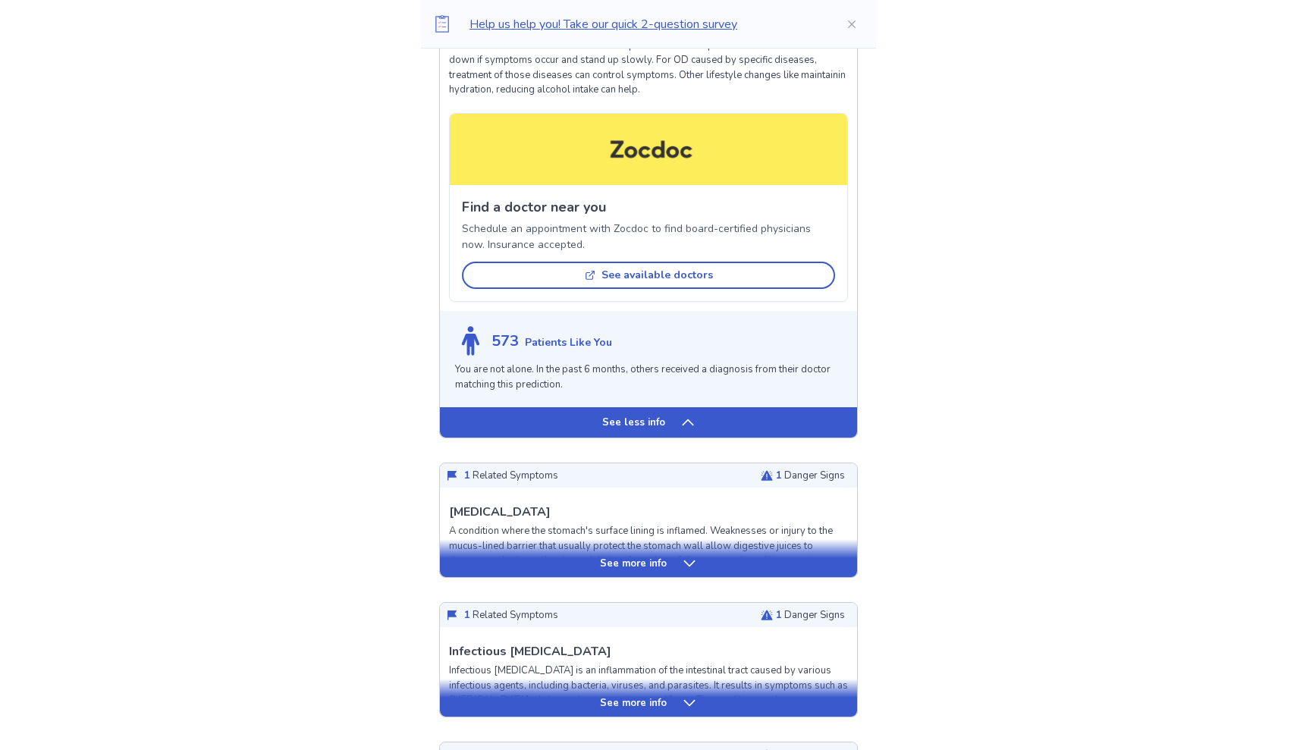
click at [676, 556] on div "See more info" at bounding box center [648, 563] width 417 height 15
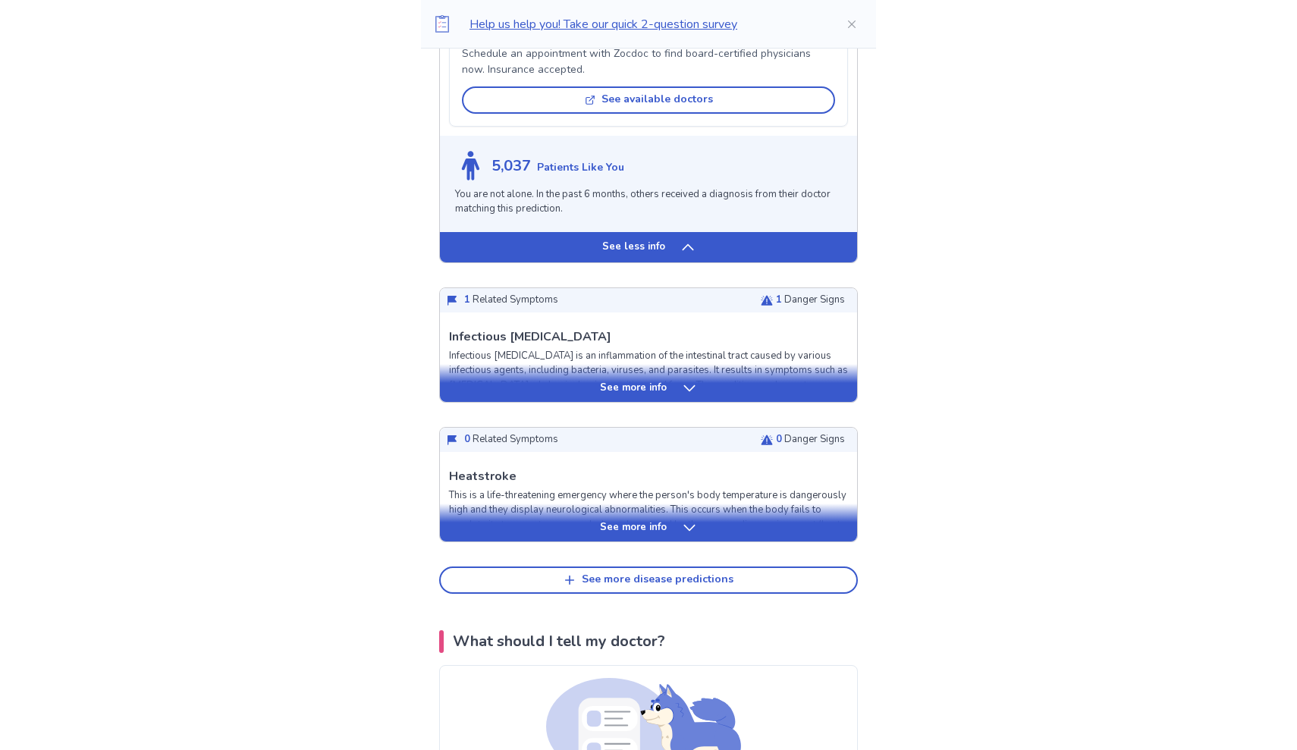
scroll to position [2376, 0]
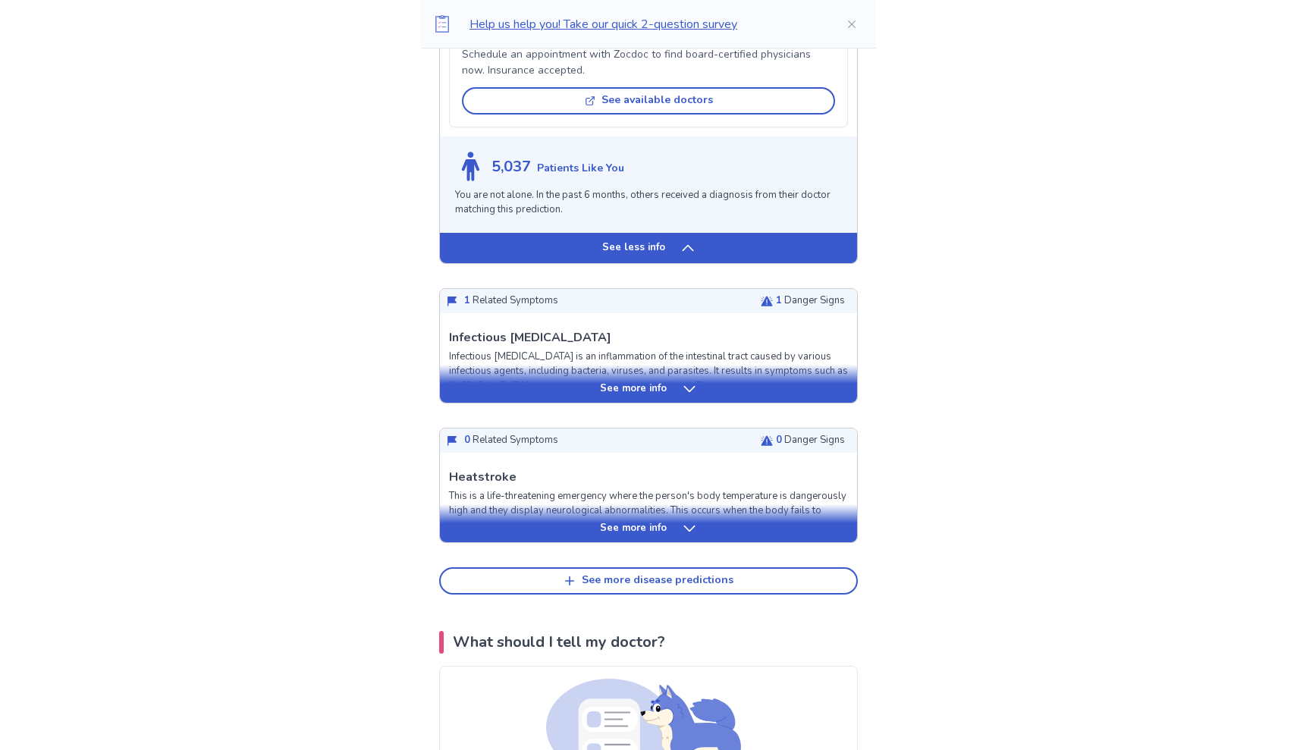
click at [678, 382] on div "See more info" at bounding box center [648, 389] width 417 height 15
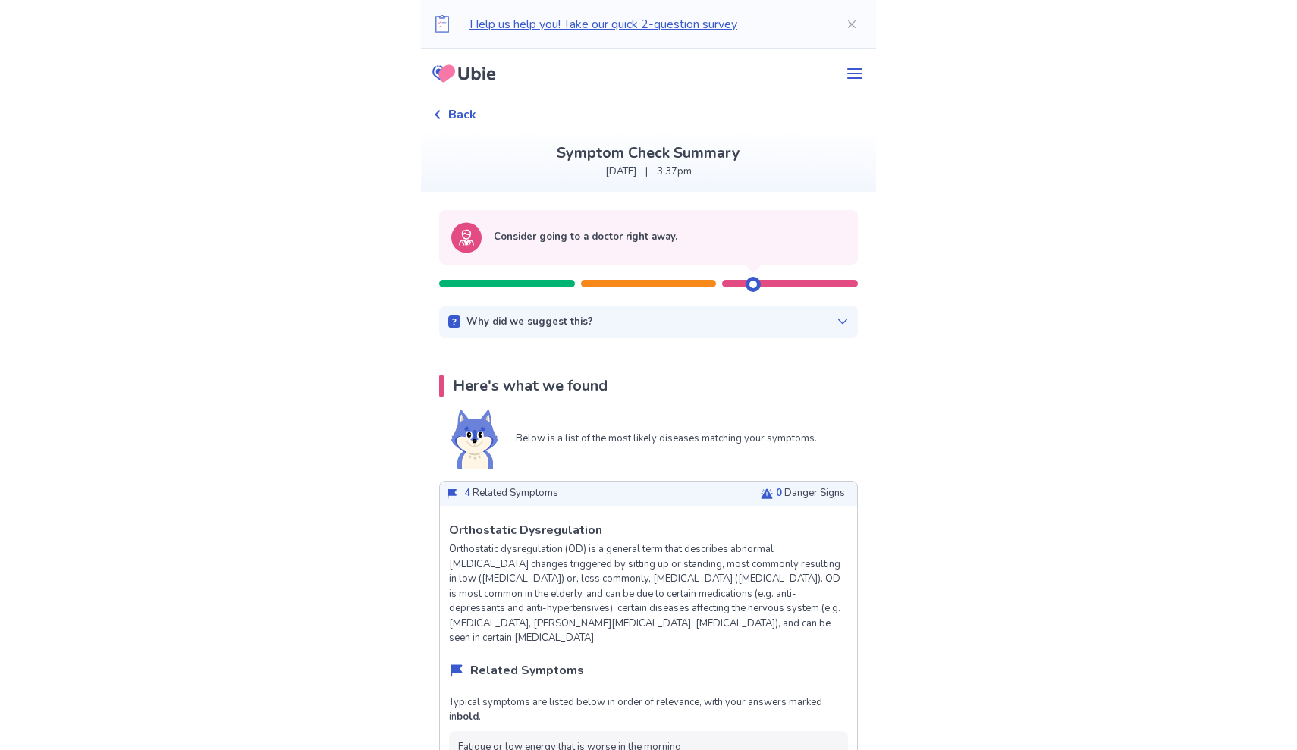
scroll to position [0, 0]
click at [476, 113] on span "Back" at bounding box center [462, 114] width 28 height 18
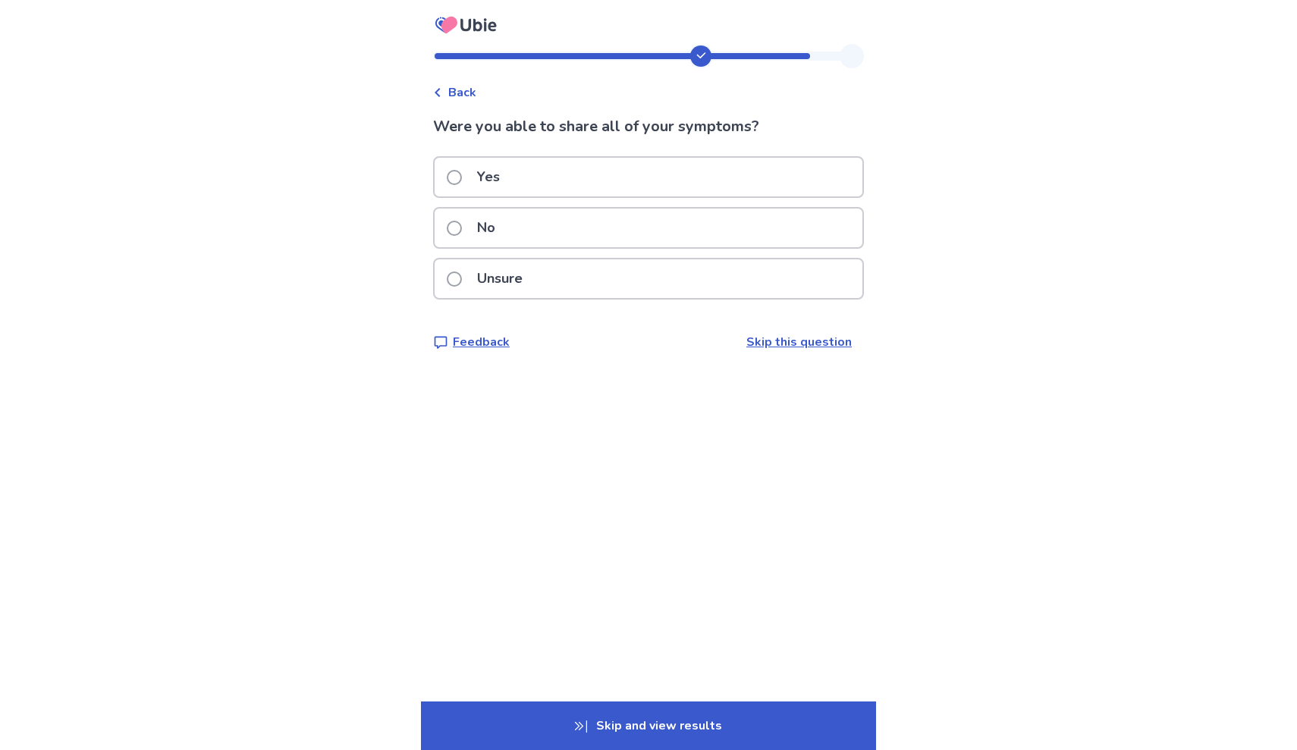
click at [466, 93] on span "Back" at bounding box center [462, 92] width 28 height 18
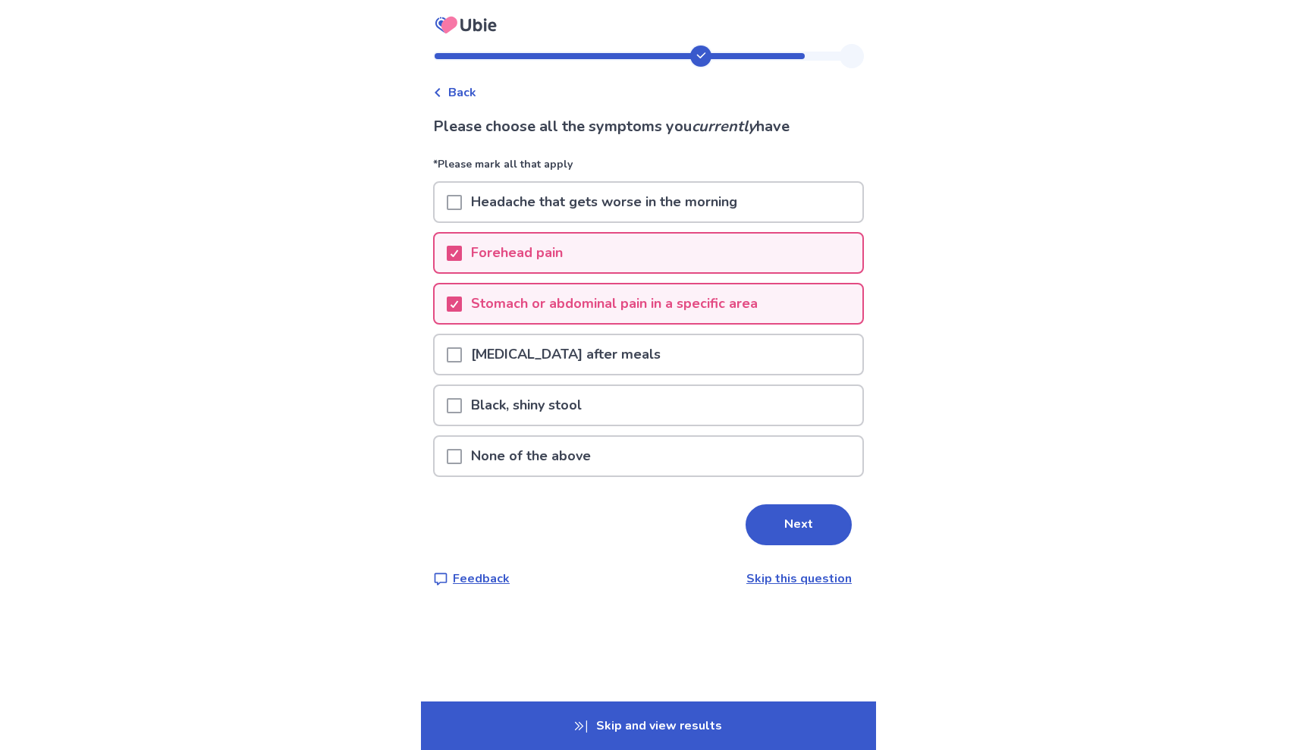
click at [466, 93] on span "Back" at bounding box center [462, 92] width 28 height 18
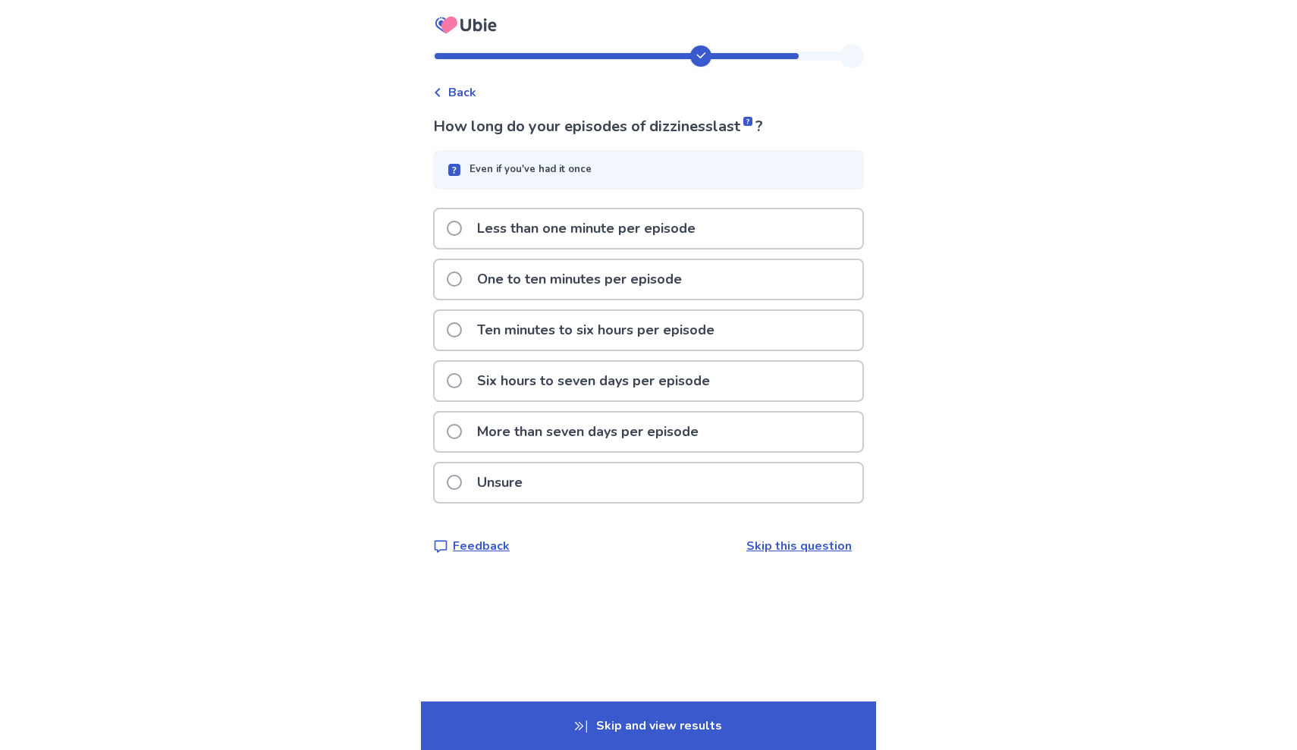
click at [466, 93] on span "Back" at bounding box center [462, 92] width 28 height 18
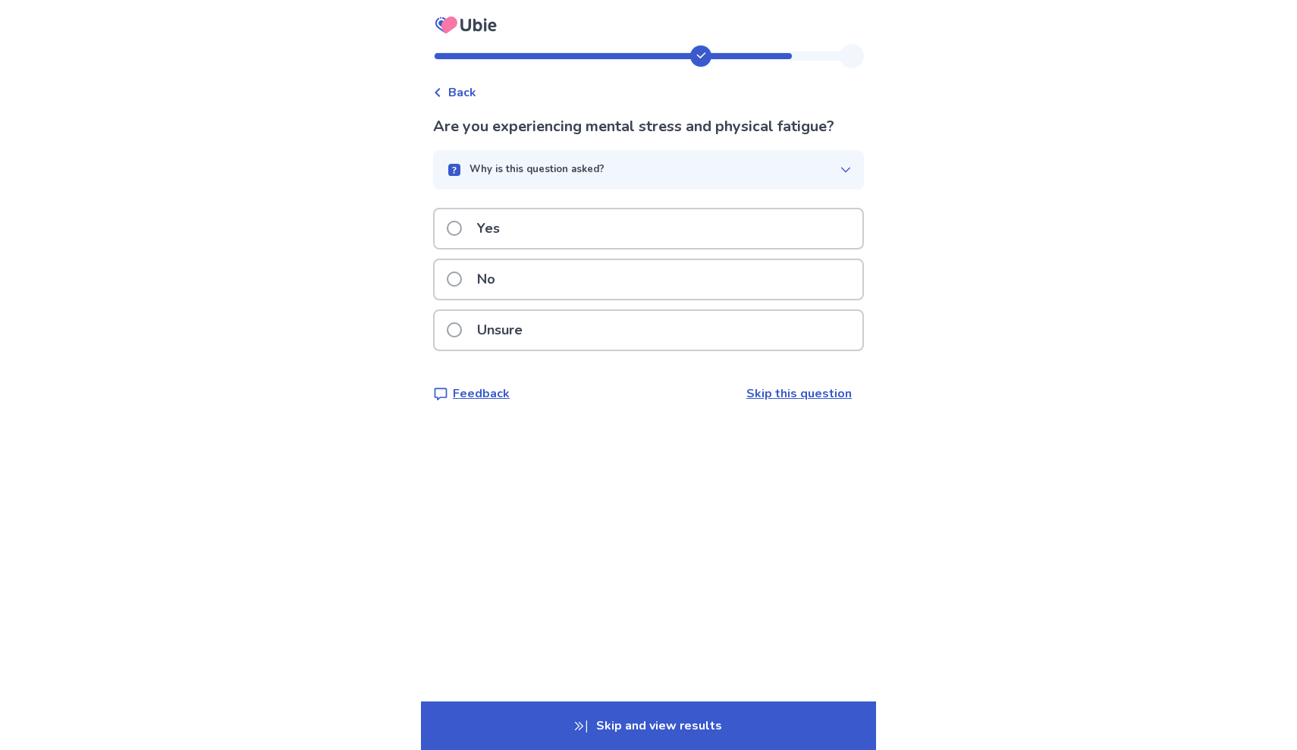
click at [466, 93] on span "Back" at bounding box center [462, 92] width 28 height 18
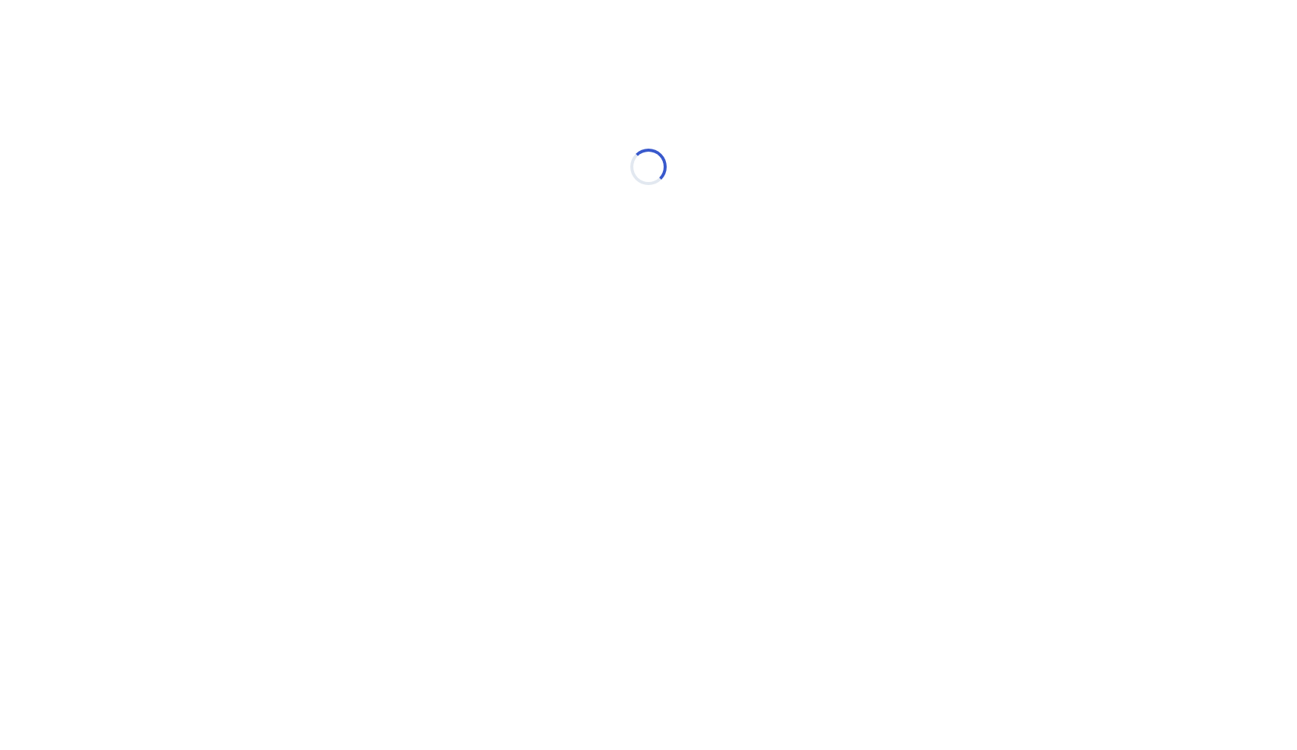
select select "*"
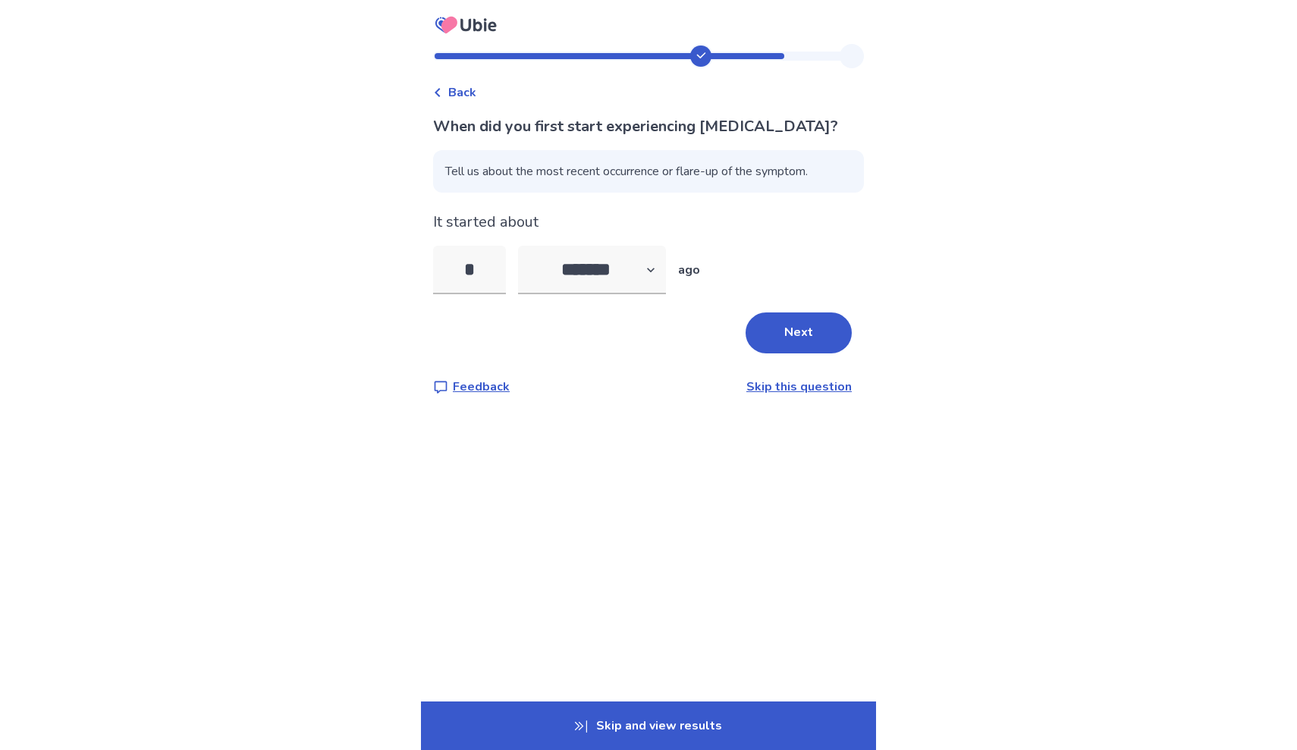
click at [466, 93] on span "Back" at bounding box center [462, 92] width 28 height 18
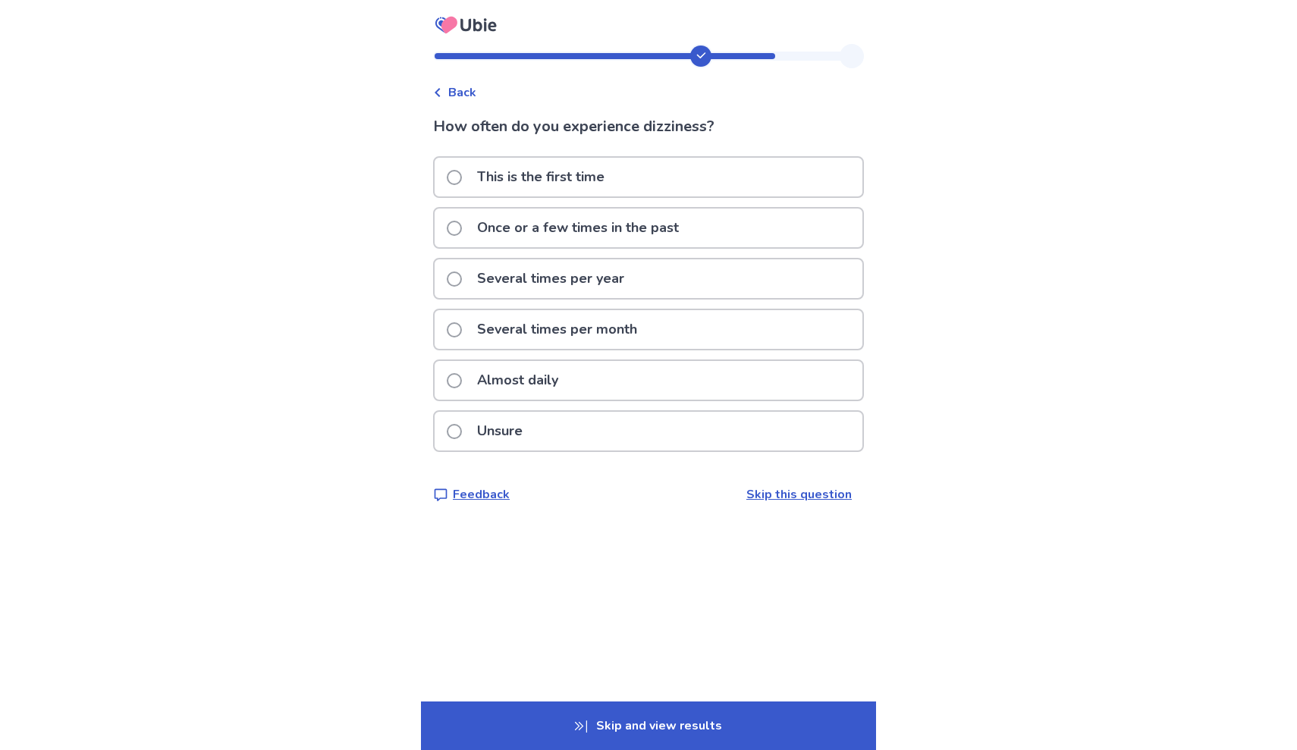
click at [466, 93] on span "Back" at bounding box center [462, 92] width 28 height 18
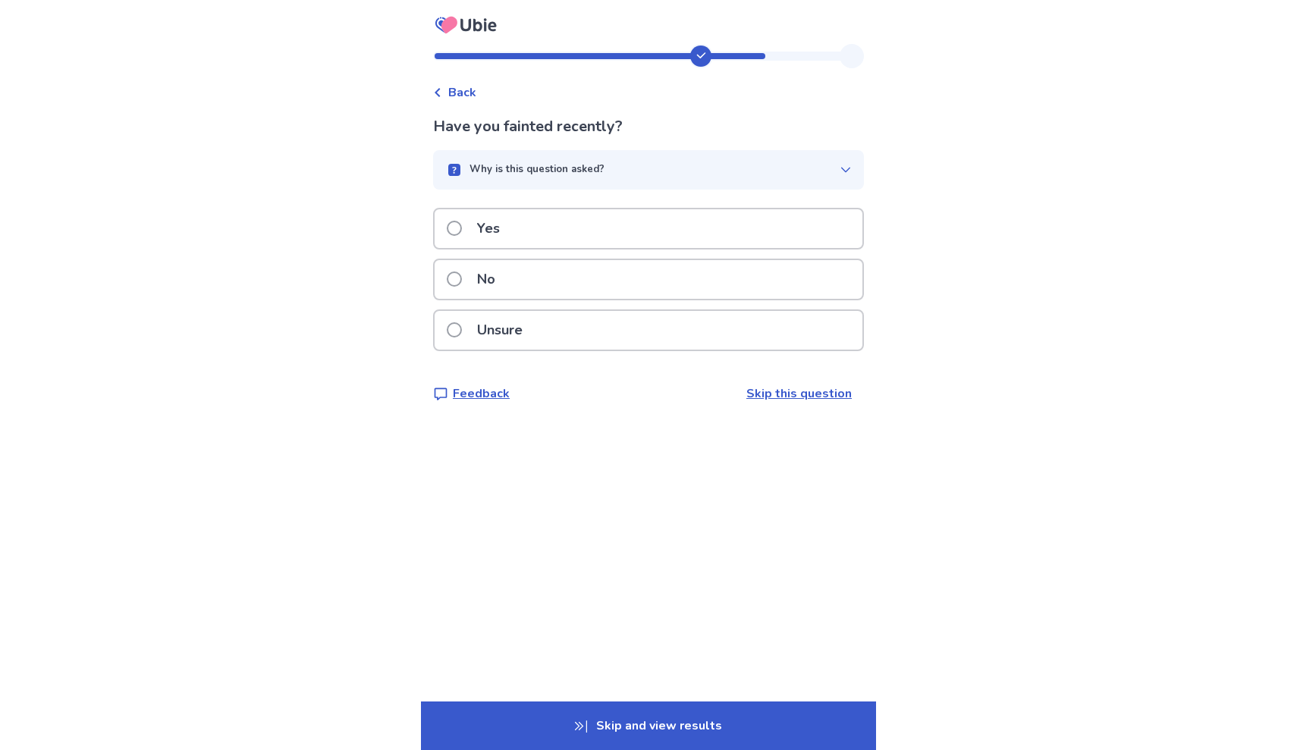
click at [466, 93] on span "Back" at bounding box center [462, 92] width 28 height 18
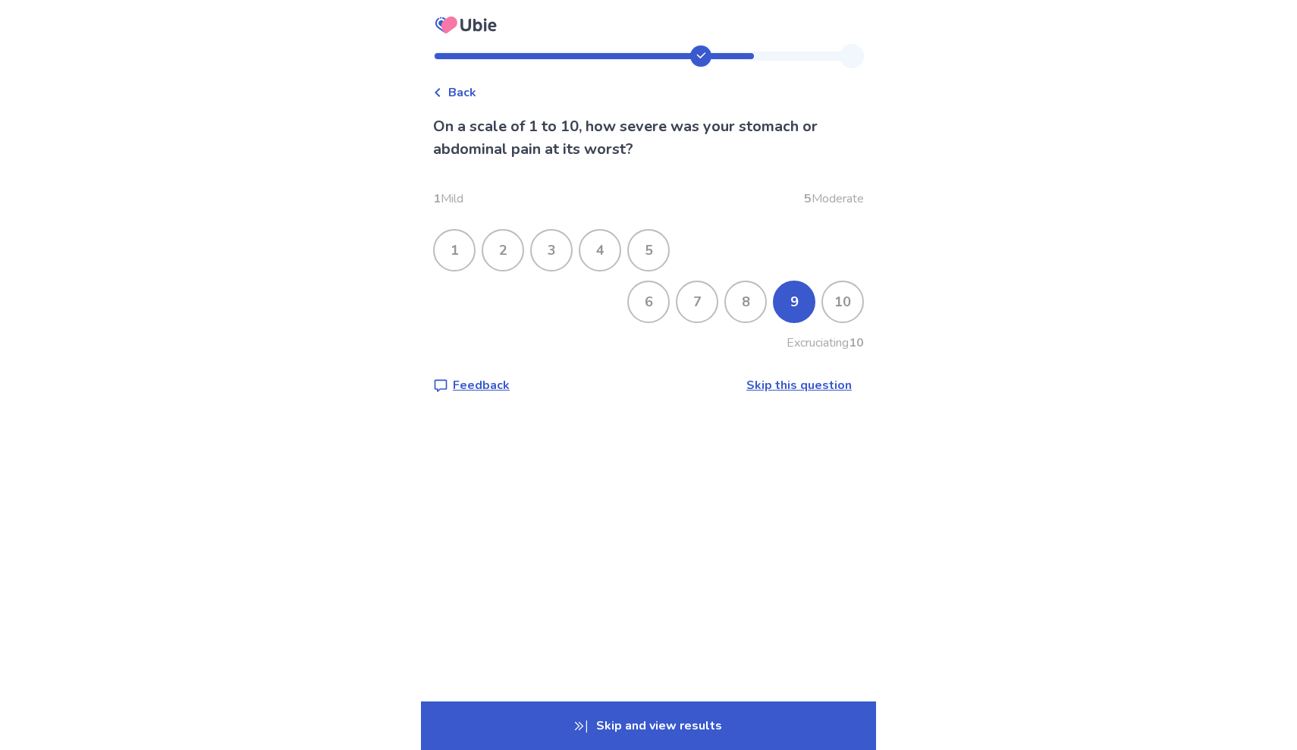
click at [466, 93] on span "Back" at bounding box center [462, 92] width 28 height 18
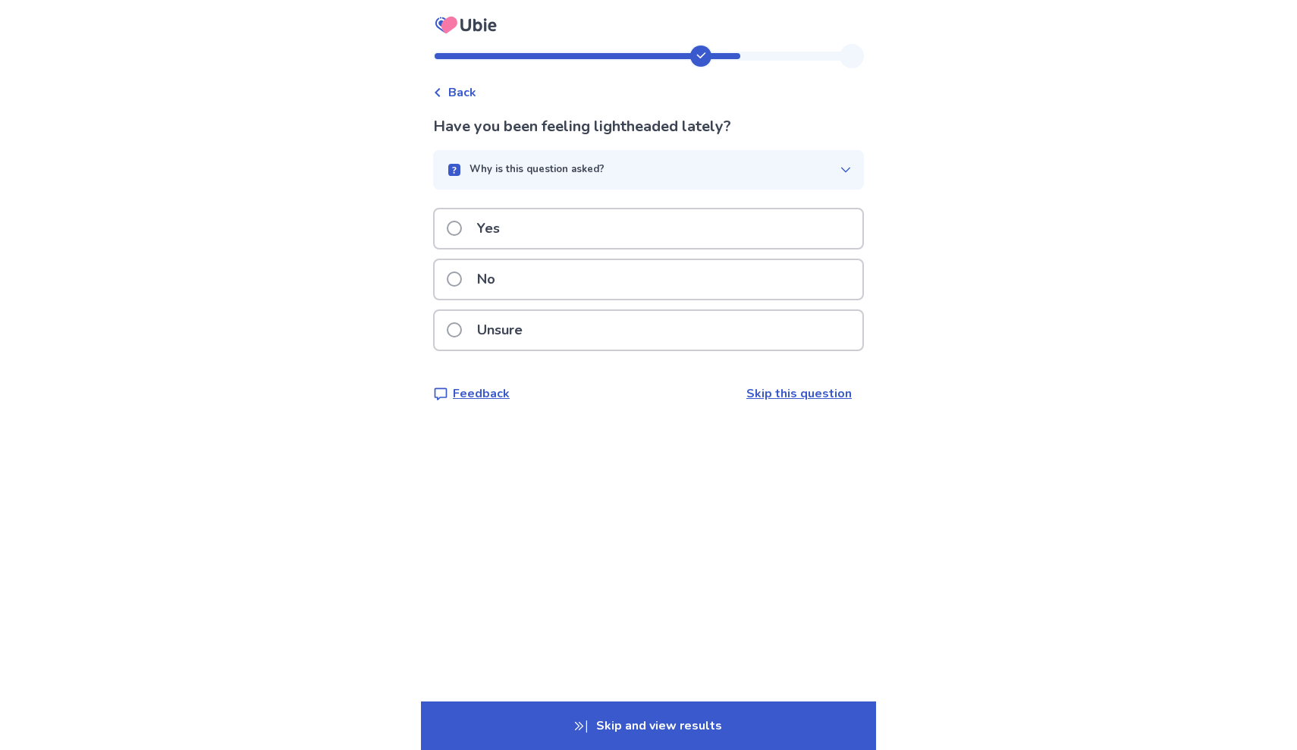
click at [467, 93] on span "Back" at bounding box center [462, 92] width 28 height 18
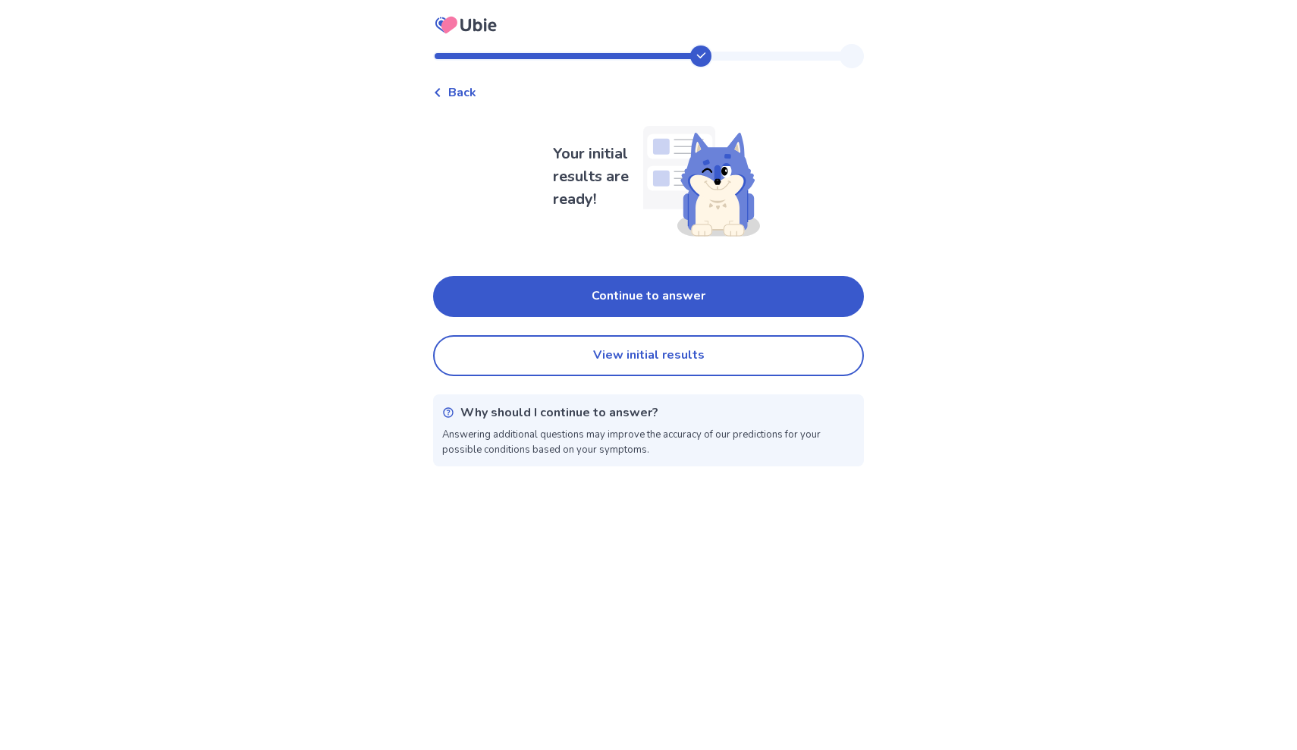
click at [467, 93] on span "Back" at bounding box center [462, 92] width 28 height 18
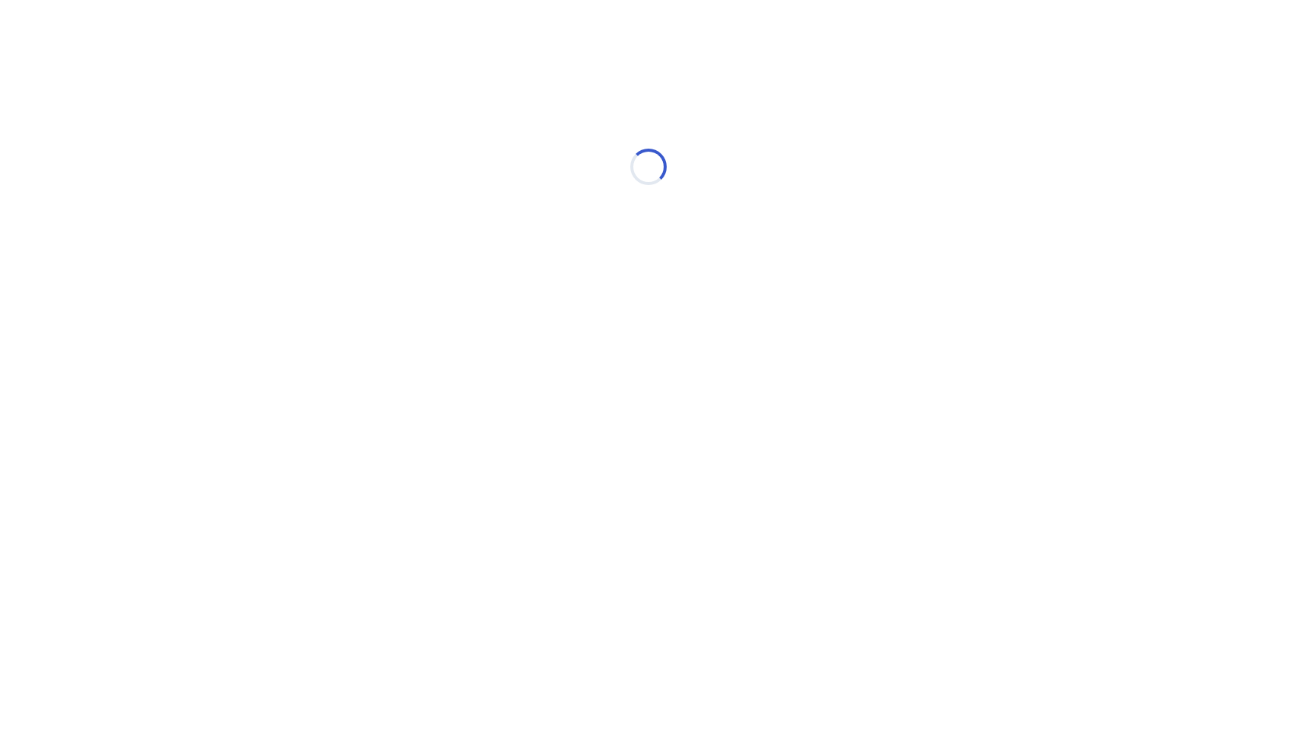
click at [467, 93] on div "Loading..." at bounding box center [648, 166] width 431 height 303
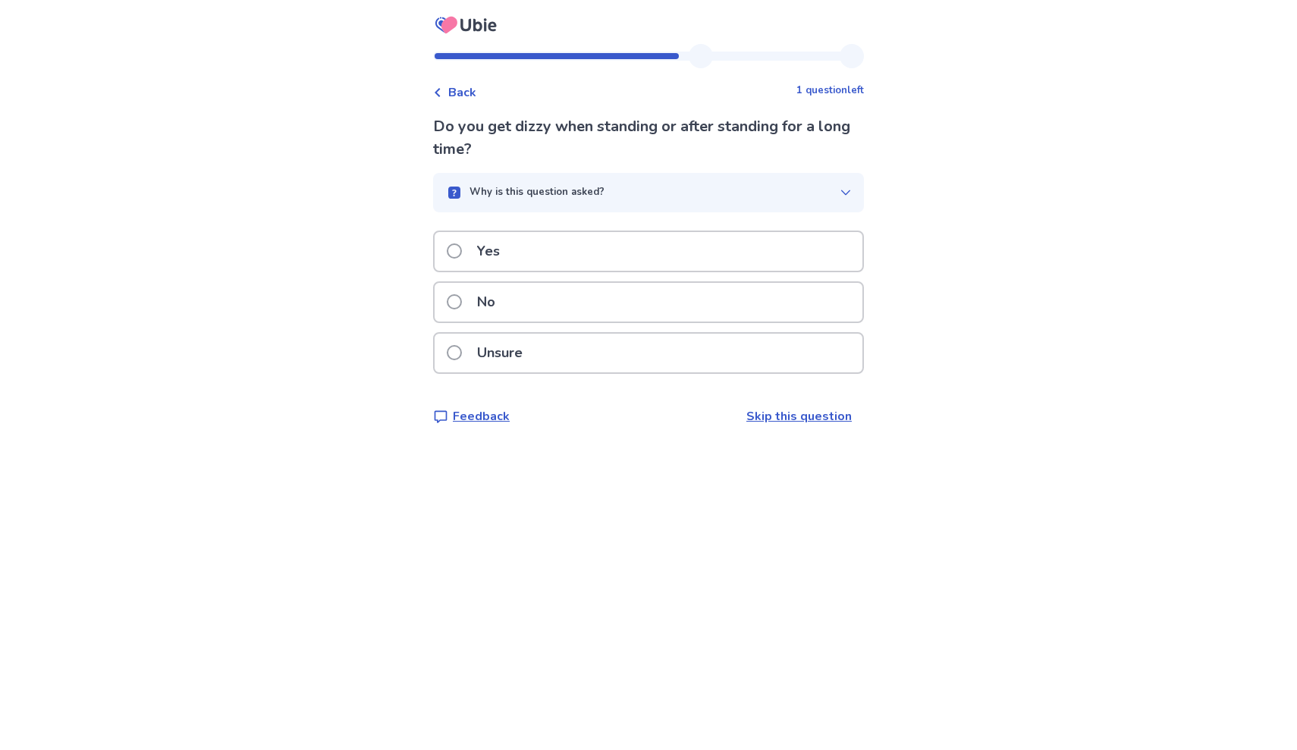
click at [467, 93] on span "Back" at bounding box center [462, 92] width 28 height 18
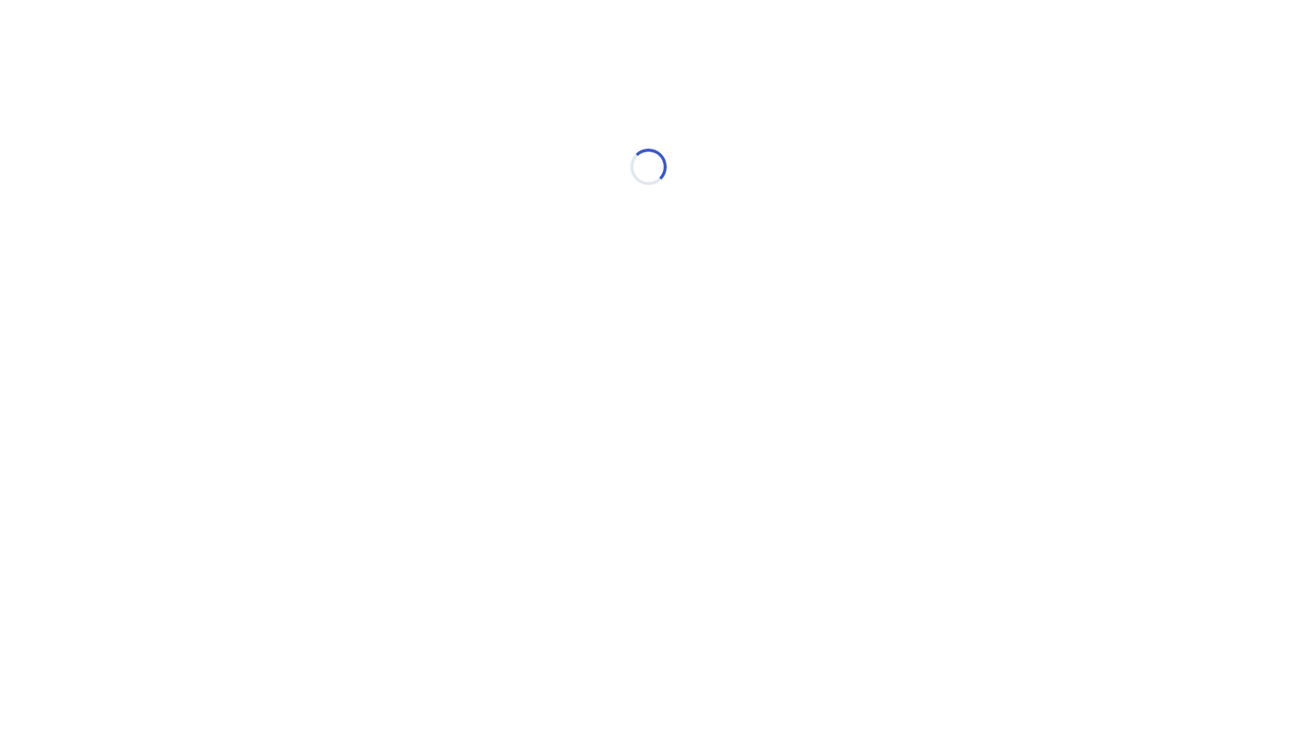
click at [467, 93] on div "Loading..." at bounding box center [648, 166] width 431 height 303
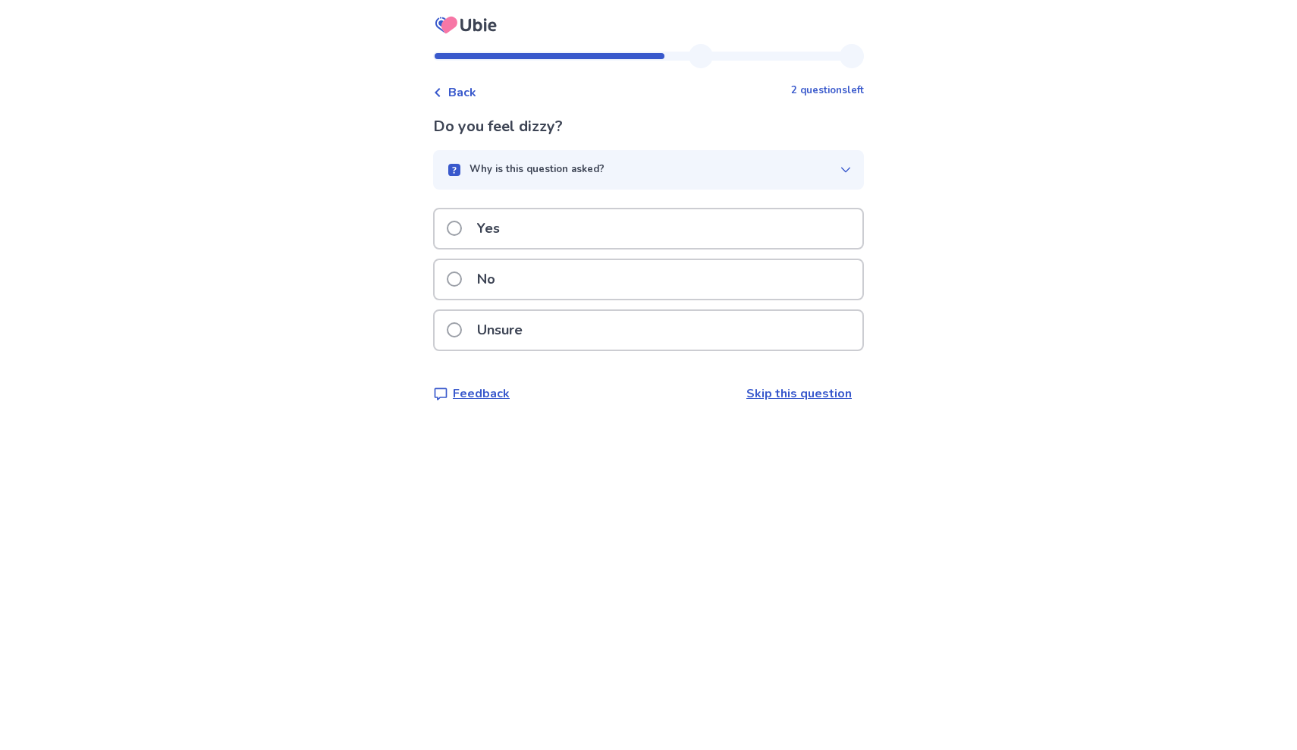
click at [467, 93] on span "Back" at bounding box center [462, 92] width 28 height 18
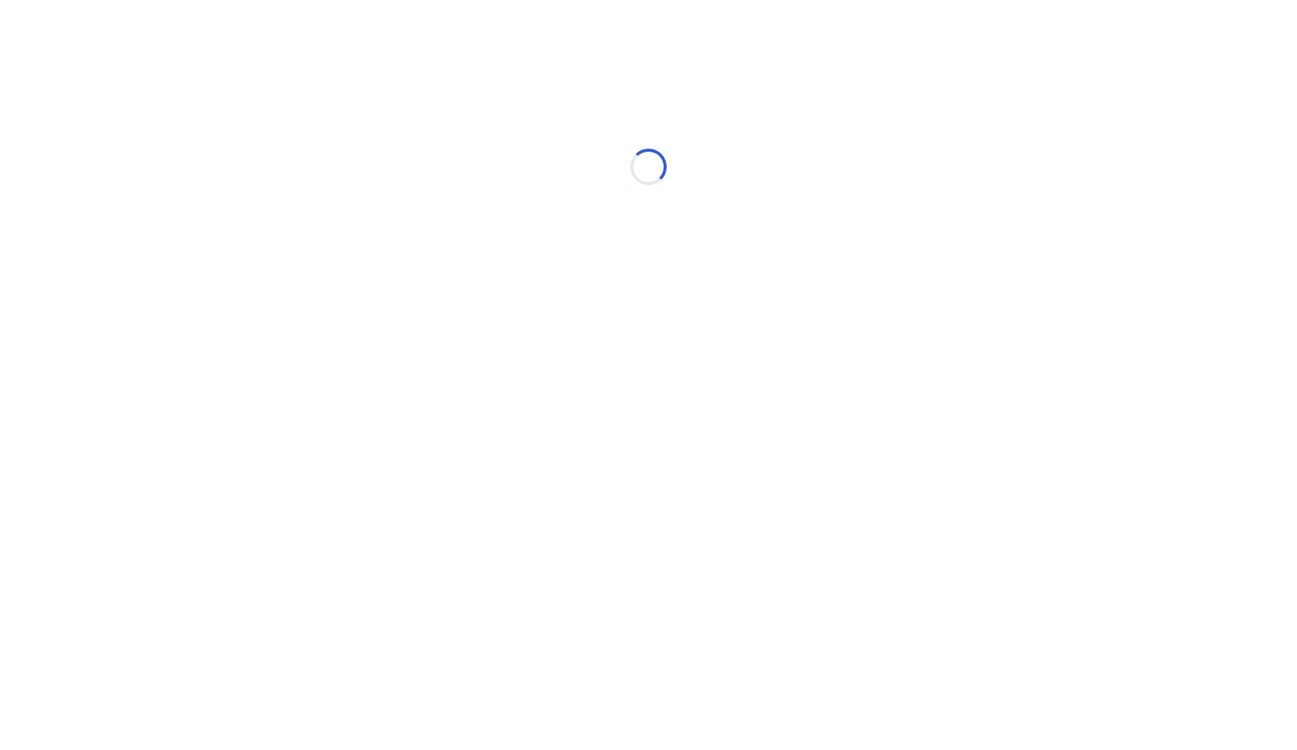
click at [467, 93] on div "Loading..." at bounding box center [648, 166] width 431 height 303
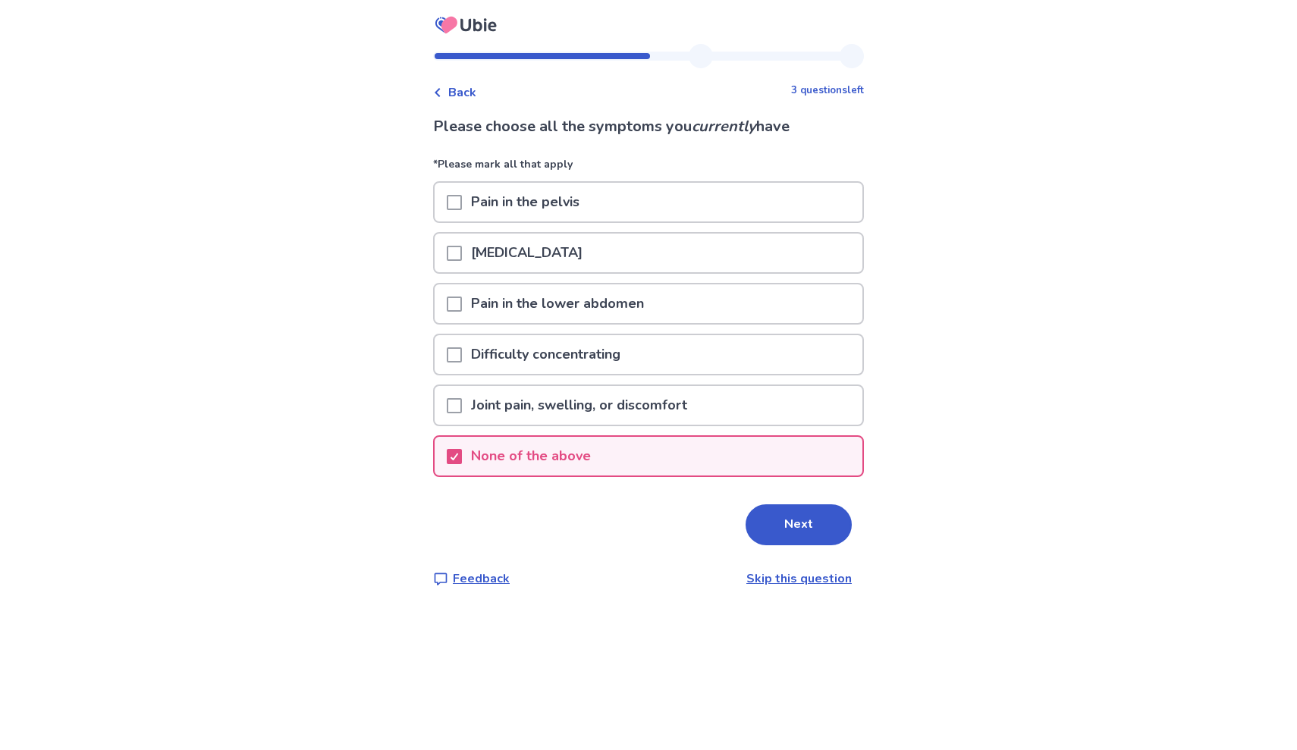
click at [467, 93] on span "Back" at bounding box center [462, 92] width 28 height 18
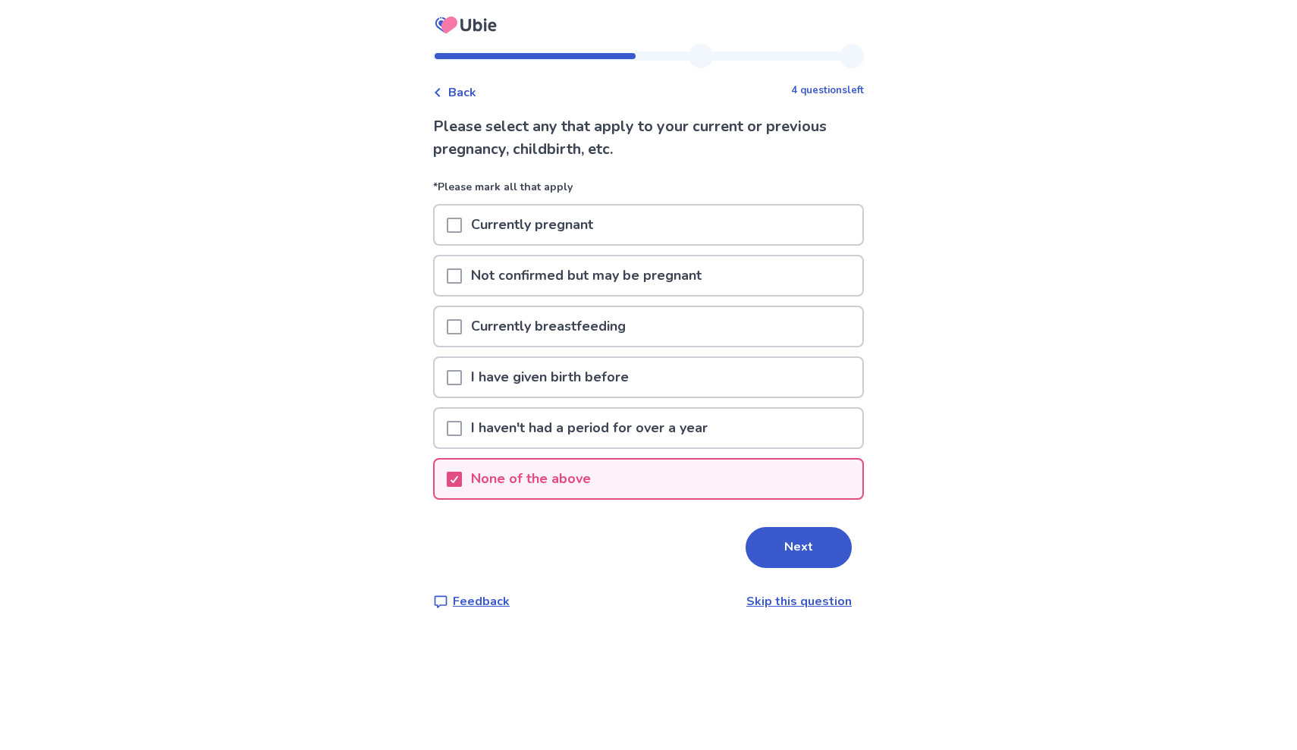
click at [467, 93] on span "Back" at bounding box center [462, 92] width 28 height 18
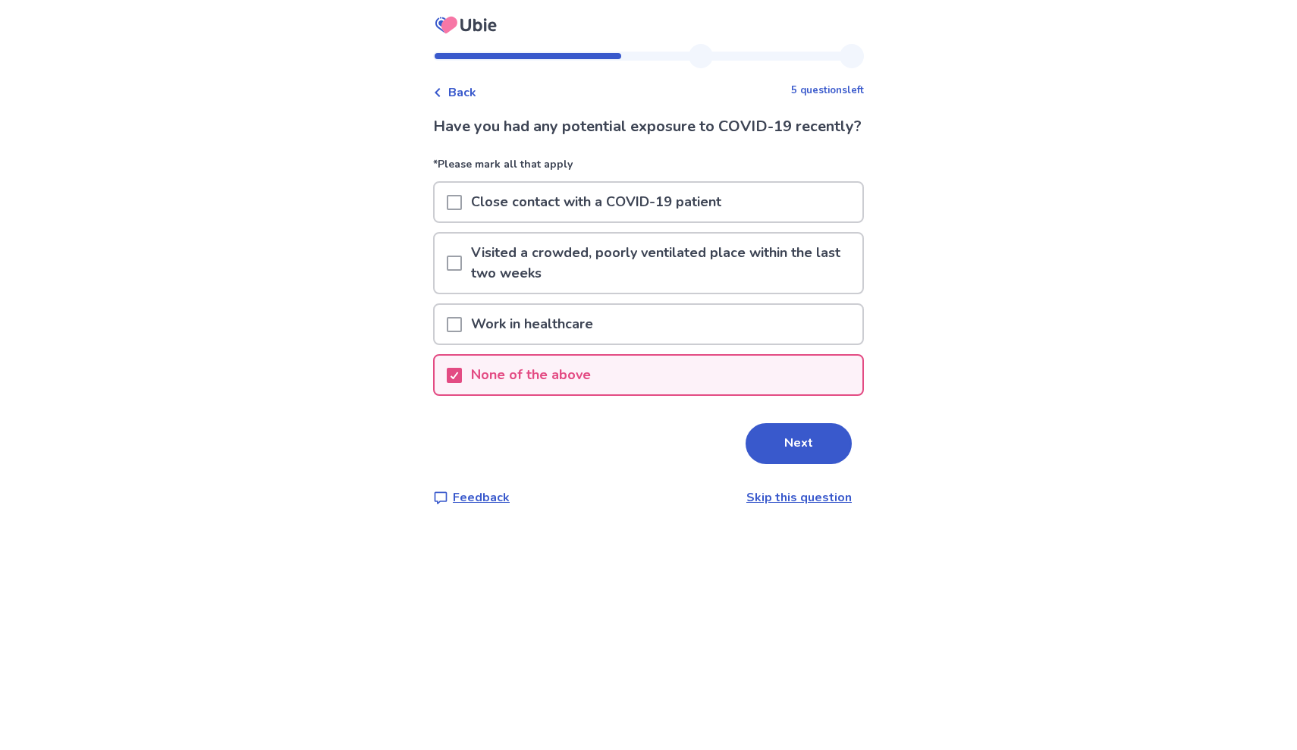
click at [467, 93] on span "Back" at bounding box center [462, 92] width 28 height 18
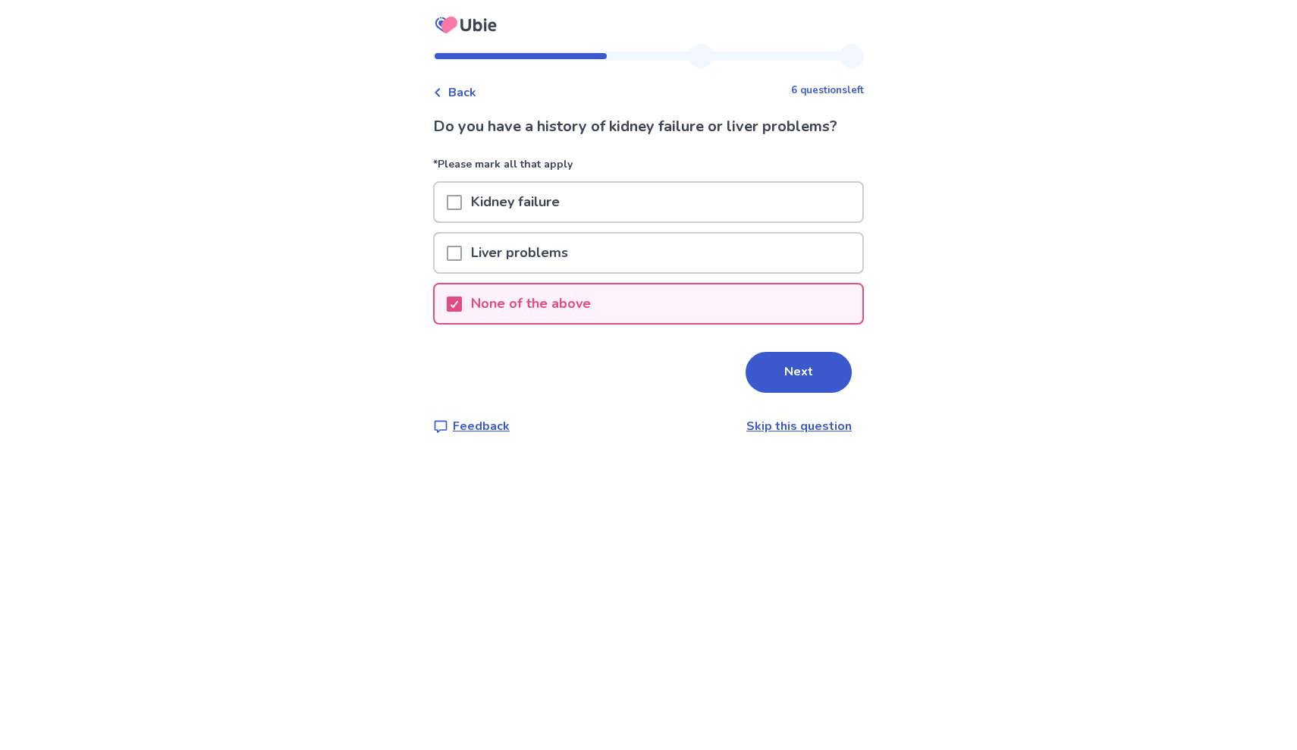
click at [467, 93] on span "Back" at bounding box center [462, 92] width 28 height 18
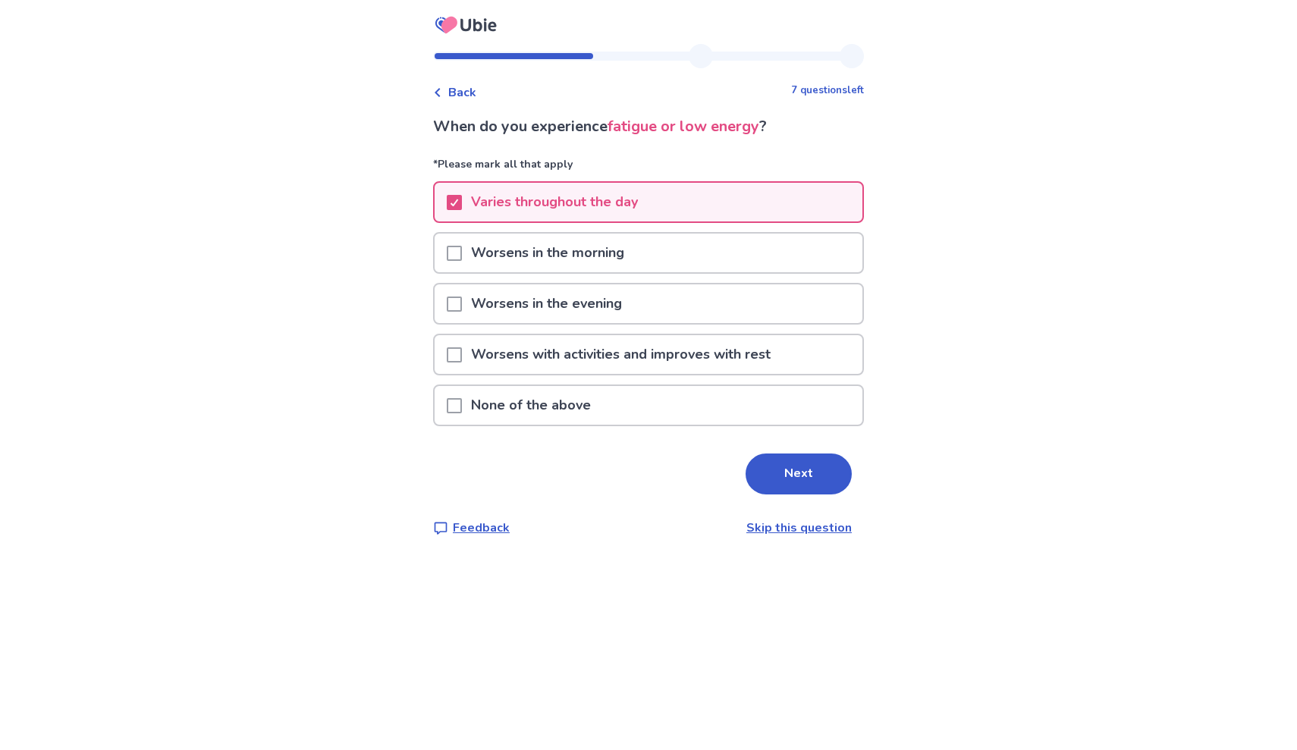
click at [468, 93] on span "Back" at bounding box center [462, 92] width 28 height 18
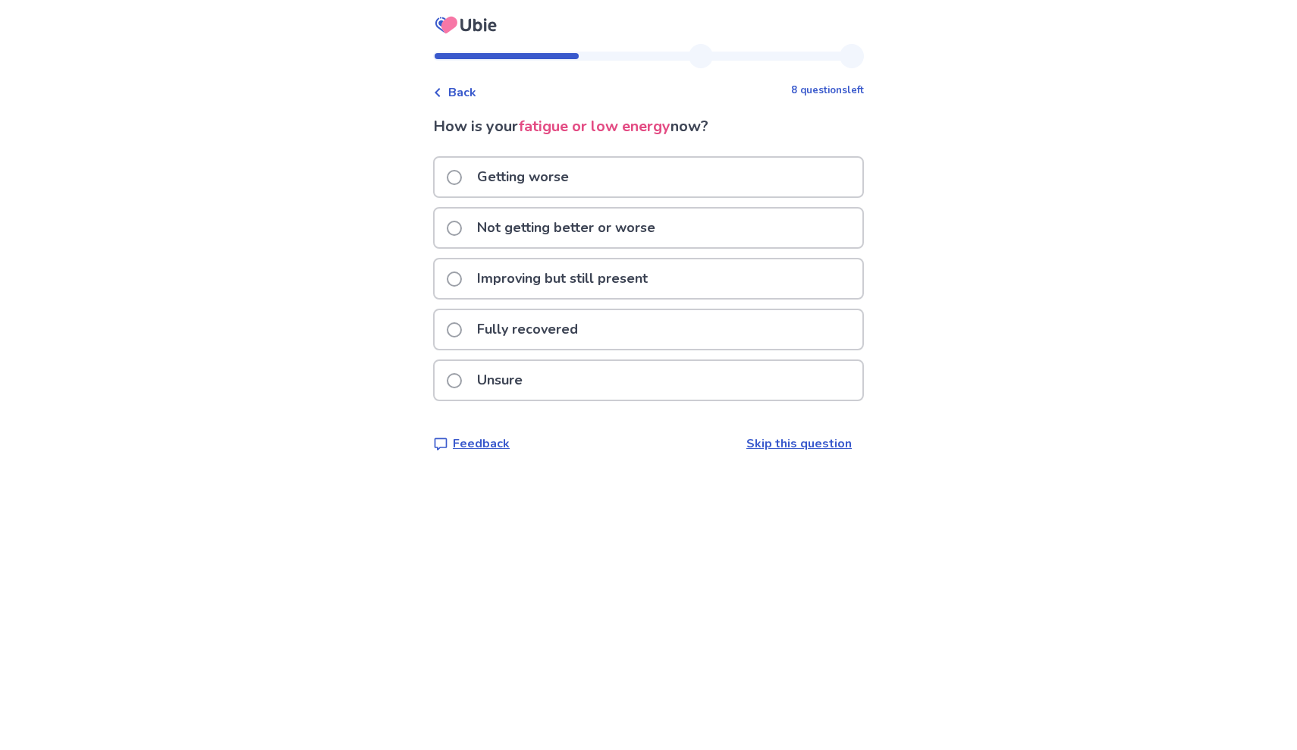
click at [468, 93] on span "Back" at bounding box center [462, 92] width 28 height 18
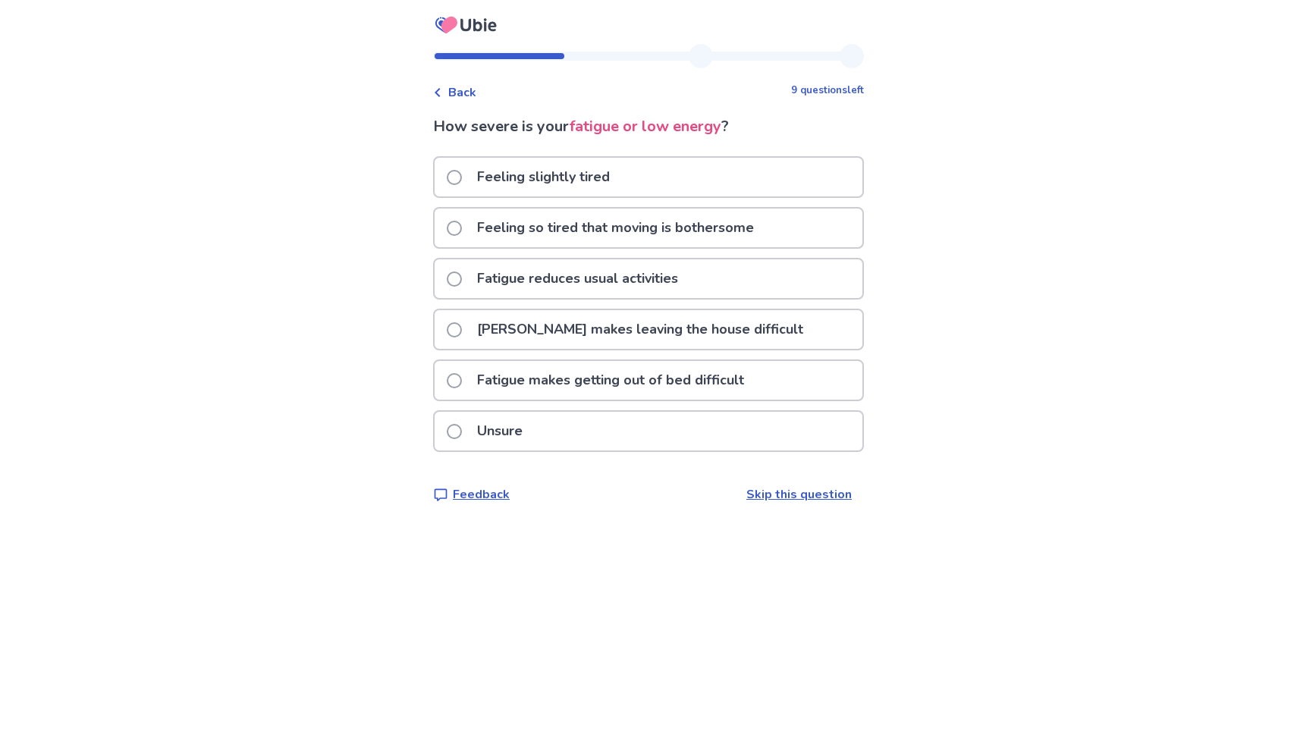
click at [468, 93] on span "Back" at bounding box center [462, 92] width 28 height 18
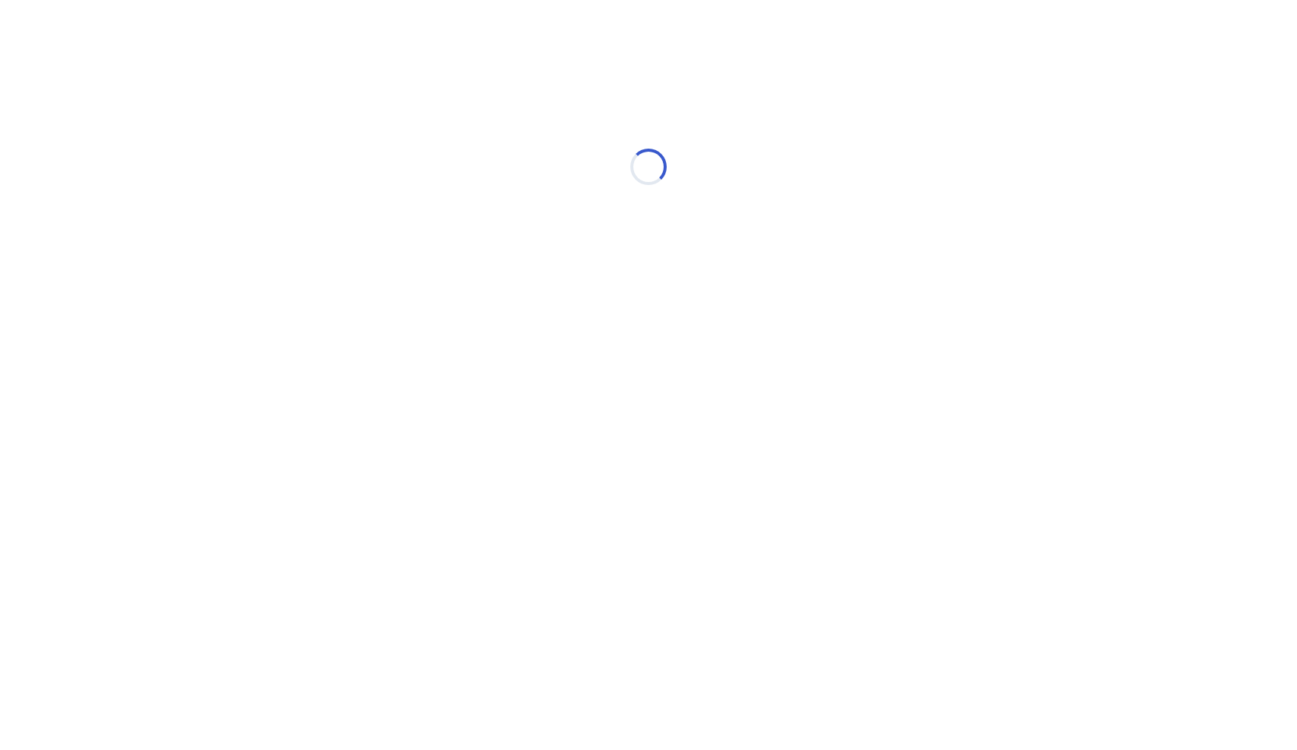
select select "*"
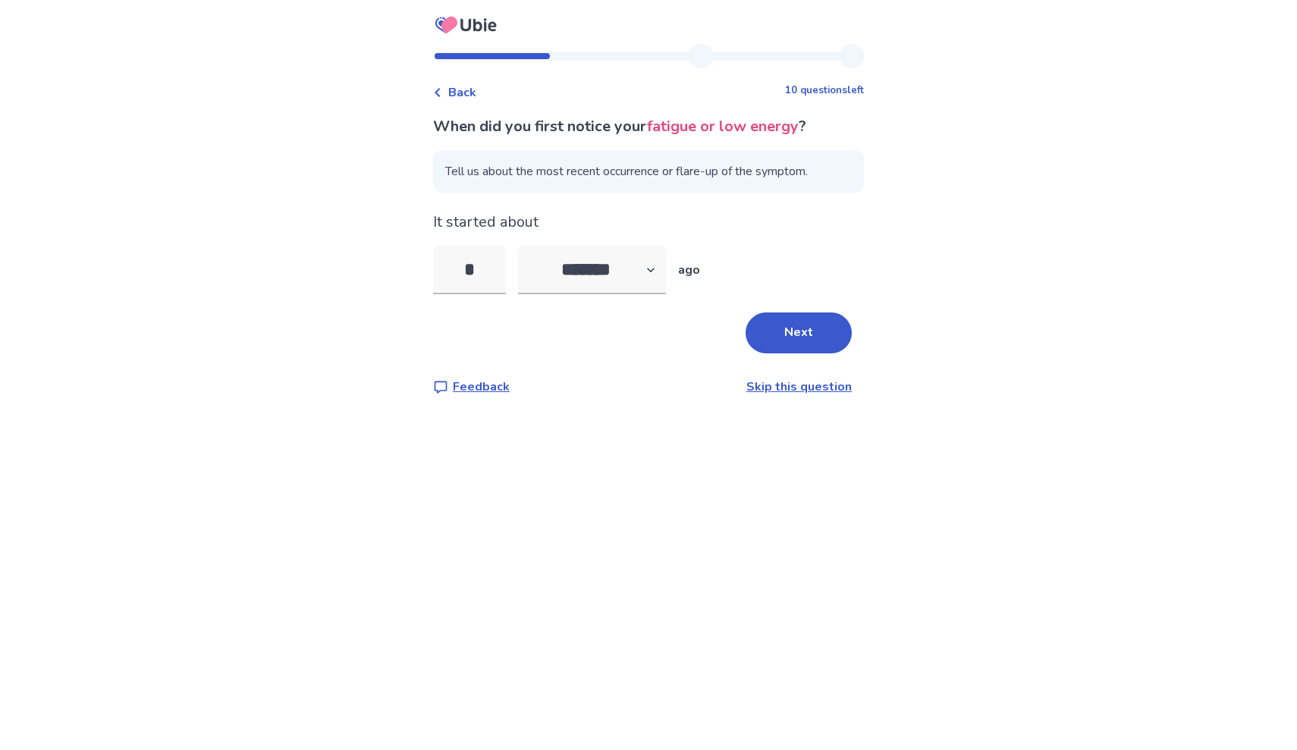
click at [468, 93] on span "Back" at bounding box center [462, 92] width 28 height 18
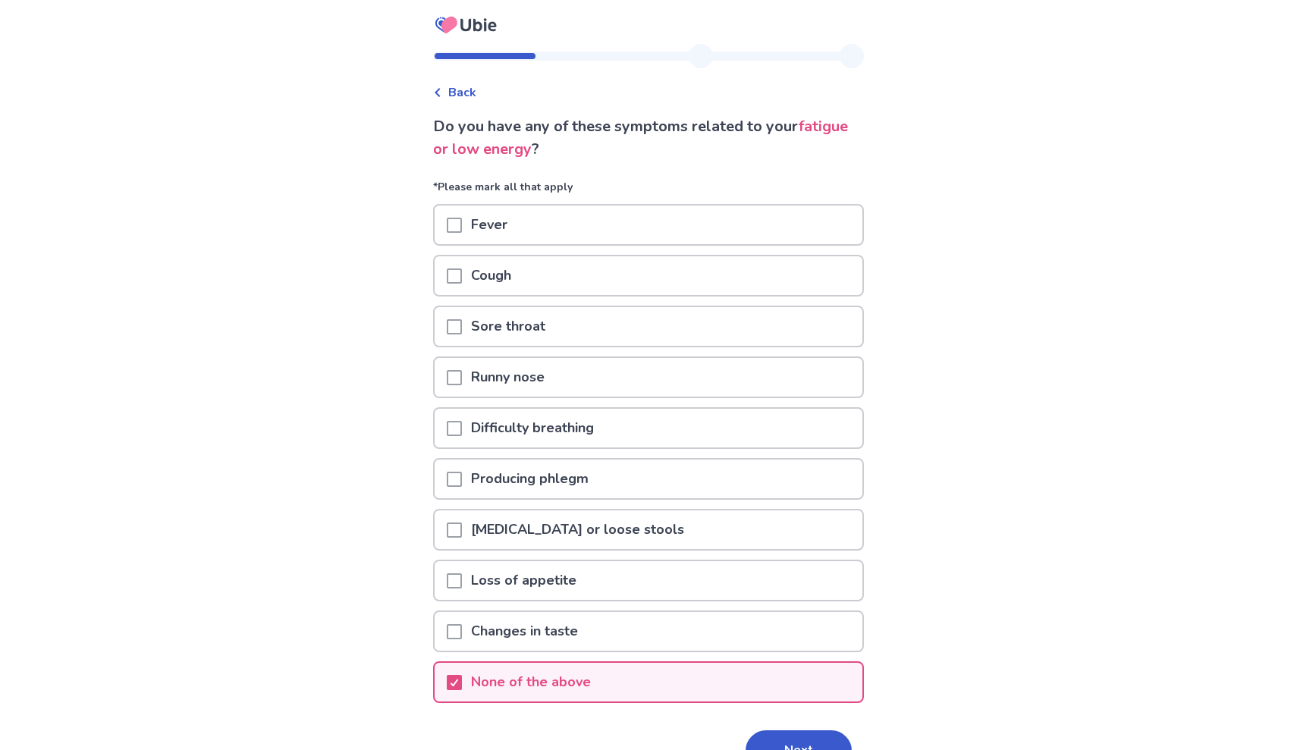
click at [468, 93] on span "Back" at bounding box center [462, 92] width 28 height 18
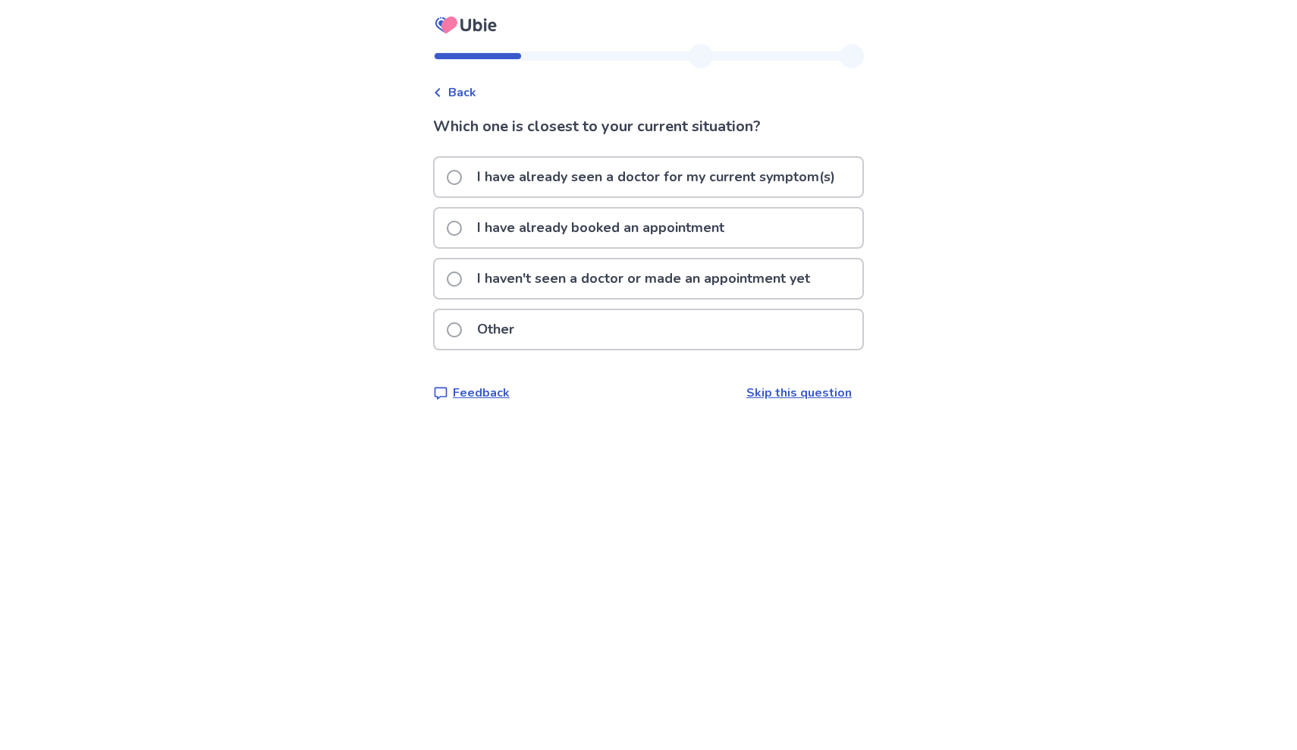
click at [468, 93] on span "Back" at bounding box center [462, 92] width 28 height 18
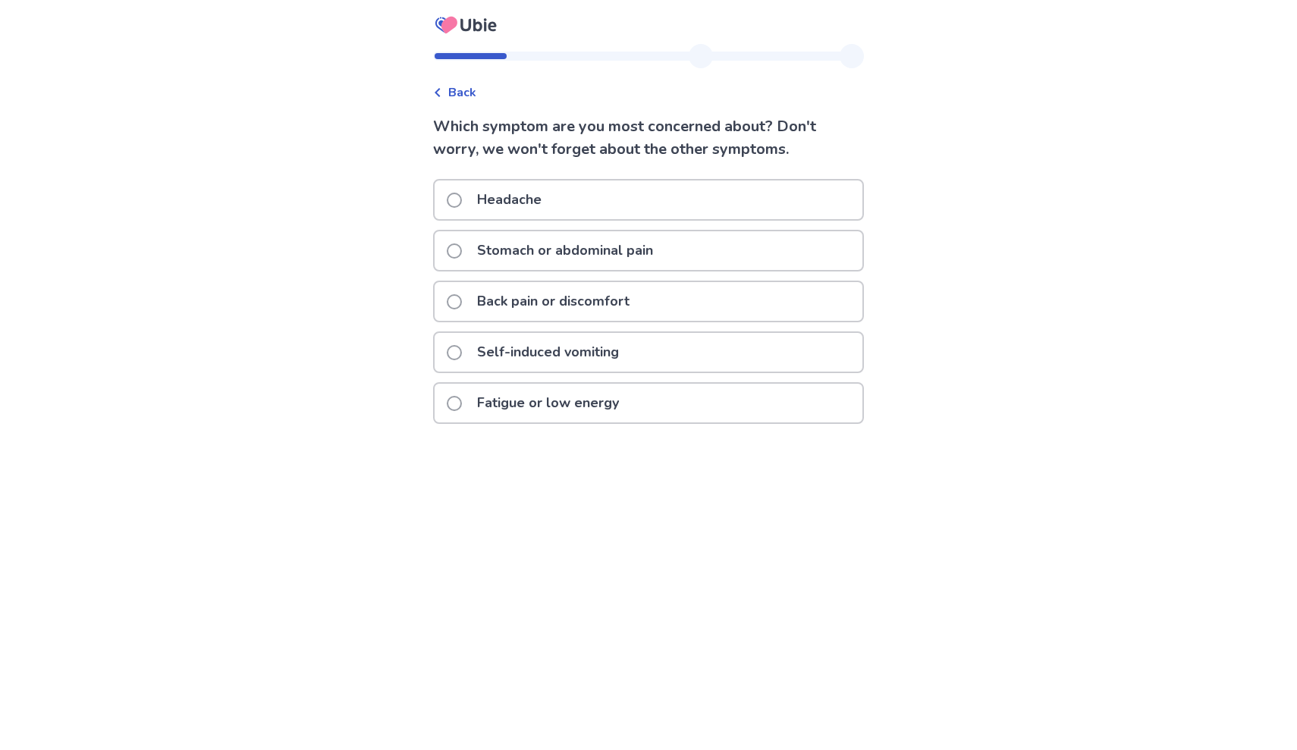
click at [468, 93] on span "Back" at bounding box center [462, 92] width 28 height 18
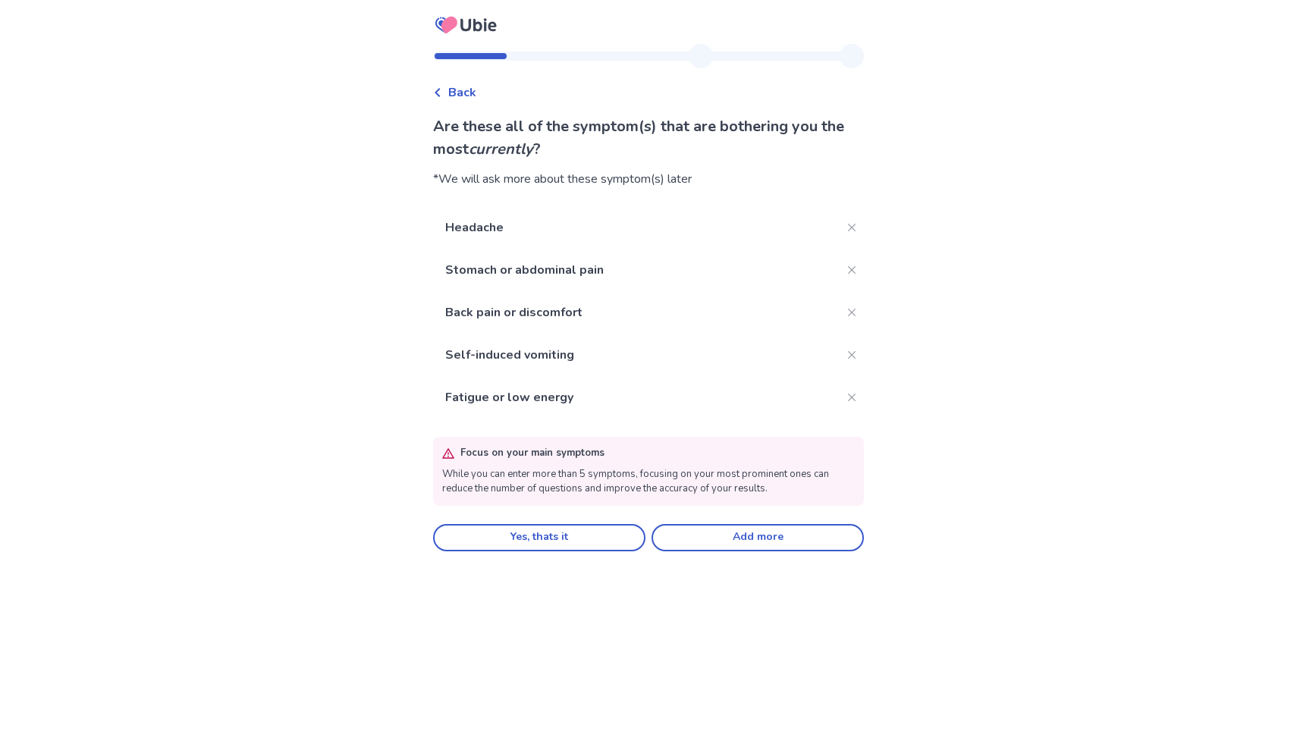
click at [468, 93] on span "Back" at bounding box center [462, 92] width 28 height 18
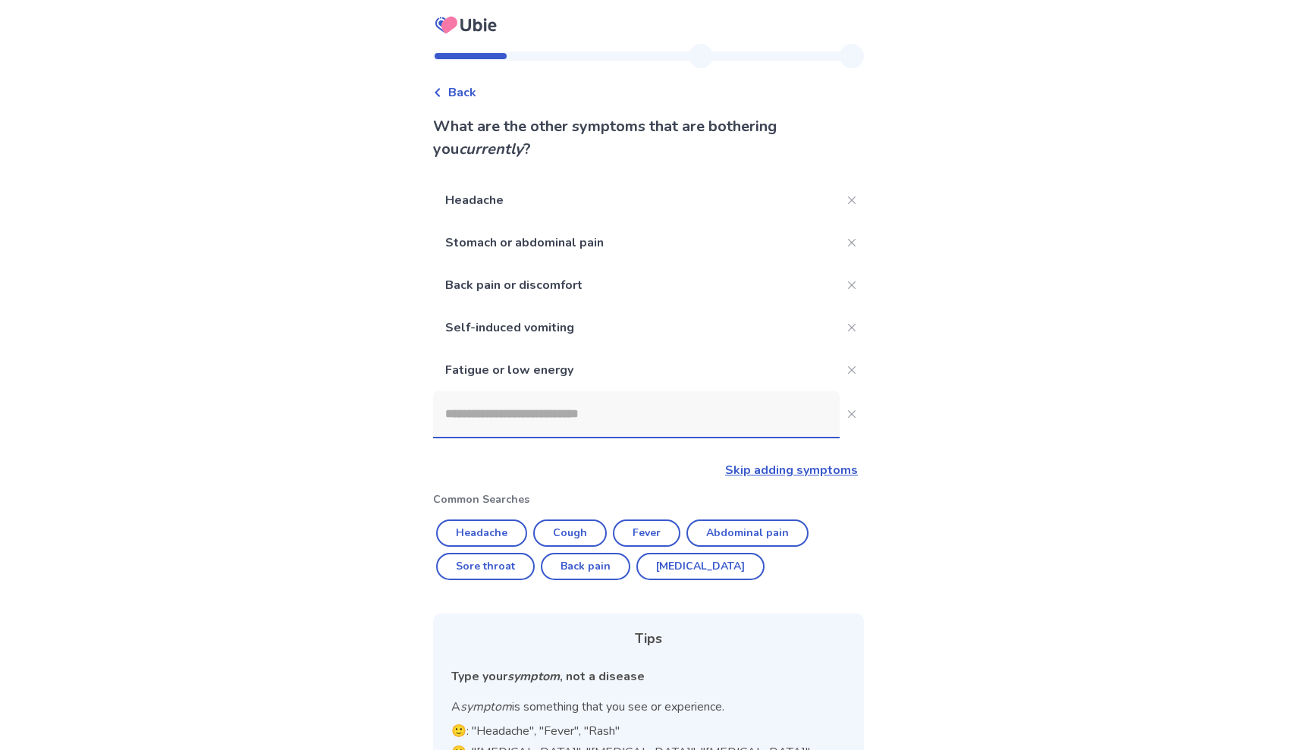
click at [532, 413] on input at bounding box center [636, 414] width 407 height 46
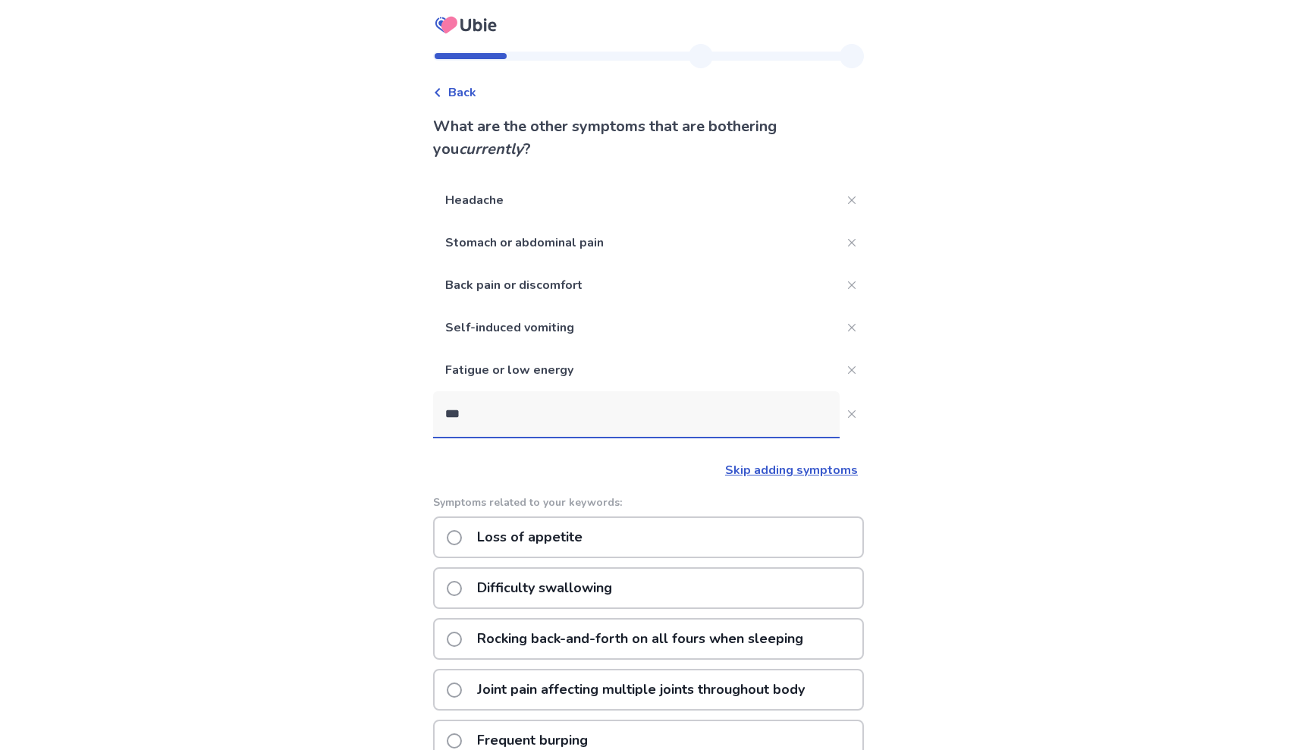
click at [623, 410] on input "***" at bounding box center [636, 414] width 407 height 46
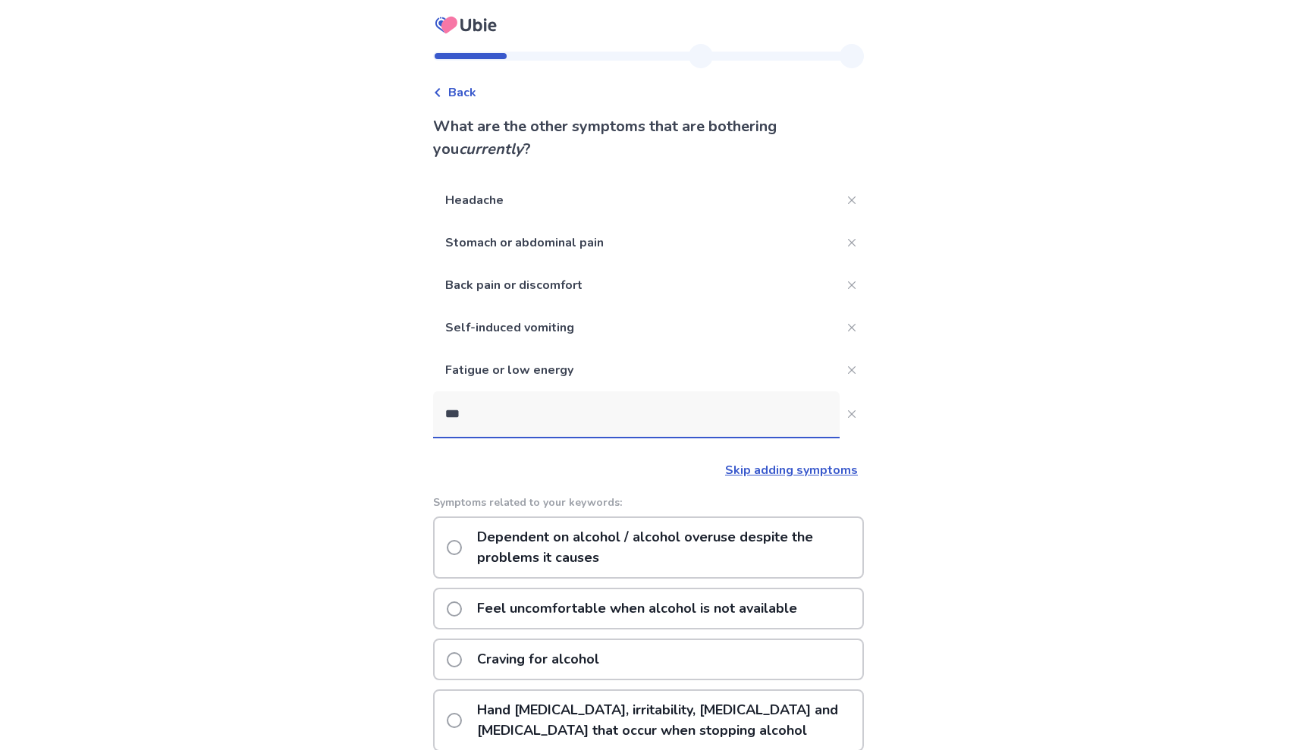
type input "***"
click at [462, 544] on span at bounding box center [454, 547] width 15 height 15
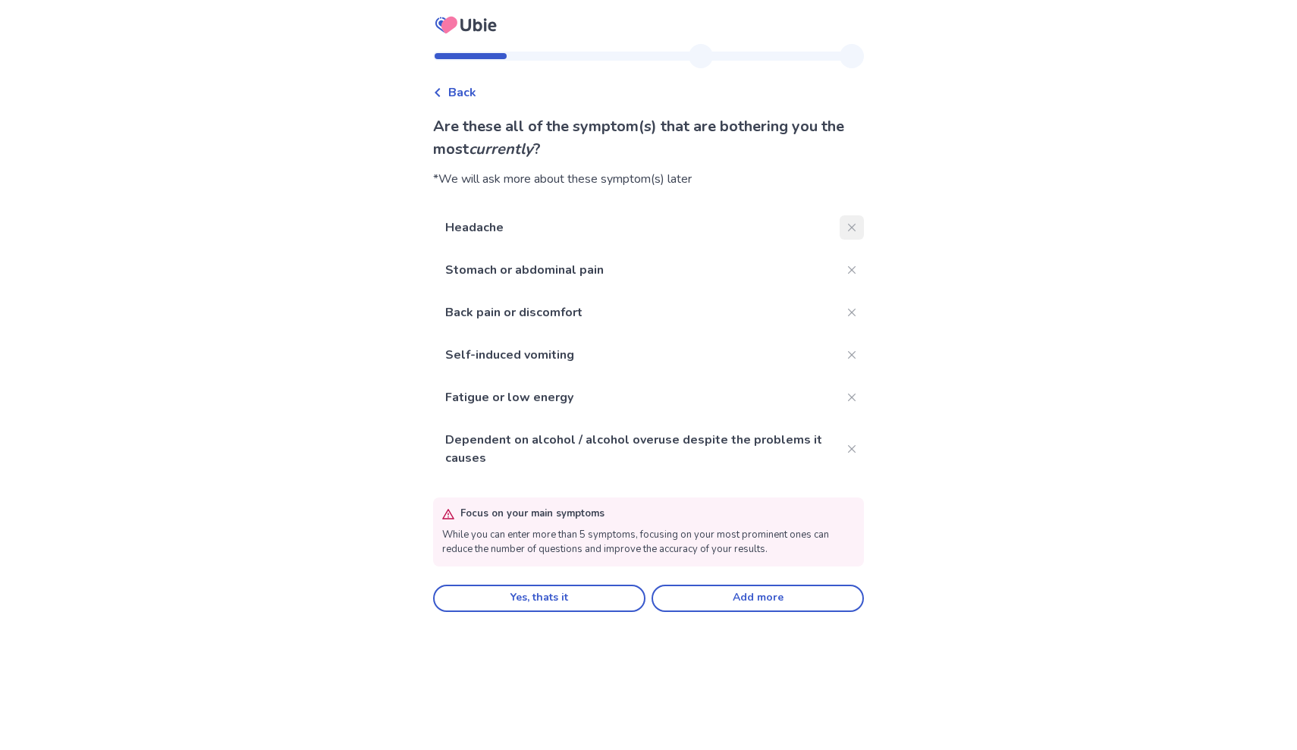
click at [847, 224] on button "Close" at bounding box center [852, 227] width 24 height 24
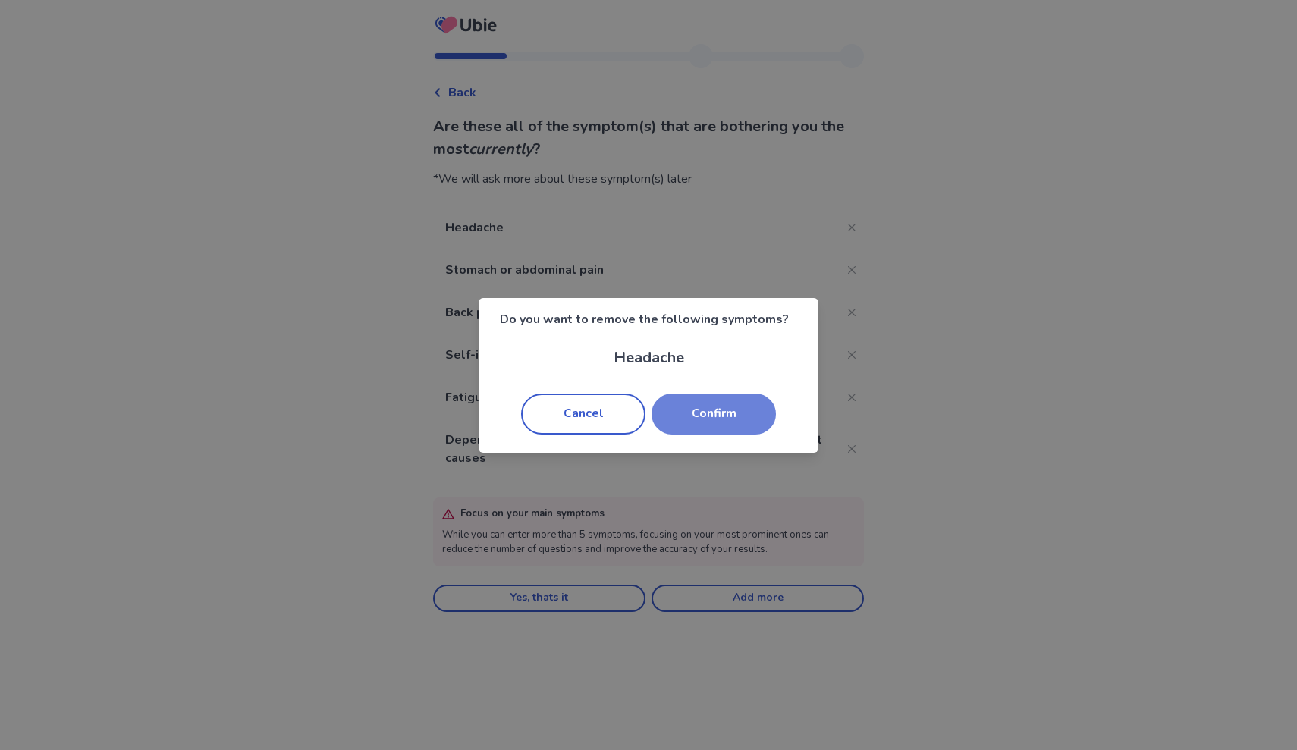
click at [733, 412] on button "Confirm" at bounding box center [714, 414] width 124 height 41
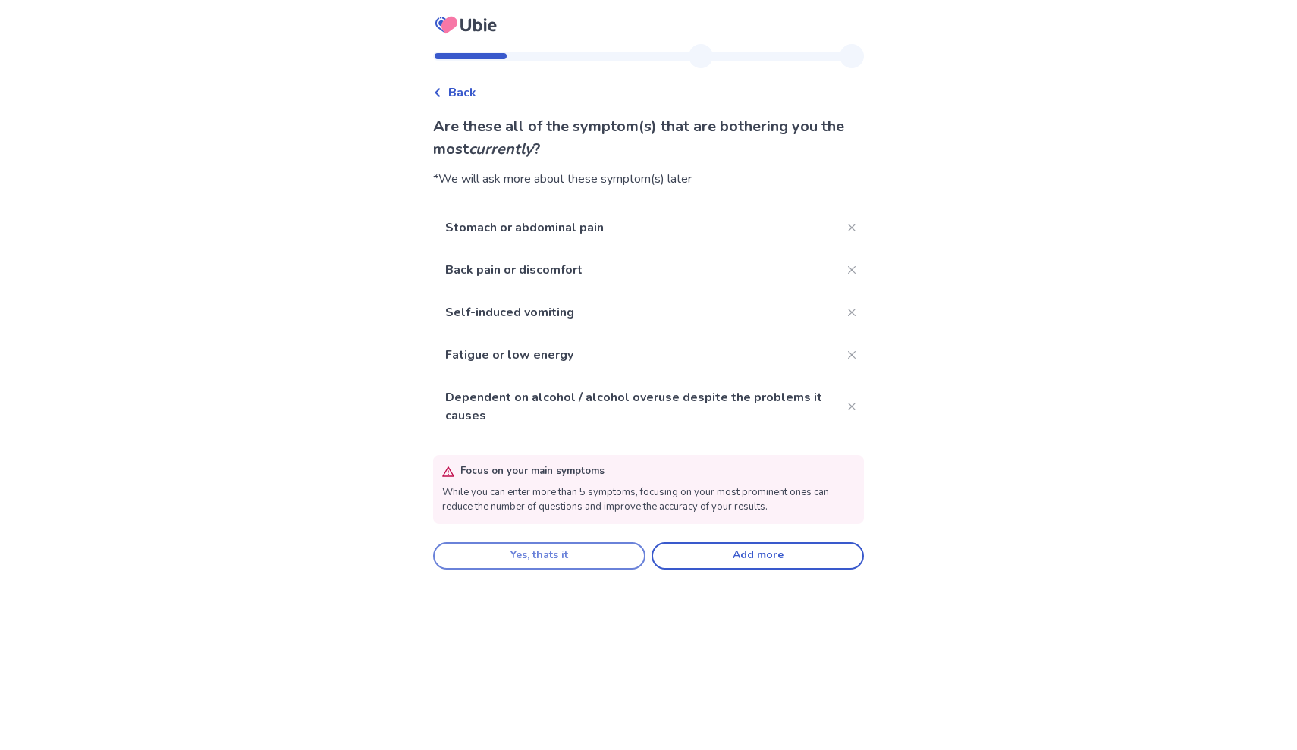
click at [608, 559] on button "Yes, thats it" at bounding box center [539, 555] width 212 height 27
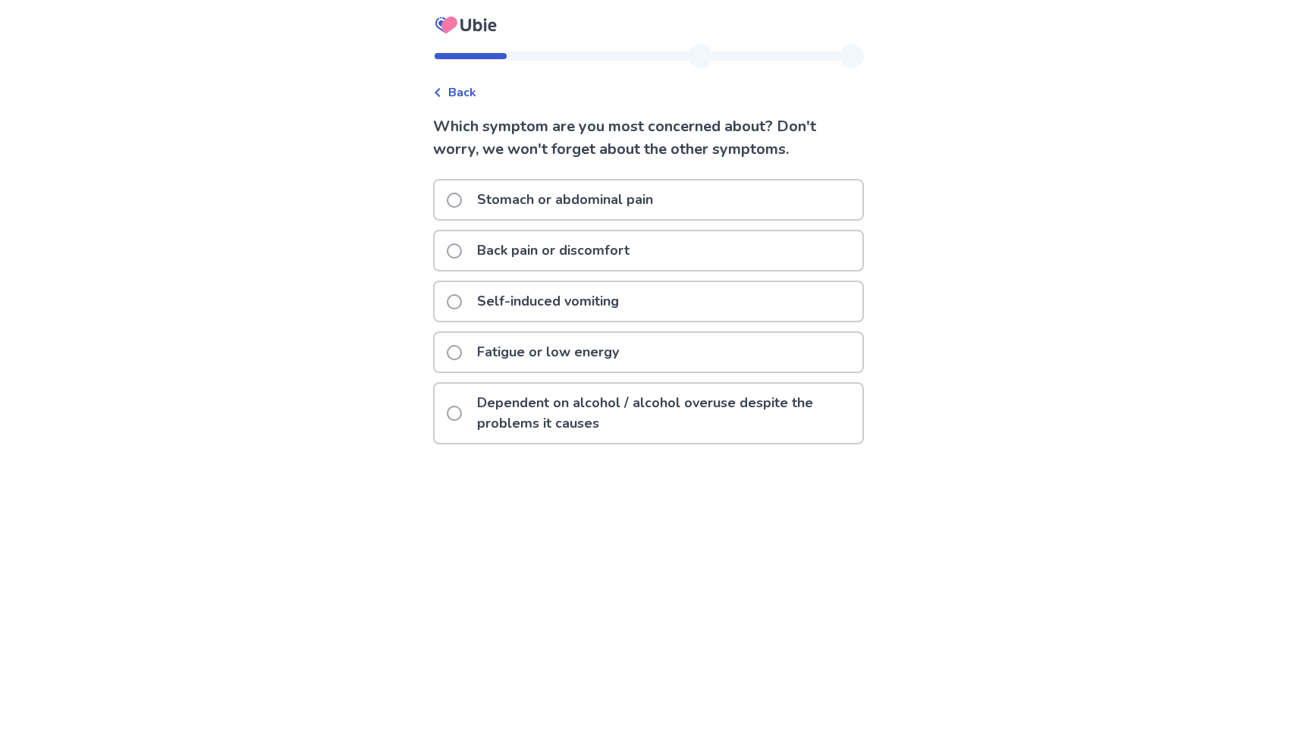
click at [462, 413] on span at bounding box center [454, 413] width 15 height 15
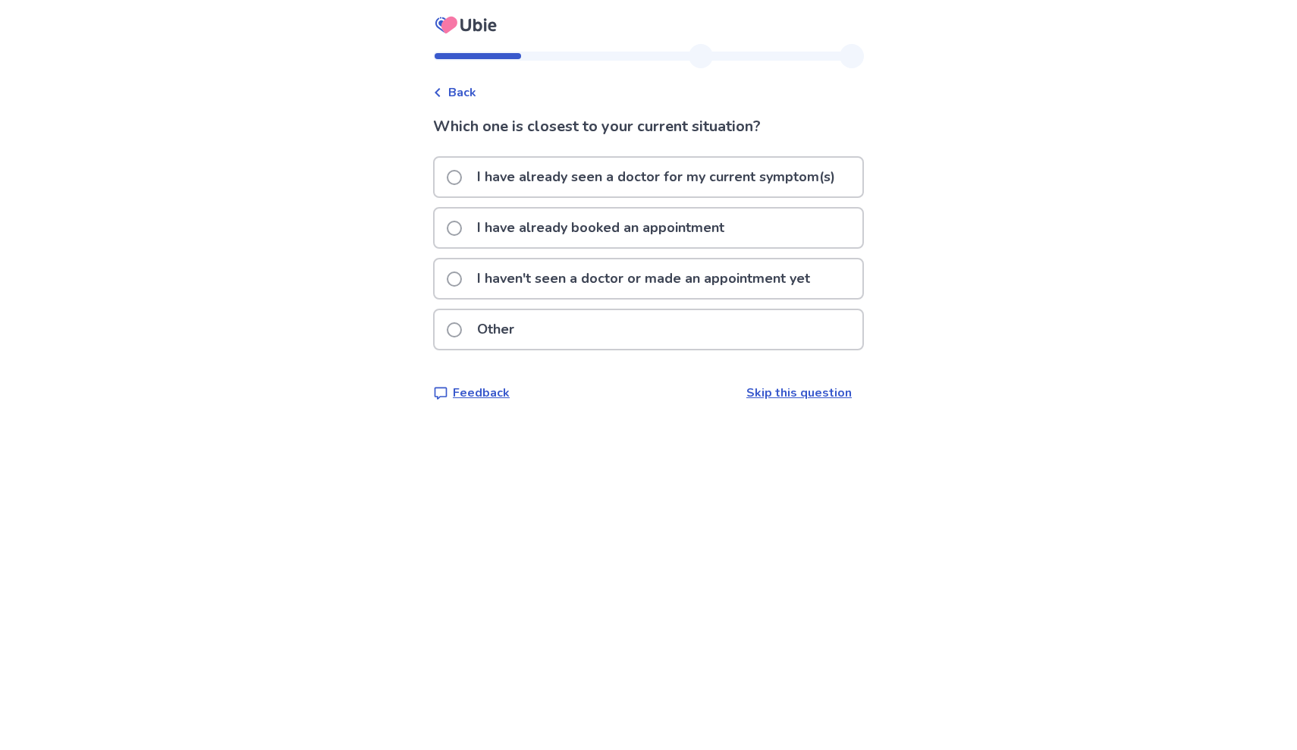
click at [476, 281] on label "I haven't seen a doctor or made an appointment yet" at bounding box center [633, 278] width 372 height 39
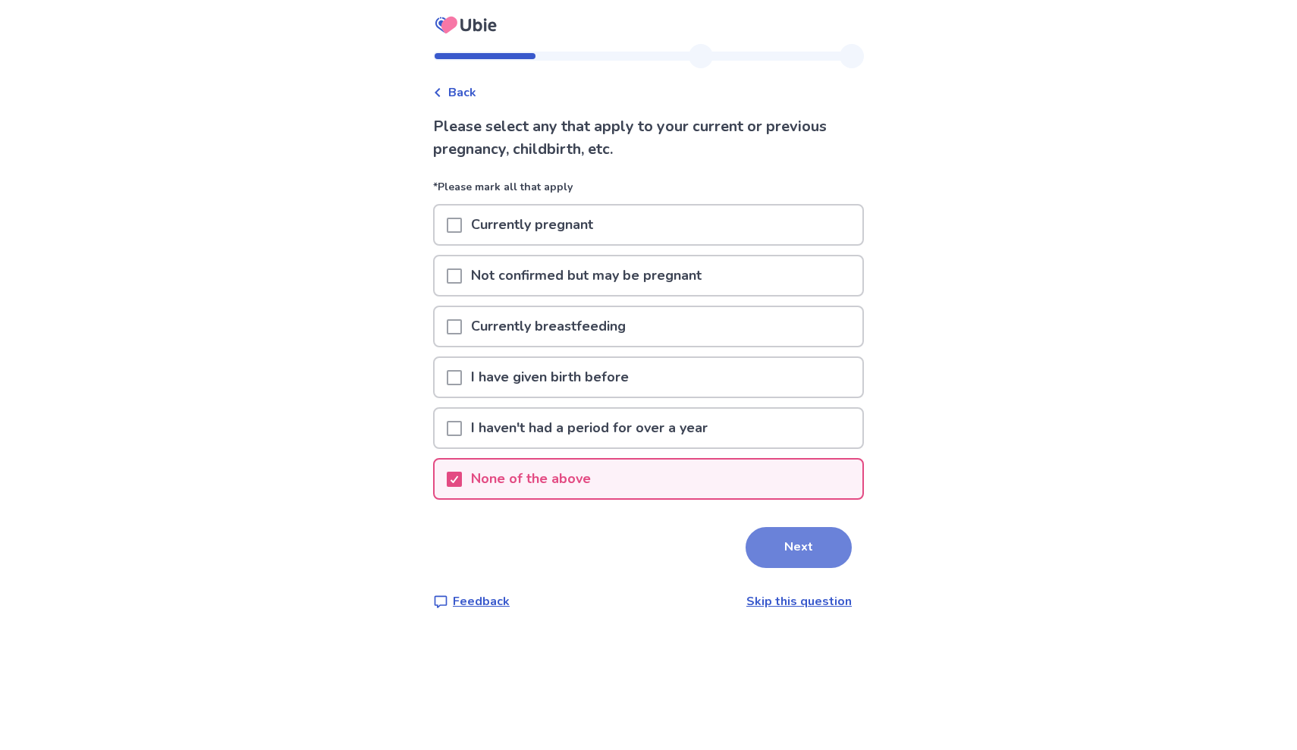
click at [771, 559] on button "Next" at bounding box center [799, 547] width 106 height 41
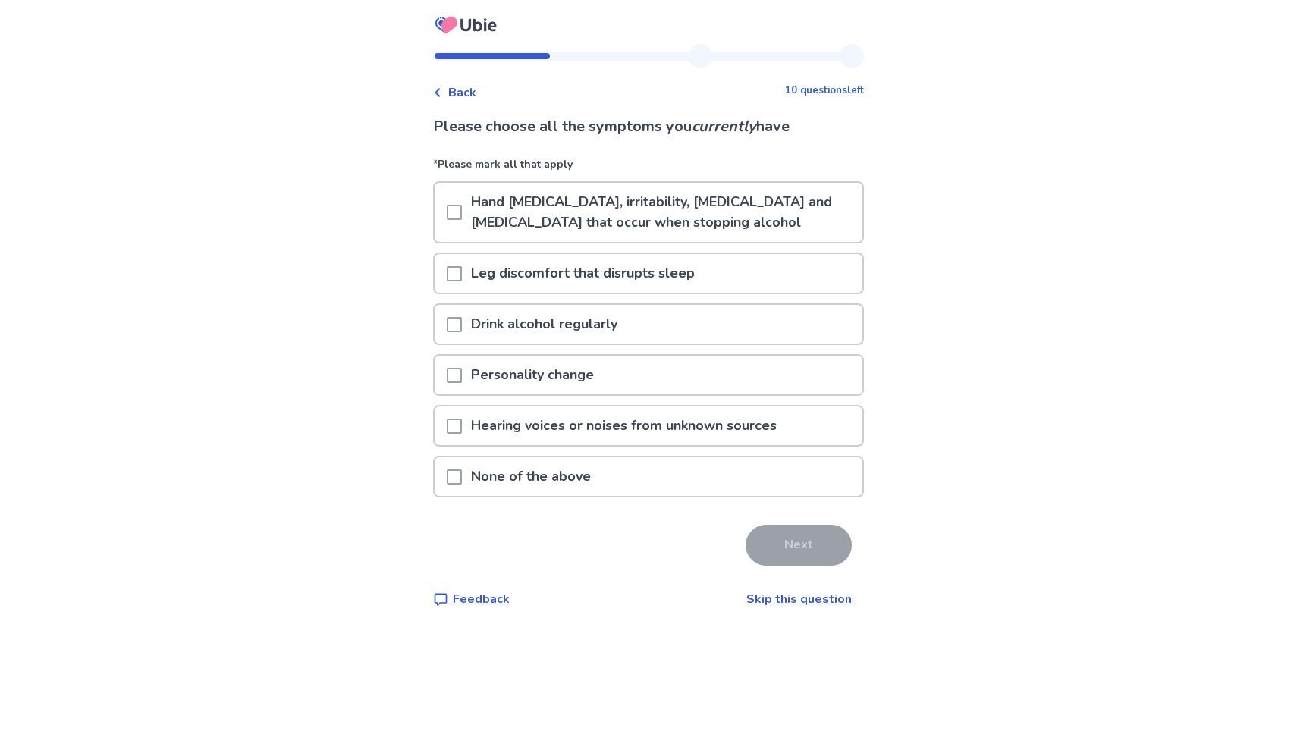
click at [462, 319] on span at bounding box center [454, 324] width 15 height 15
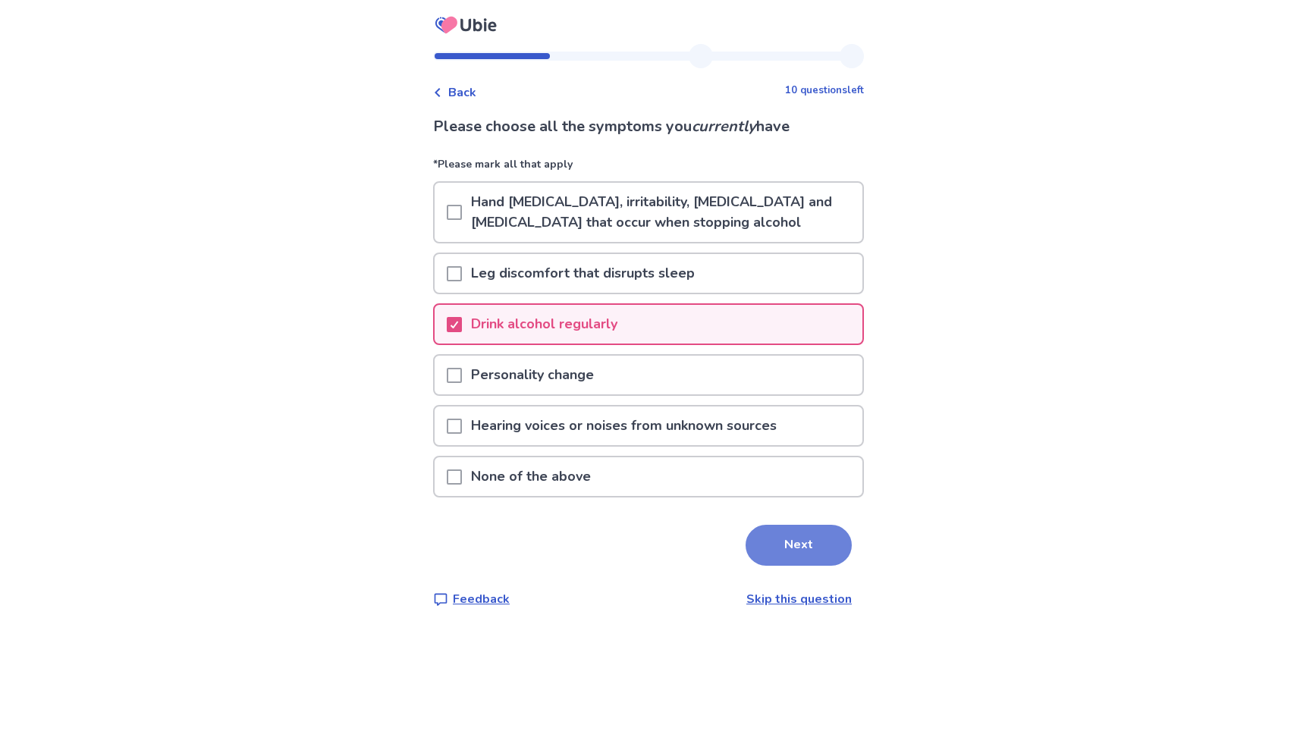
click at [784, 547] on button "Next" at bounding box center [799, 545] width 106 height 41
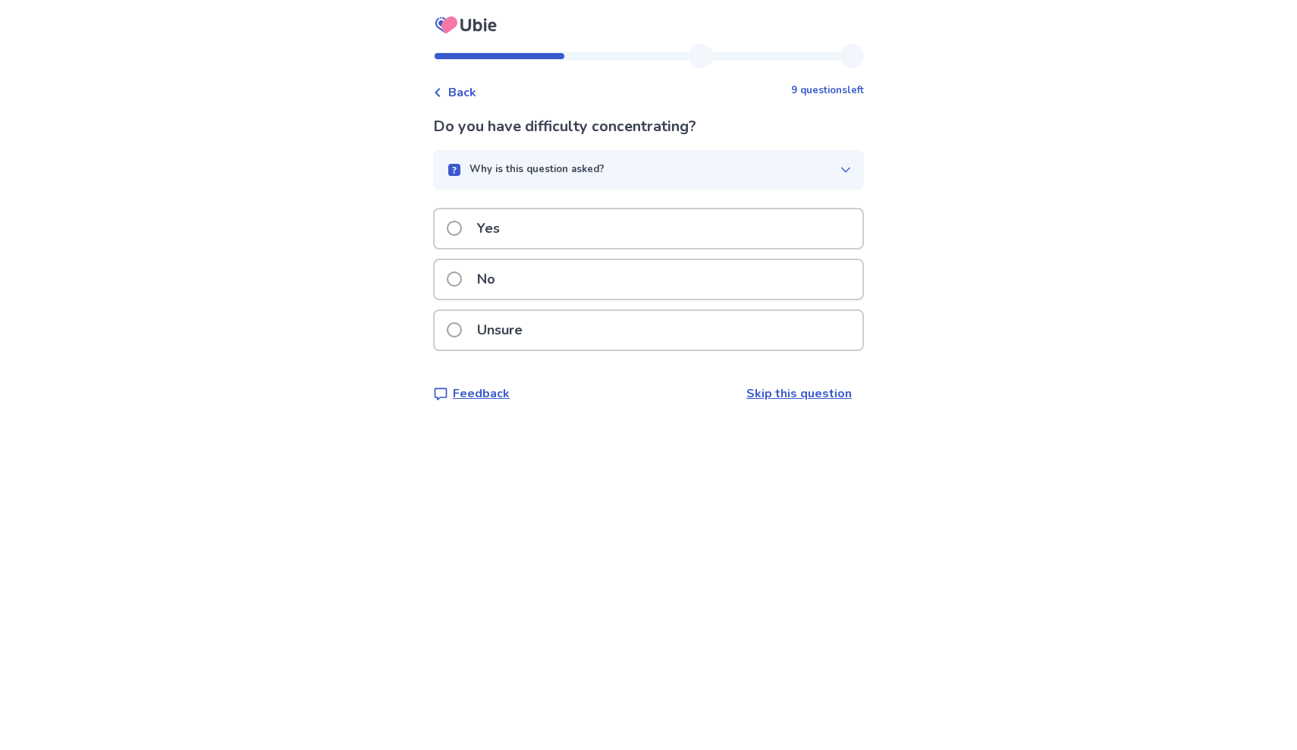
click at [462, 274] on span at bounding box center [454, 279] width 15 height 15
click at [462, 229] on span at bounding box center [454, 228] width 15 height 15
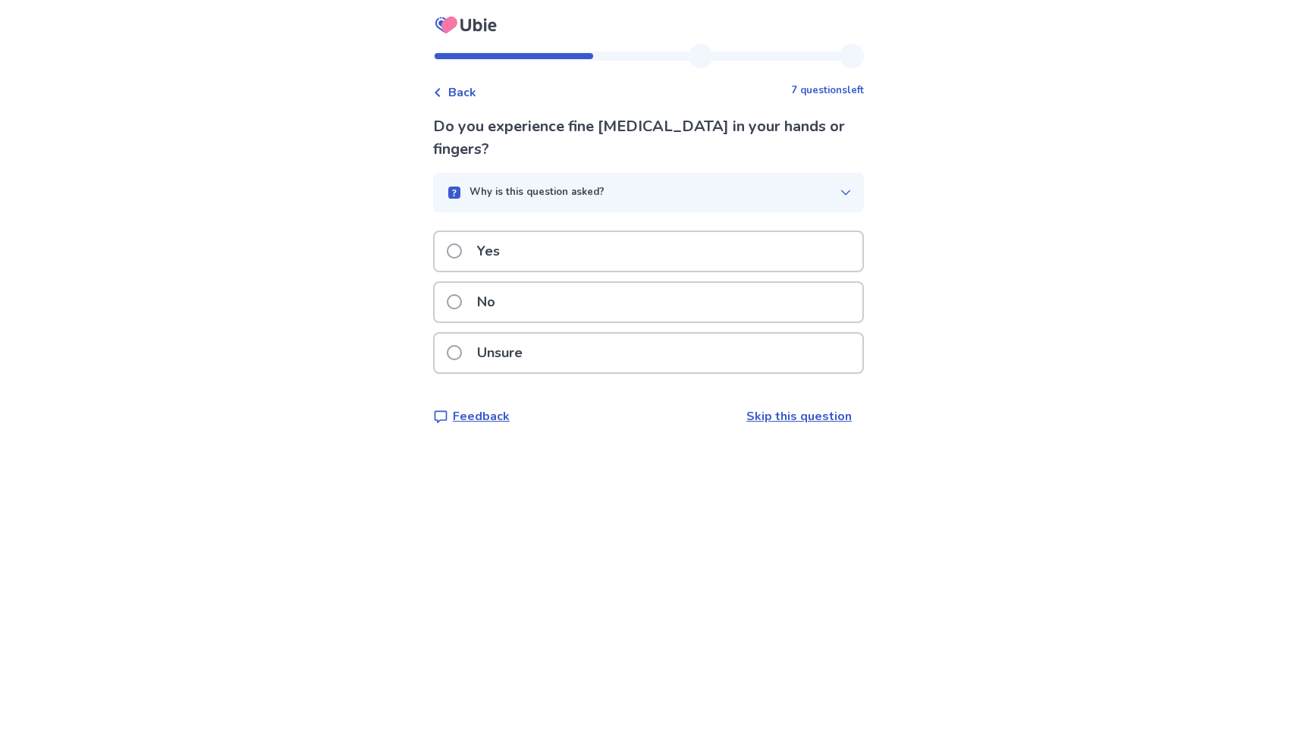
click at [463, 283] on label "No" at bounding box center [476, 302] width 58 height 39
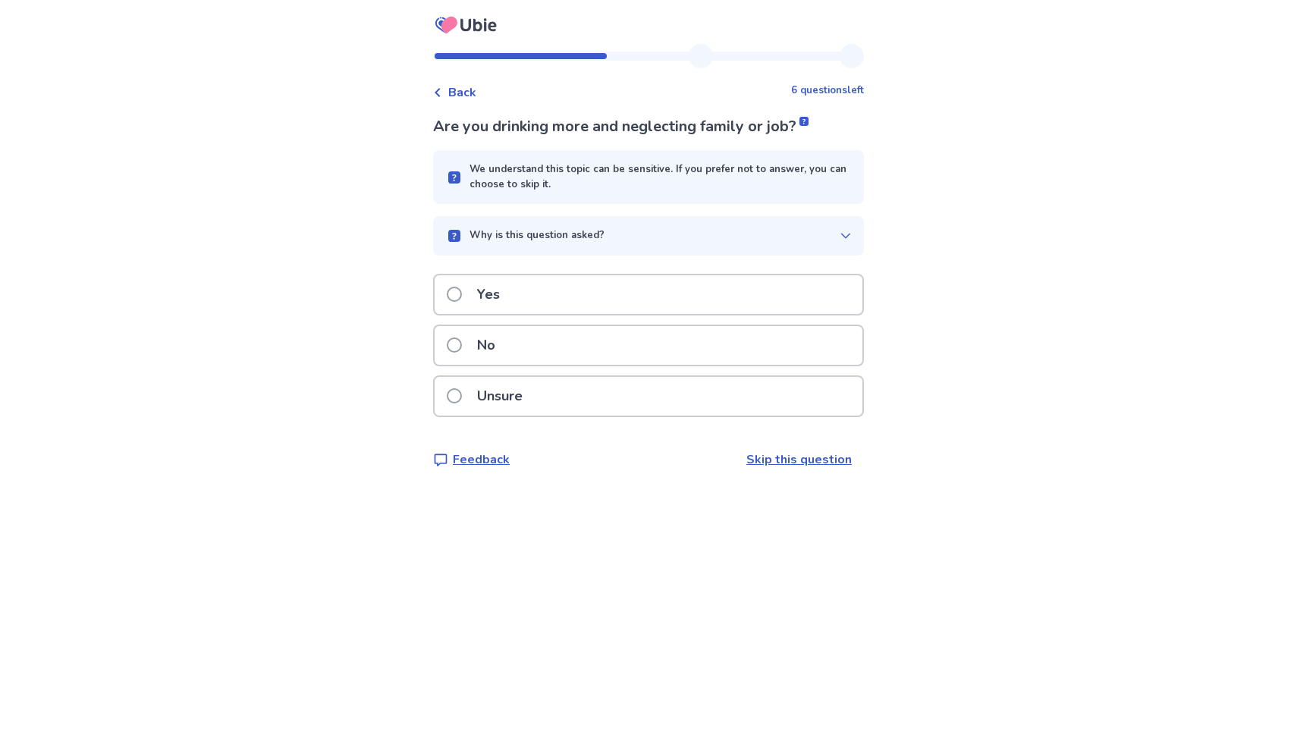
click at [462, 346] on span at bounding box center [454, 345] width 15 height 15
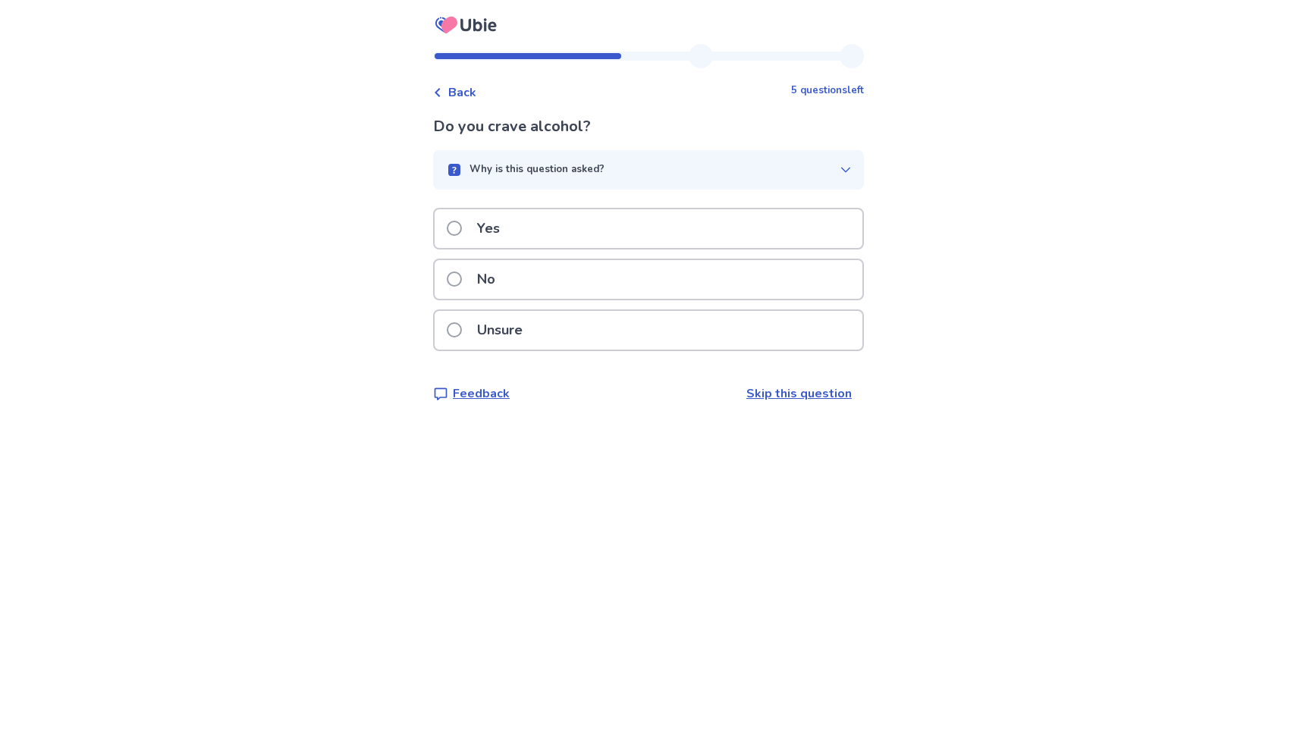
click at [462, 230] on span at bounding box center [454, 228] width 15 height 15
click at [462, 236] on span at bounding box center [454, 228] width 15 height 15
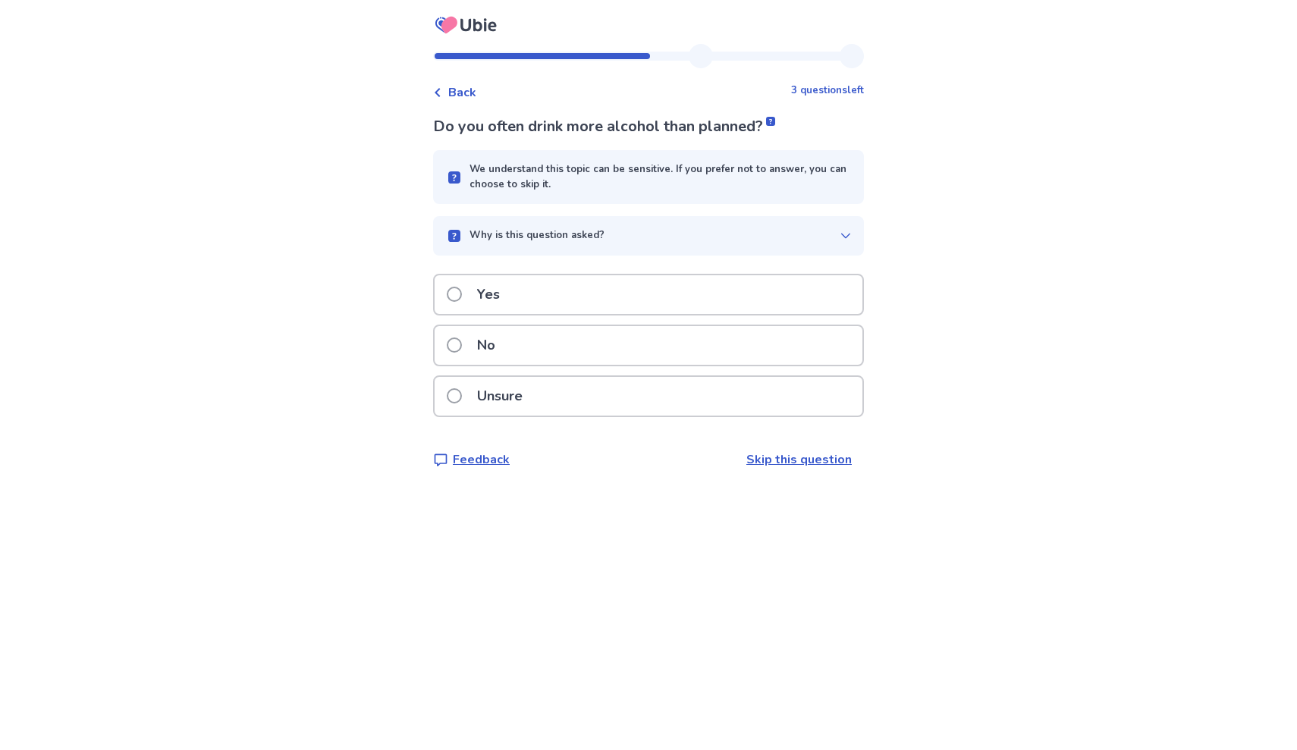
click at [462, 294] on span at bounding box center [454, 294] width 15 height 15
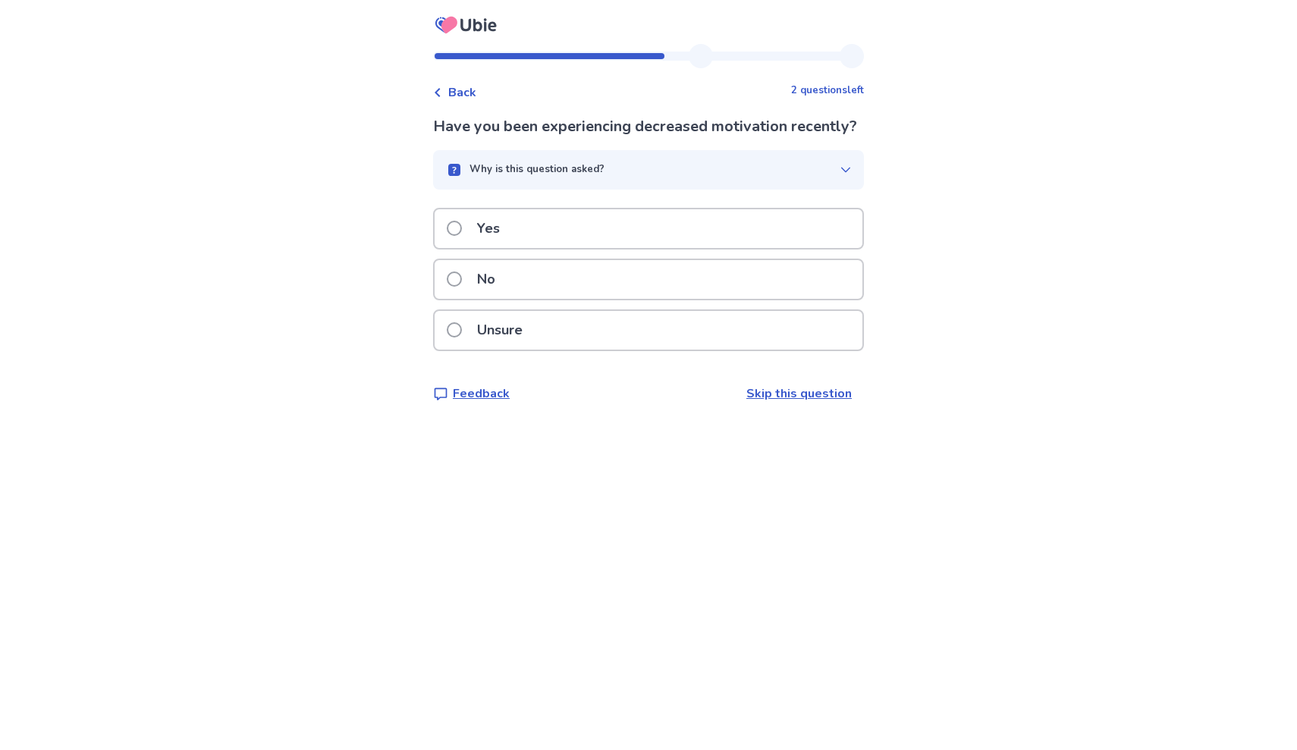
click at [462, 287] on span at bounding box center [454, 279] width 15 height 15
click at [462, 325] on span at bounding box center [454, 329] width 15 height 15
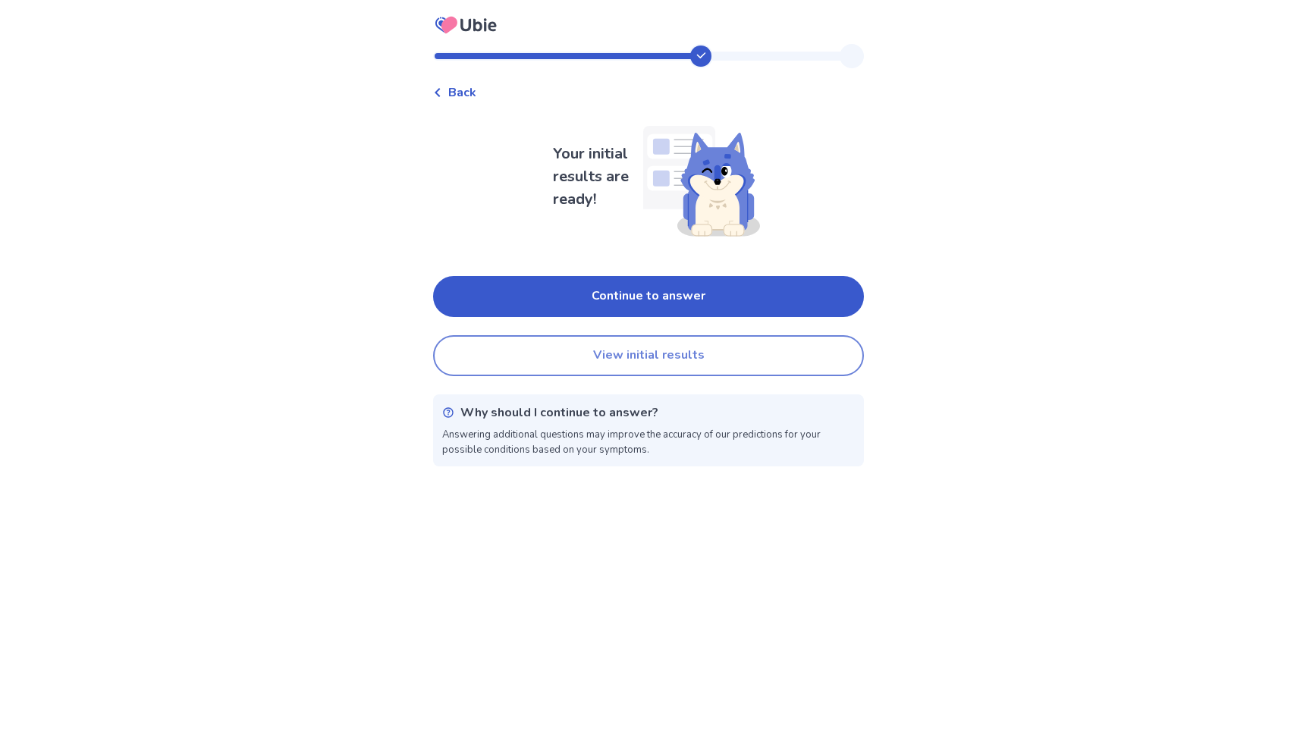
click at [545, 360] on button "View initial results" at bounding box center [648, 355] width 431 height 41
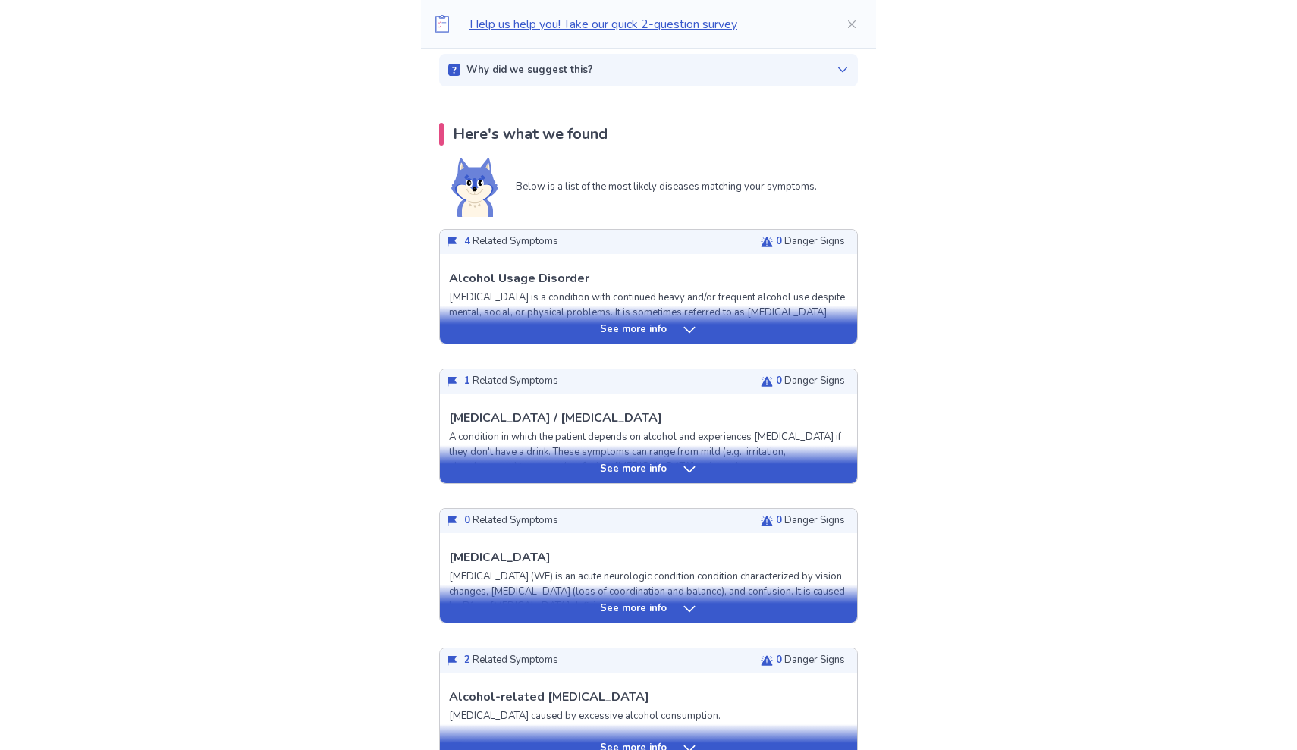
scroll to position [265, 0]
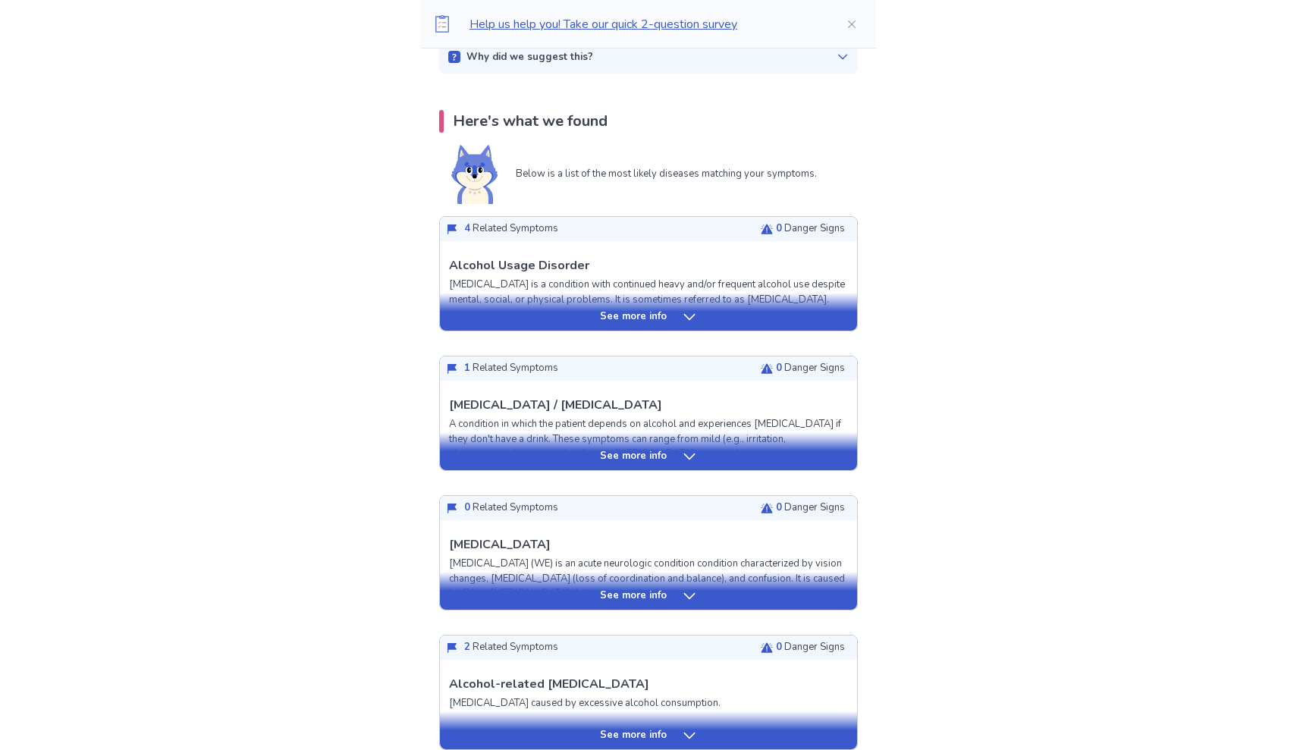
click at [613, 313] on p "See more info" at bounding box center [633, 316] width 67 height 15
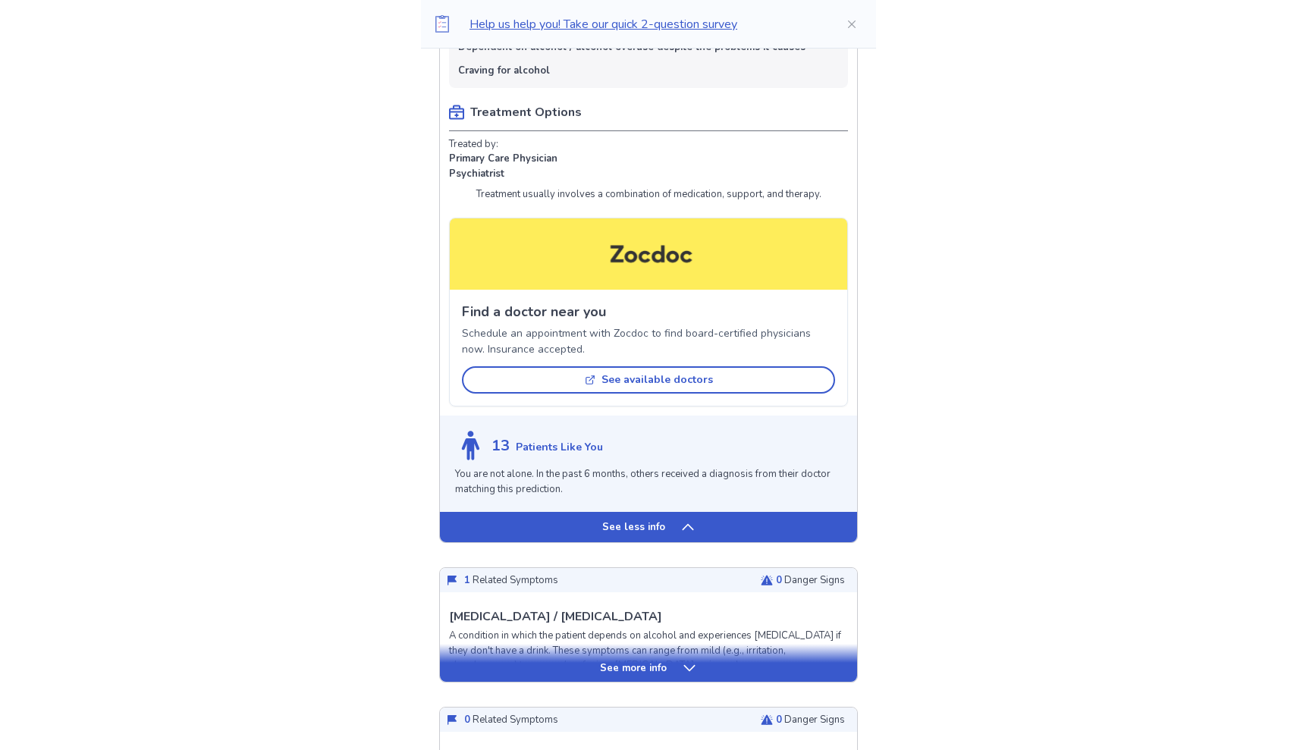
scroll to position [738, 0]
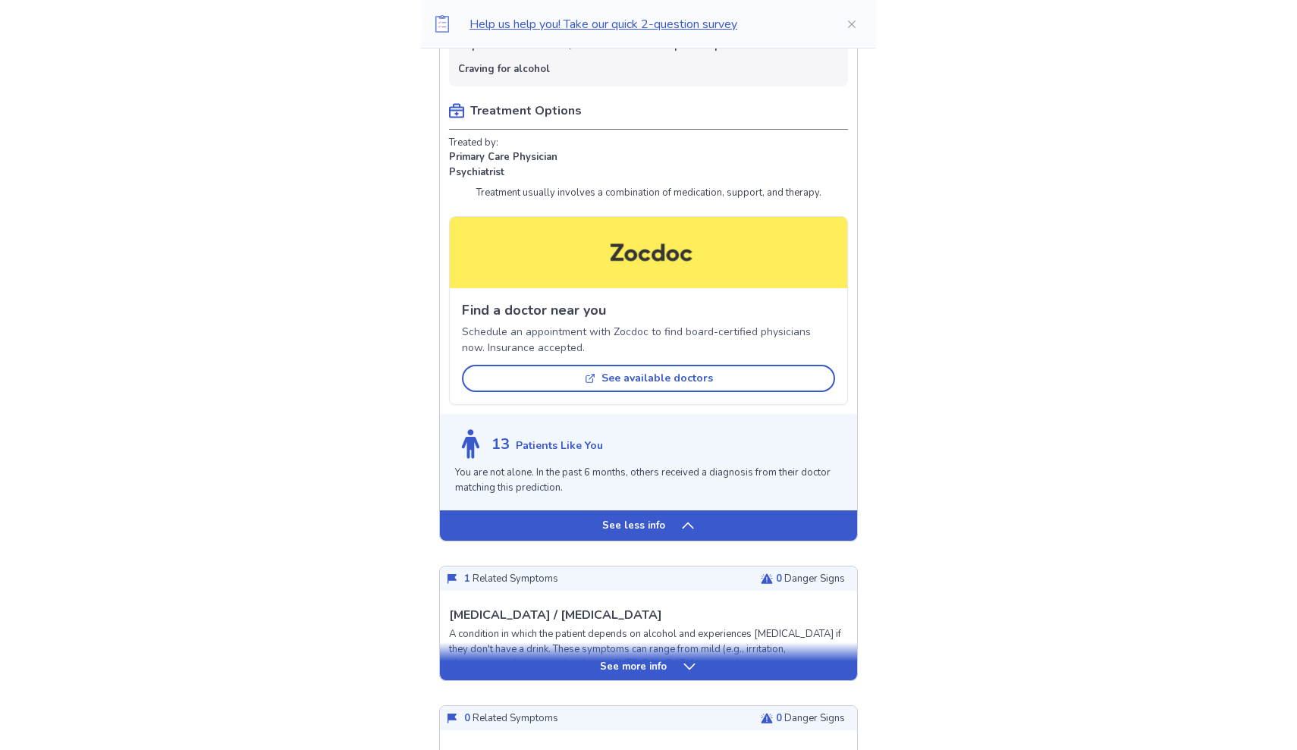
click at [686, 518] on icon at bounding box center [687, 525] width 15 height 15
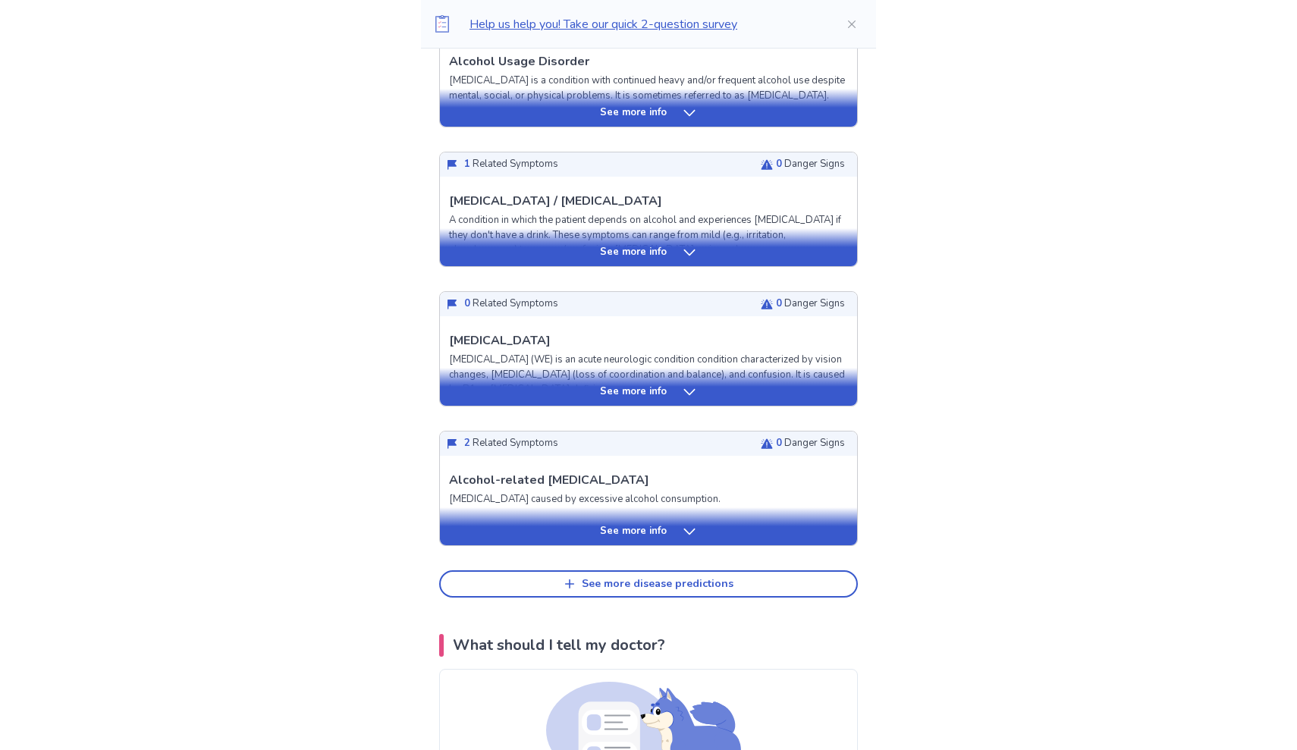
click at [682, 531] on icon at bounding box center [689, 531] width 15 height 15
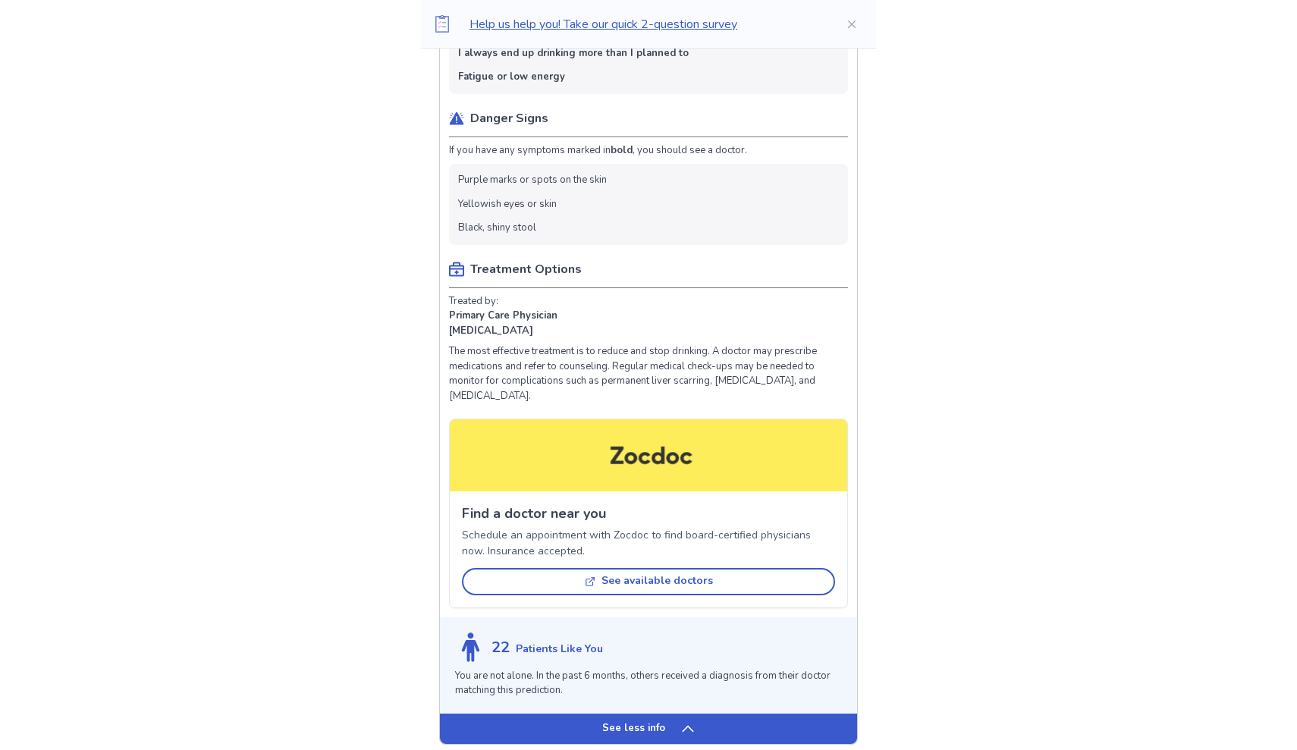
scroll to position [1137, 0]
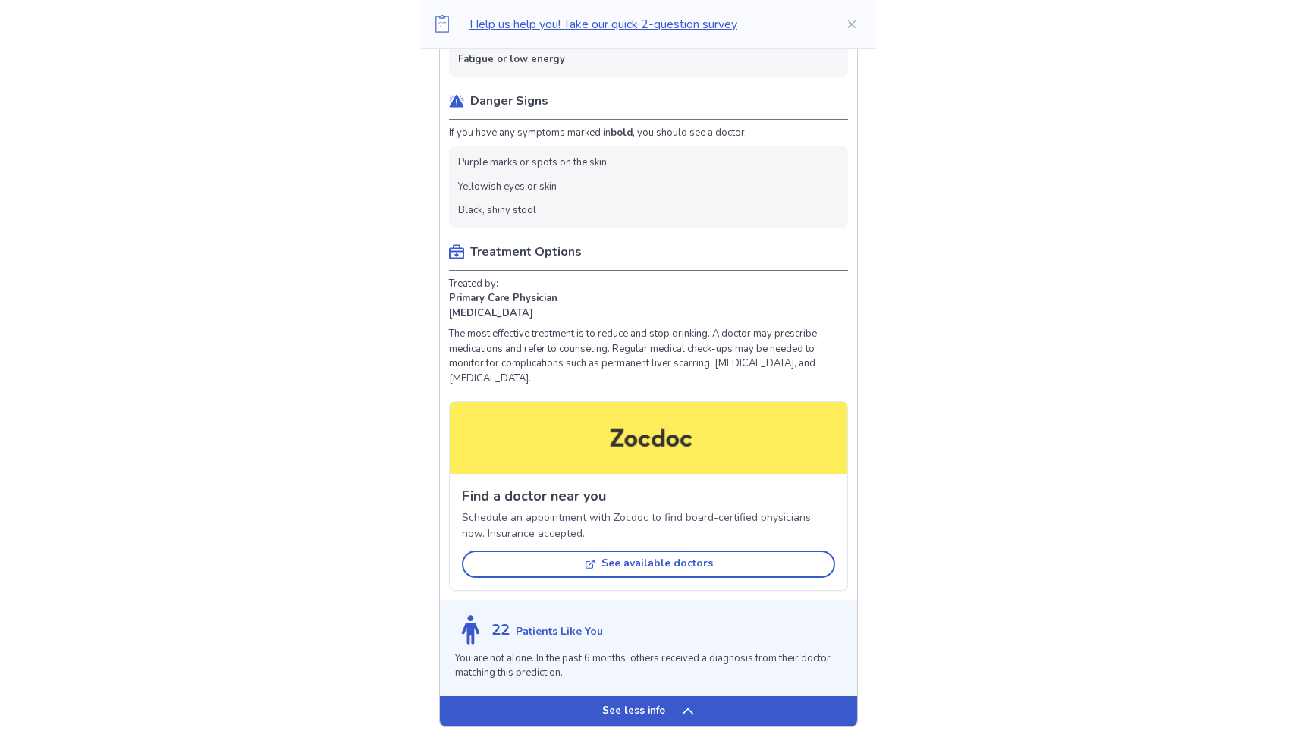
click at [680, 704] on icon at bounding box center [687, 711] width 15 height 15
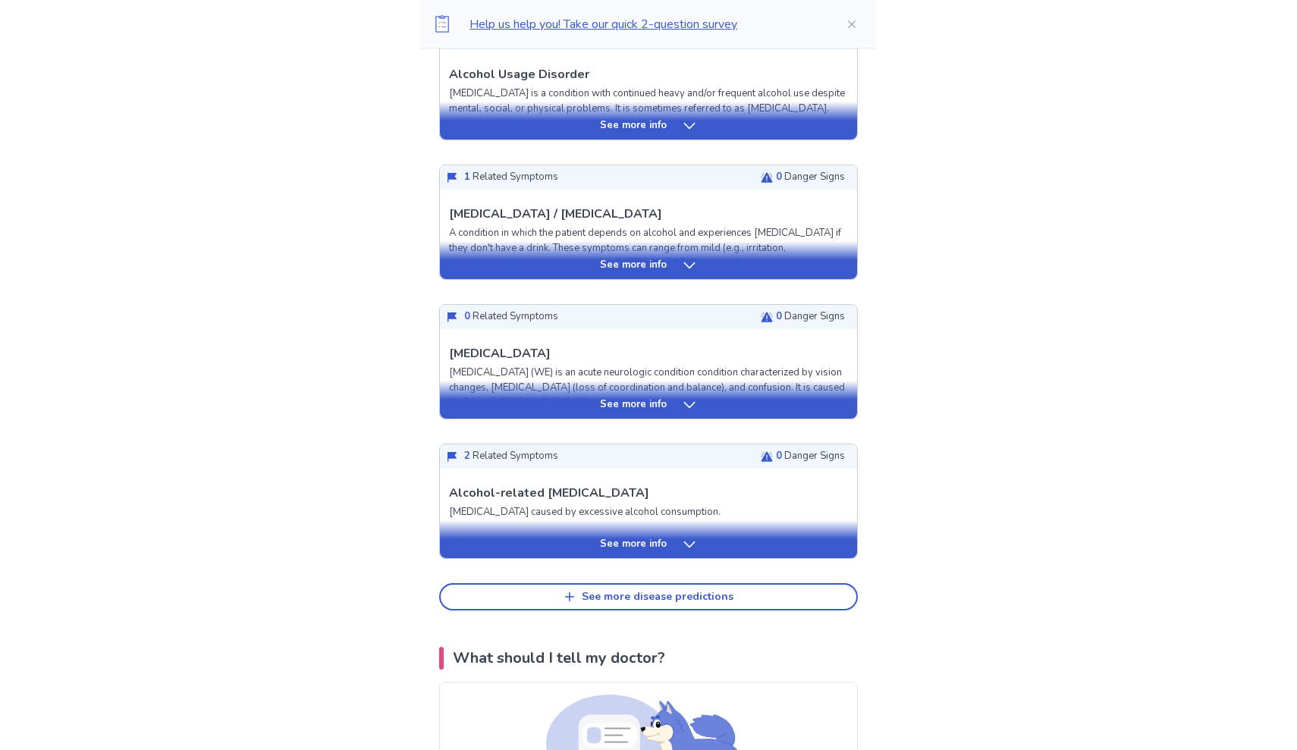
scroll to position [456, 0]
click at [674, 400] on div "See more info" at bounding box center [648, 404] width 417 height 15
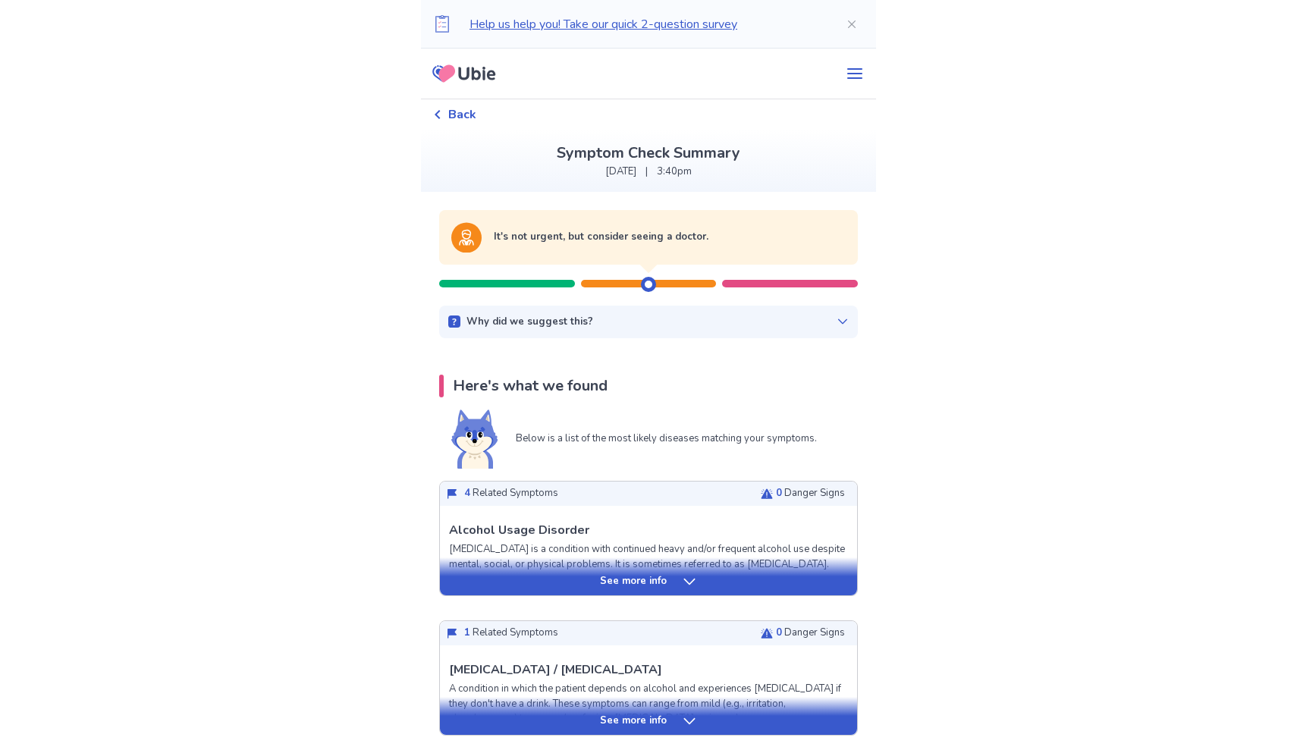
scroll to position [0, 0]
